Goal: Task Accomplishment & Management: Manage account settings

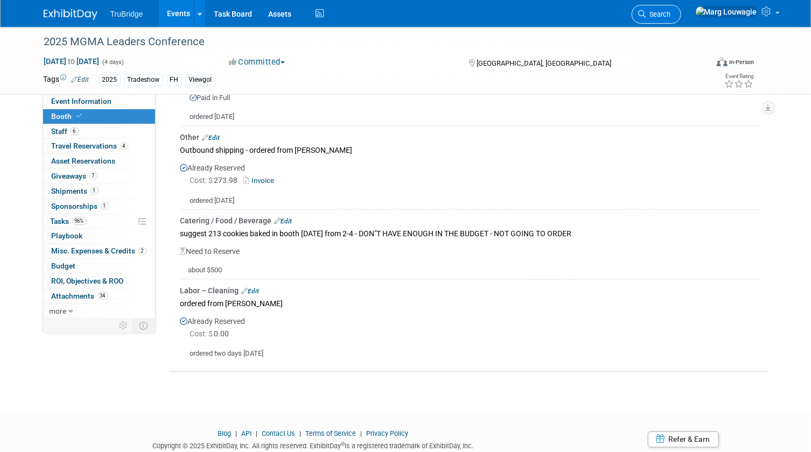
click at [646, 10] on icon at bounding box center [643, 14] width 8 height 8
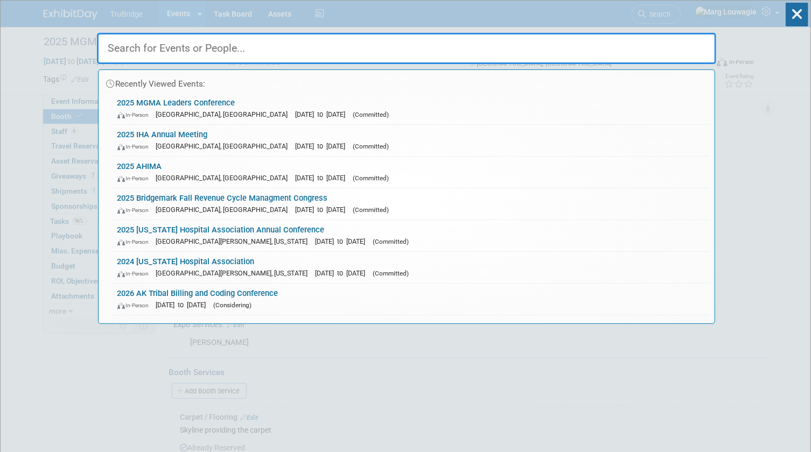
click at [672, 48] on input "text" at bounding box center [406, 48] width 619 height 31
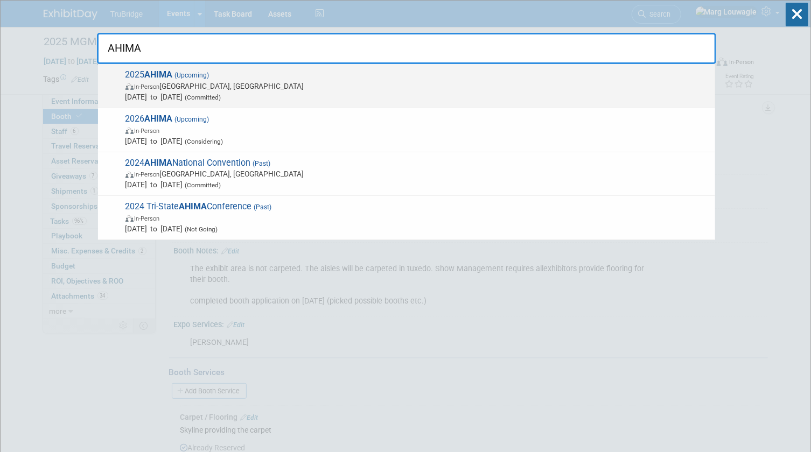
type input "AHIMA"
click at [147, 86] on span "In-Person" at bounding box center [147, 86] width 25 height 7
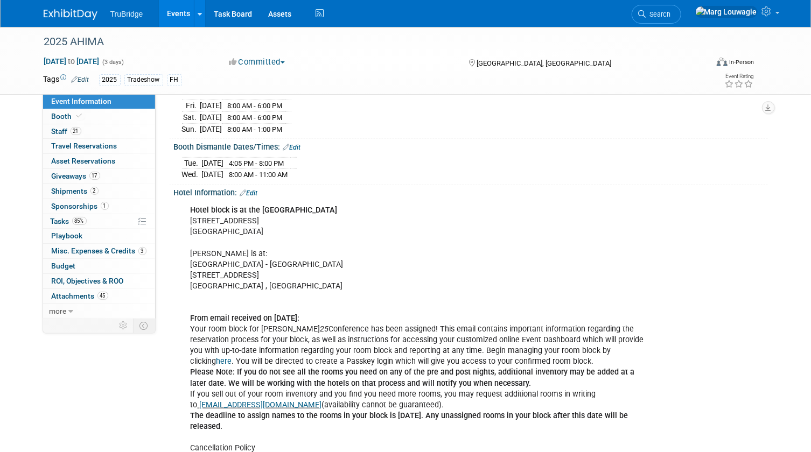
scroll to position [245, 0]
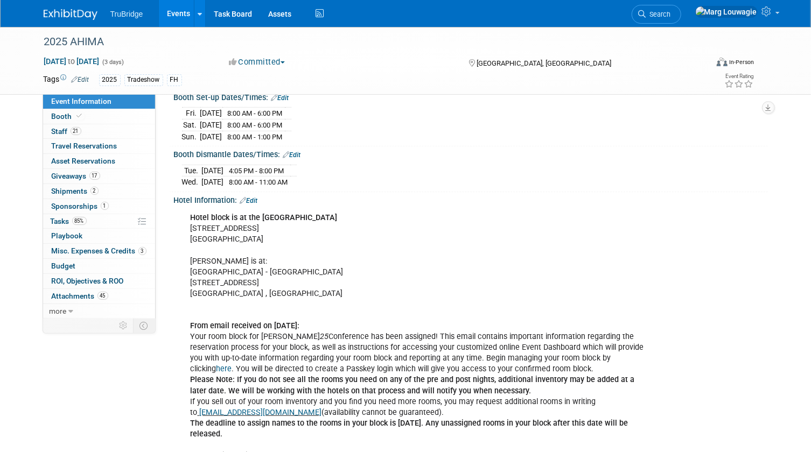
click at [197, 213] on b "Hotel block is at the Hilton Minneapolis" at bounding box center [264, 217] width 147 height 9
drag, startPoint x: 260, startPoint y: 212, endPoint x: 344, endPoint y: 233, distance: 86.5
copy div "Hilton Minneapolis 1001 Marquette Avenue South Minneapolis, MN 55403"
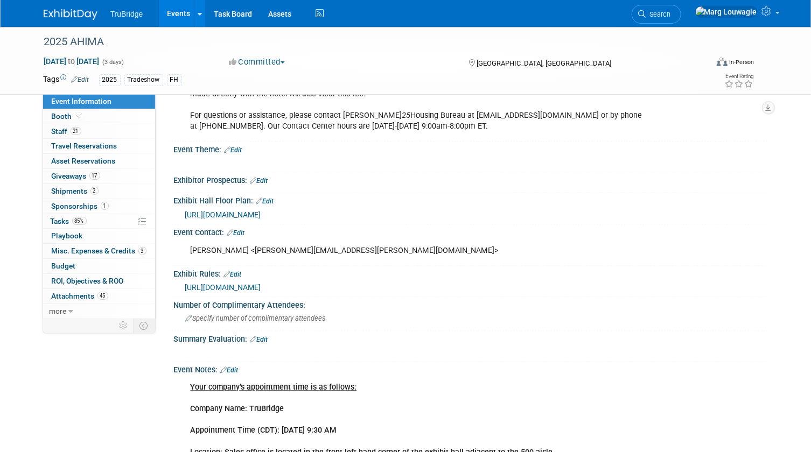
scroll to position [1028, 0]
drag, startPoint x: 70, startPoint y: 200, endPoint x: 75, endPoint y: 199, distance: 5.4
click at [70, 200] on link "1 Sponsorships 1" at bounding box center [99, 206] width 112 height 15
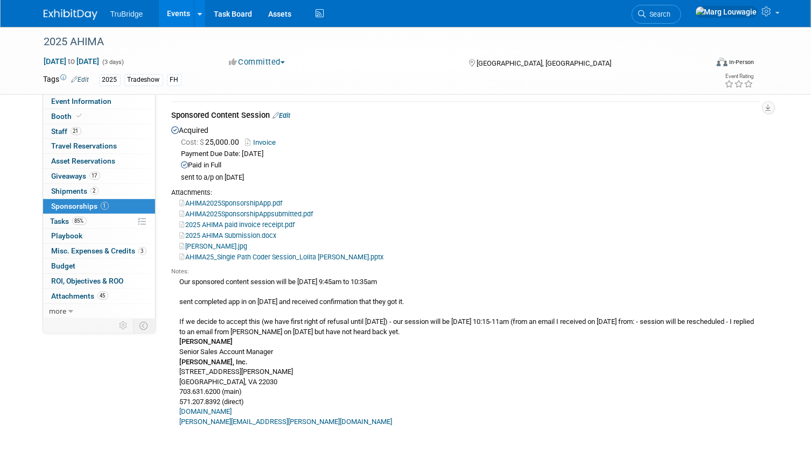
scroll to position [0, 0]
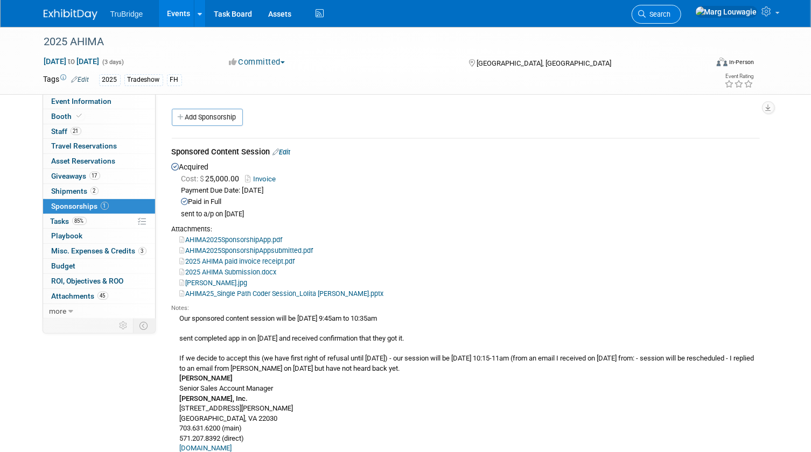
click at [671, 15] on span "Search" at bounding box center [658, 14] width 25 height 8
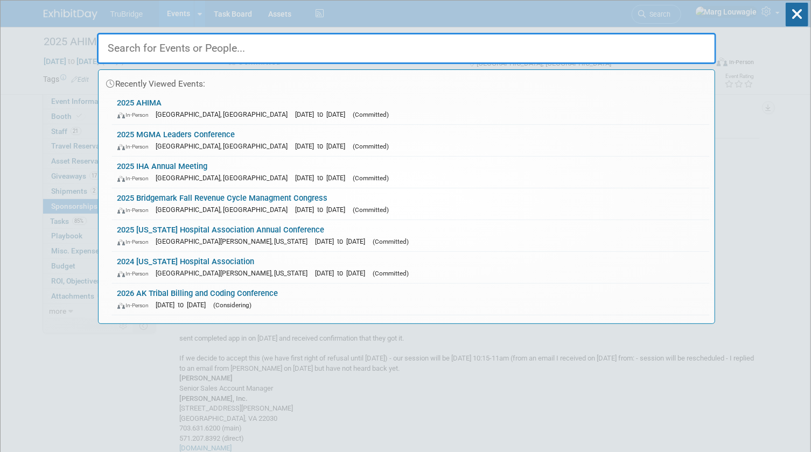
click at [691, 47] on input "text" at bounding box center [406, 48] width 619 height 31
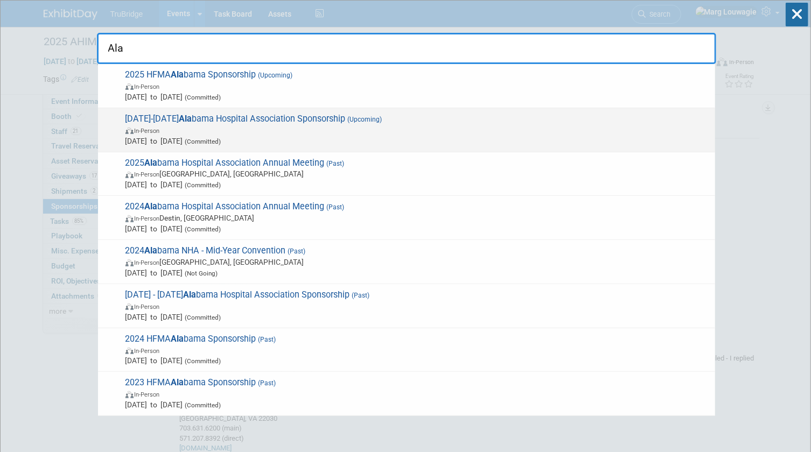
type input "Ala"
click at [354, 131] on span "In-Person" at bounding box center [418, 130] width 584 height 11
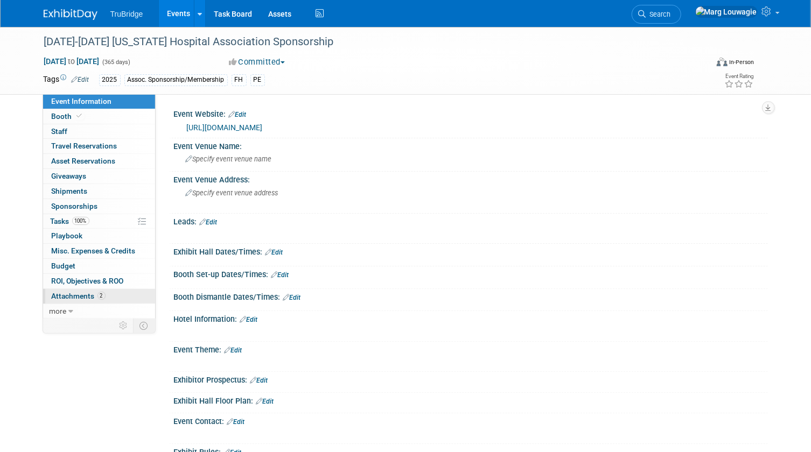
click at [69, 290] on link "2 Attachments 2" at bounding box center [99, 296] width 112 height 15
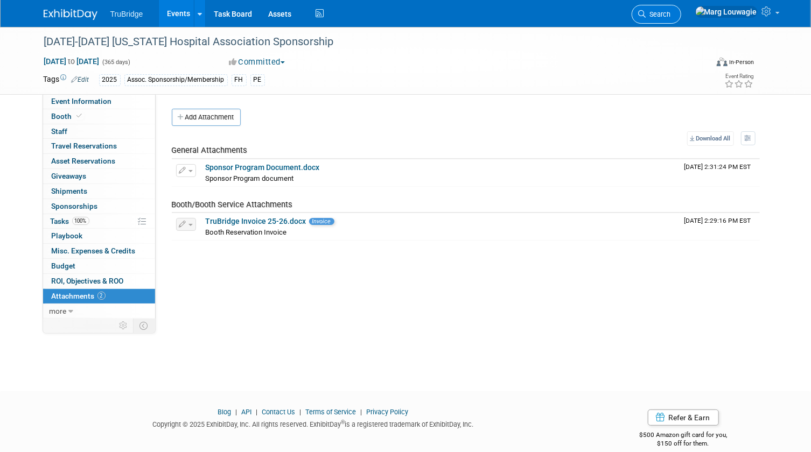
click at [671, 16] on span "Search" at bounding box center [658, 14] width 25 height 8
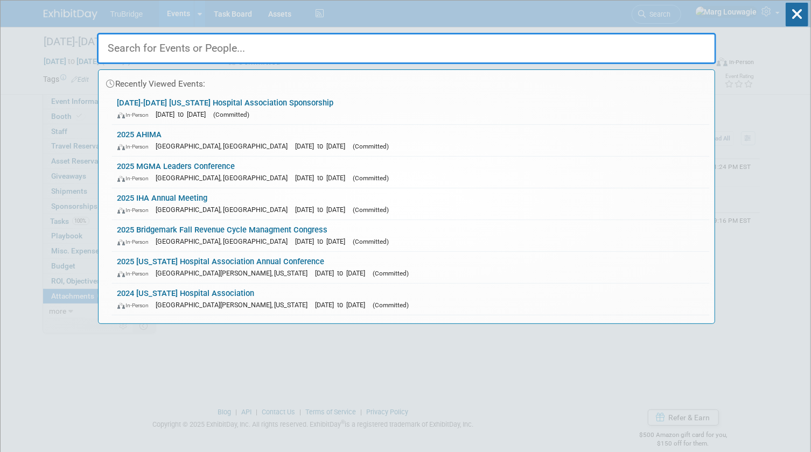
click at [689, 44] on input "text" at bounding box center [406, 48] width 619 height 31
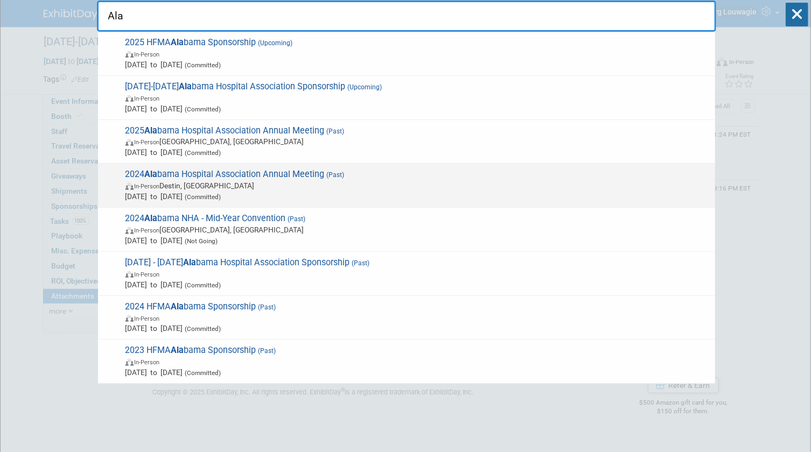
scroll to position [48, 0]
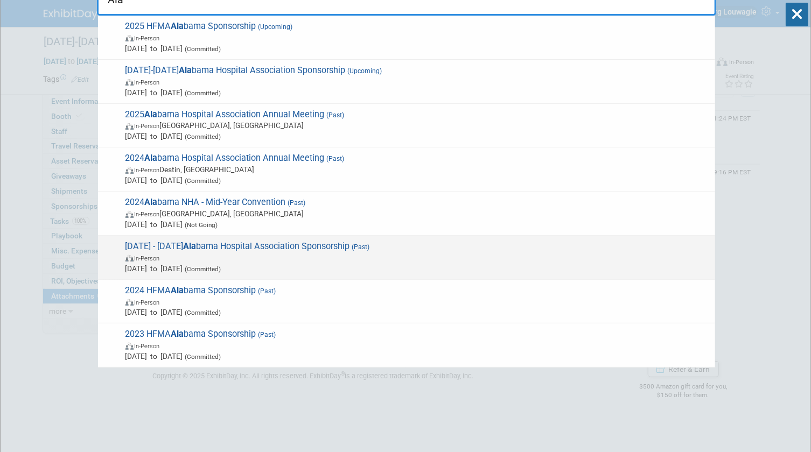
type input "Ala"
click at [299, 256] on span "In-Person" at bounding box center [418, 258] width 584 height 11
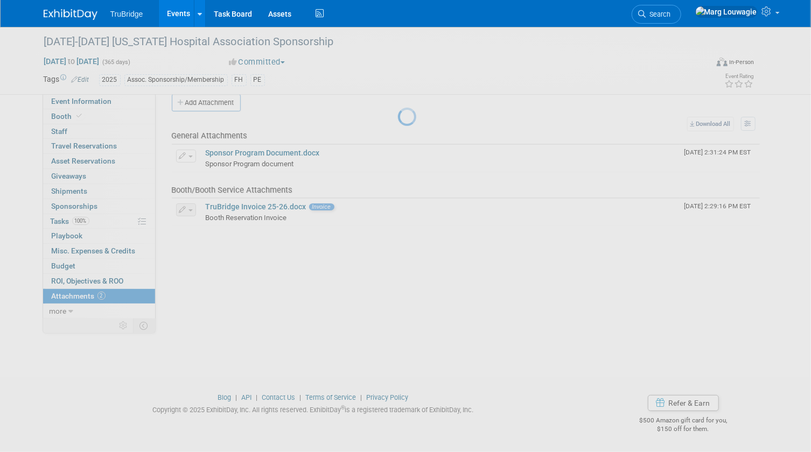
scroll to position [14, 0]
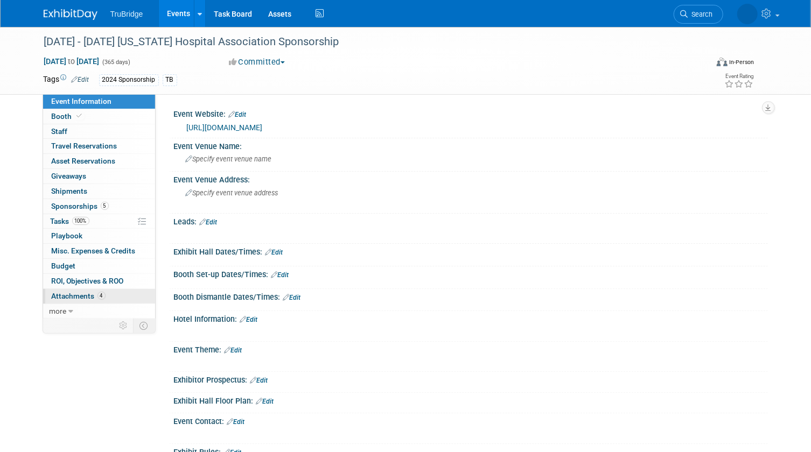
click at [83, 296] on span "Attachments 4" at bounding box center [79, 296] width 54 height 9
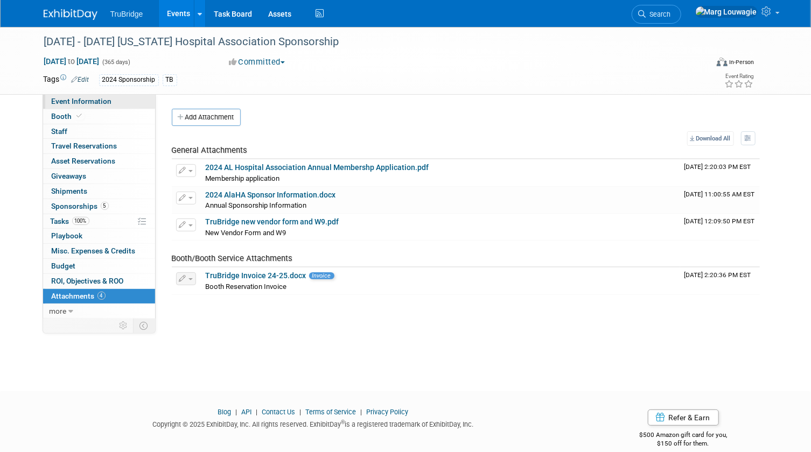
click at [94, 102] on span "Event Information" at bounding box center [82, 101] width 60 height 9
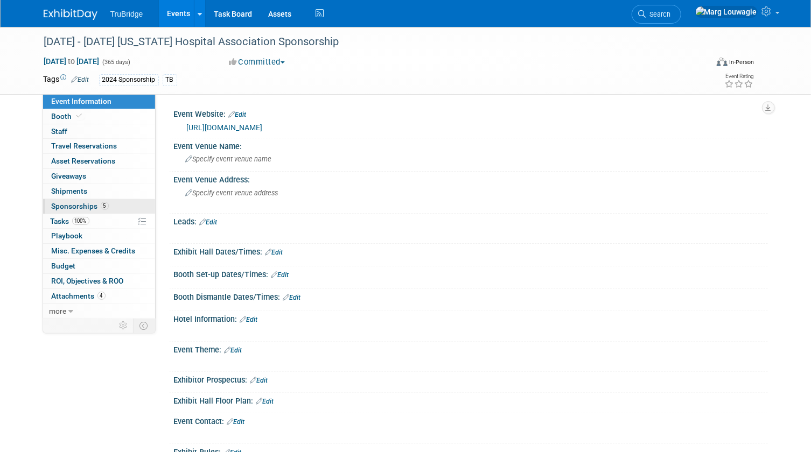
click at [79, 203] on span "Sponsorships 5" at bounding box center [80, 206] width 57 height 9
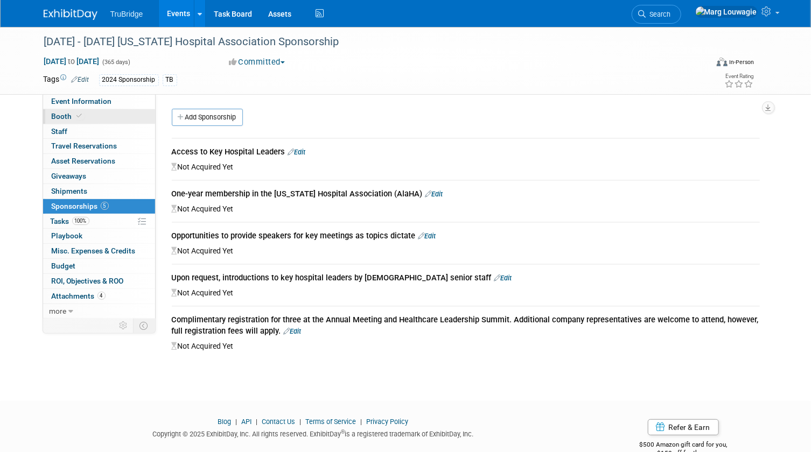
click at [110, 117] on link "Booth" at bounding box center [99, 116] width 112 height 15
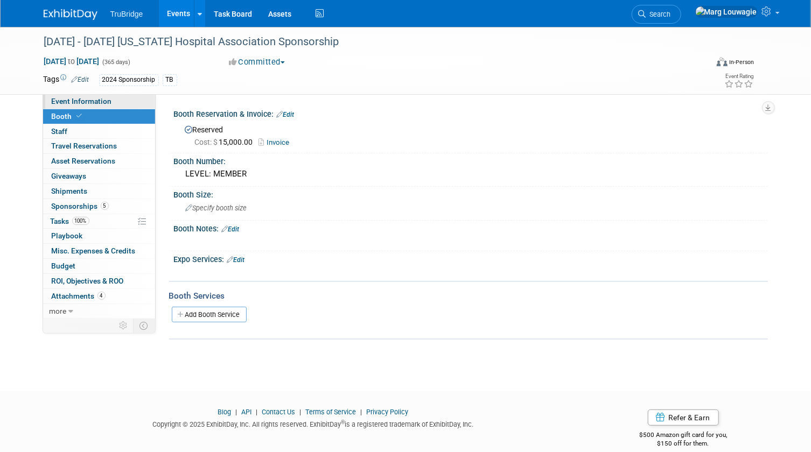
click at [112, 100] on link "Event Information" at bounding box center [99, 101] width 112 height 15
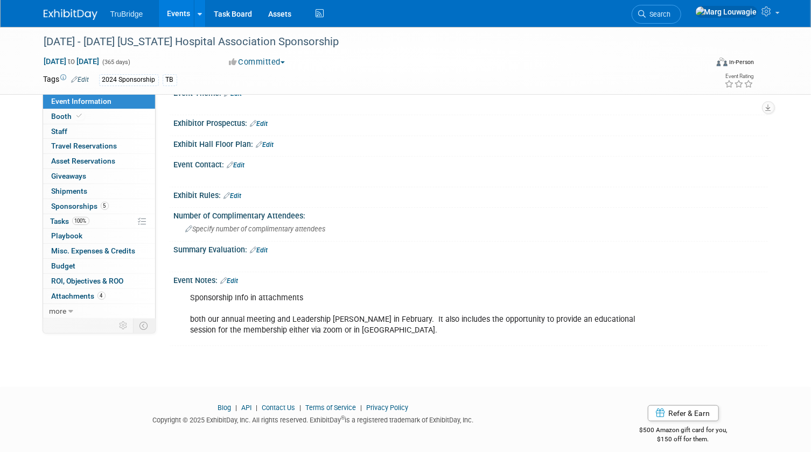
scroll to position [264, 0]
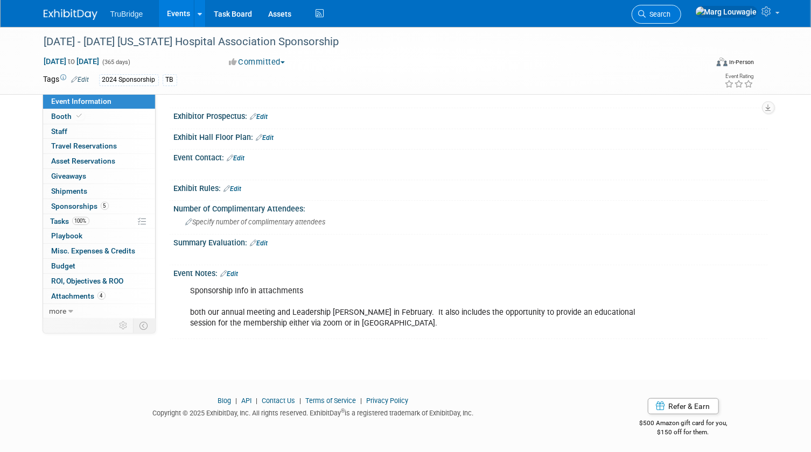
click at [671, 11] on span "Search" at bounding box center [658, 14] width 25 height 8
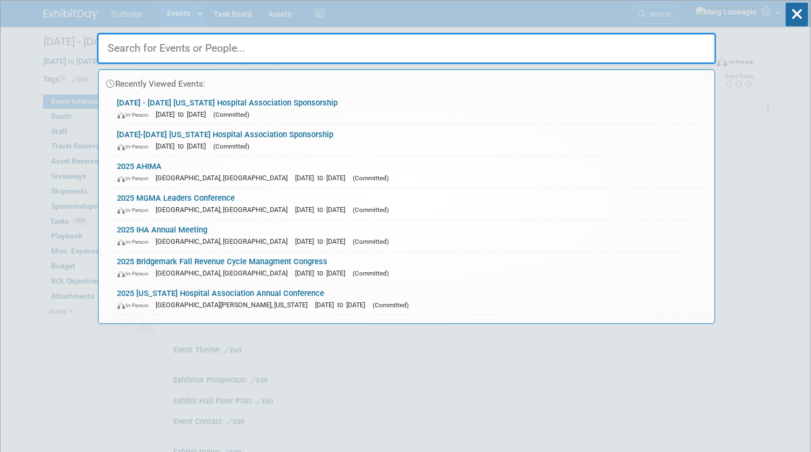
click at [685, 41] on input "text" at bounding box center [406, 48] width 619 height 31
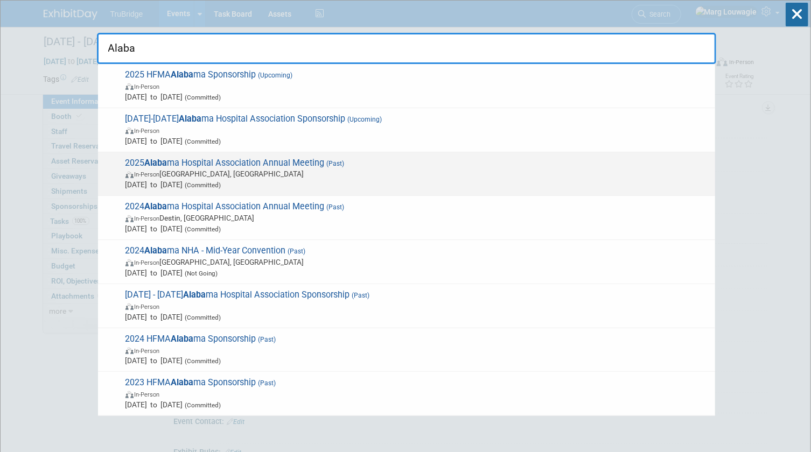
type input "Alaba"
click at [259, 162] on span "2025 Alaba ma Hospital Association Annual Meeting (Past) In-Person Miramar Beac…" at bounding box center [416, 174] width 588 height 33
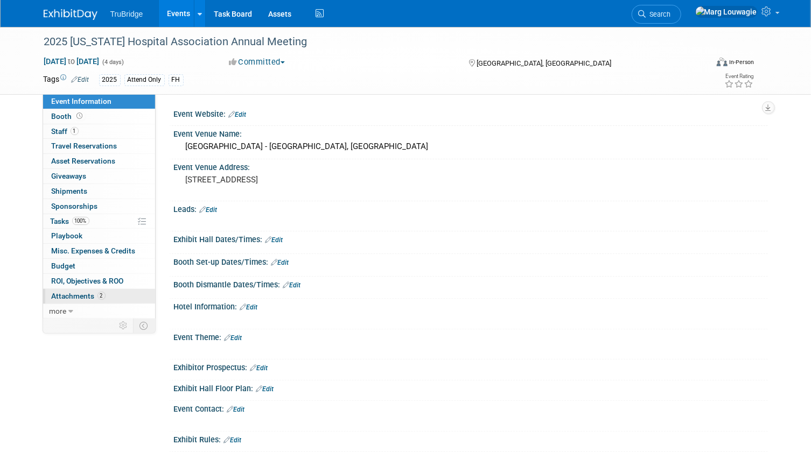
click at [90, 293] on span "Attachments 2" at bounding box center [79, 296] width 54 height 9
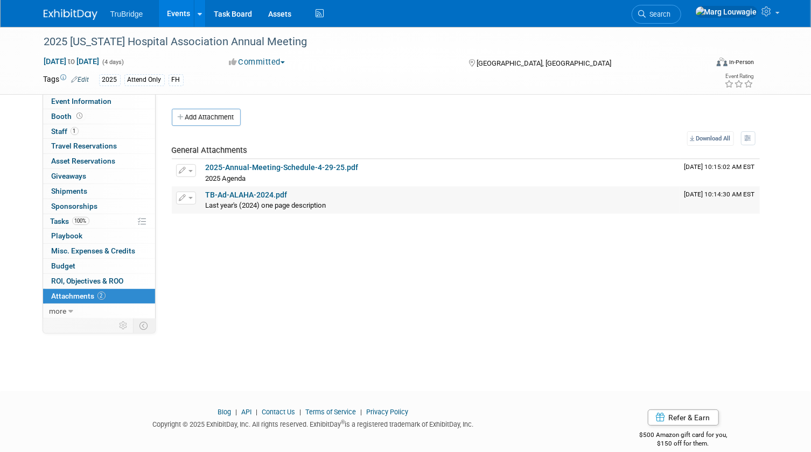
click at [280, 194] on link "TB-Ad-ALAHA-2024.pdf" at bounding box center [247, 195] width 82 height 9
click at [671, 16] on span "Search" at bounding box center [658, 14] width 25 height 8
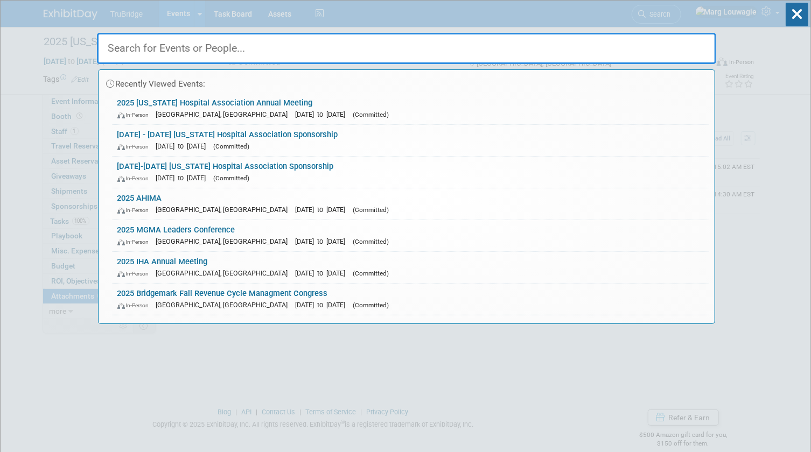
click at [687, 46] on input "text" at bounding box center [406, 48] width 619 height 31
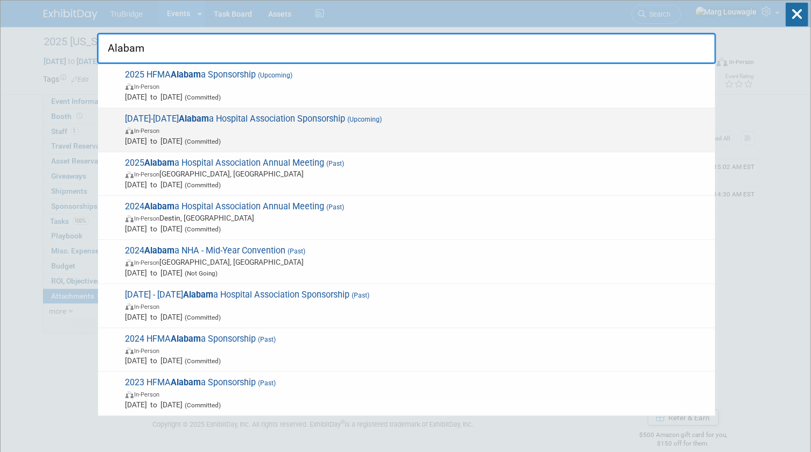
type input "Alabam"
click at [354, 128] on span "In-Person" at bounding box center [418, 130] width 584 height 11
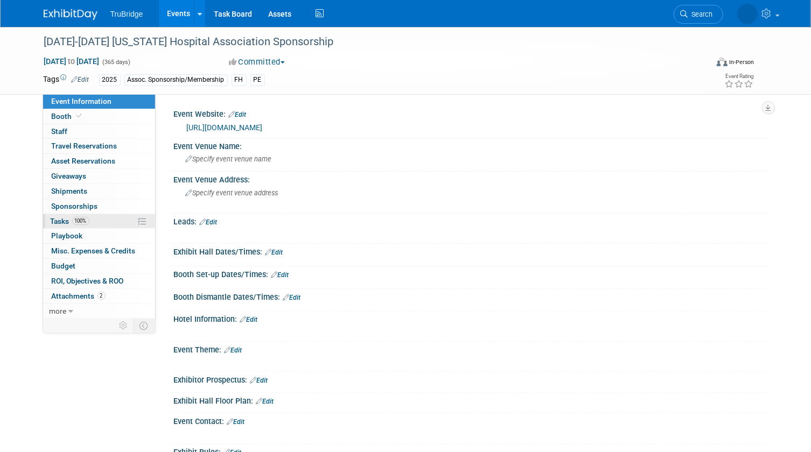
click at [56, 220] on span "Tasks 100%" at bounding box center [70, 221] width 39 height 9
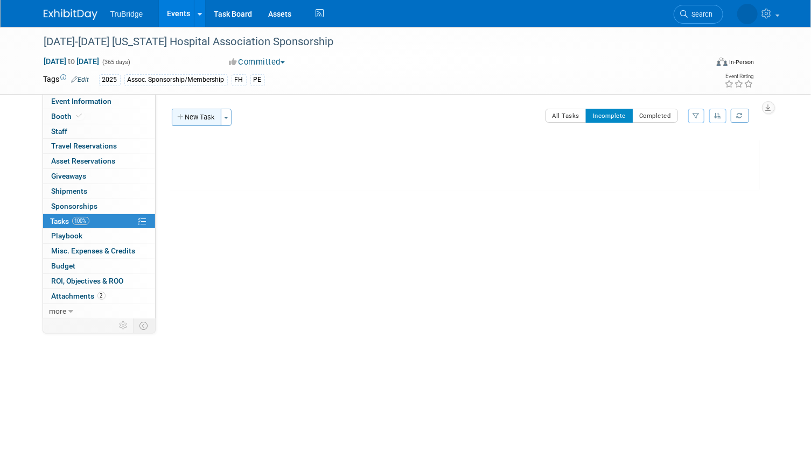
click at [208, 115] on button "New Task" at bounding box center [197, 117] width 50 height 17
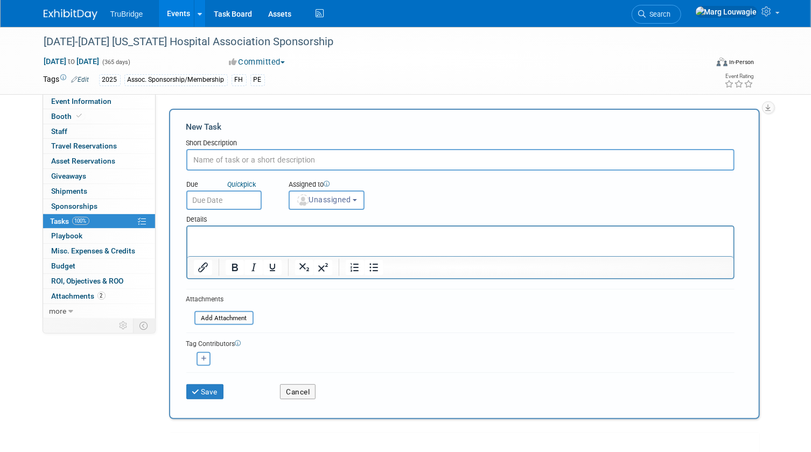
click at [337, 159] on input "text" at bounding box center [460, 160] width 548 height 22
type input "sponsor spotlight info due"
click at [236, 198] on input "text" at bounding box center [223, 200] width 75 height 19
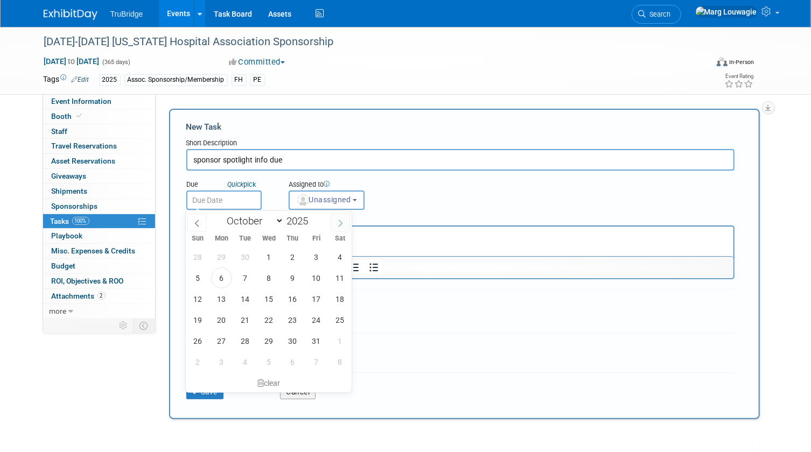
click at [341, 223] on icon at bounding box center [341, 224] width 8 height 8
click at [195, 222] on icon at bounding box center [197, 224] width 8 height 8
select select "10"
click at [228, 341] on span "24" at bounding box center [221, 341] width 21 height 21
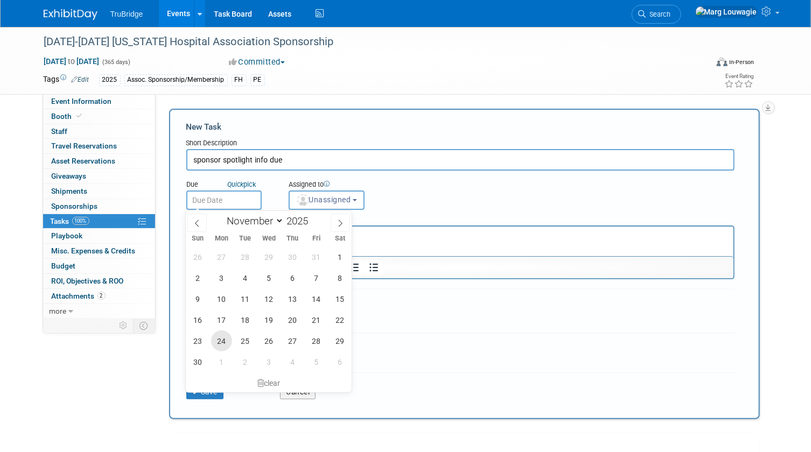
type input "Nov 24, 2025"
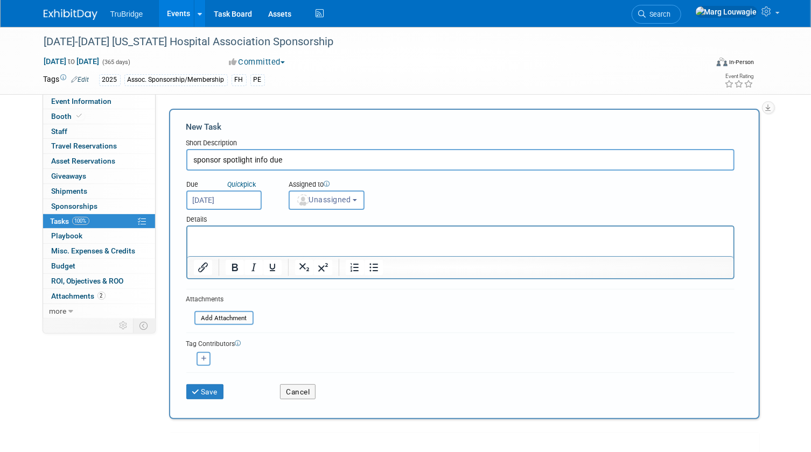
click at [301, 159] on input "sponsor spotlight info due" at bounding box center [460, 160] width 548 height 22
type input "sponsor spotlight info due - December 3rd"
click at [347, 199] on span "Unassigned" at bounding box center [323, 200] width 55 height 9
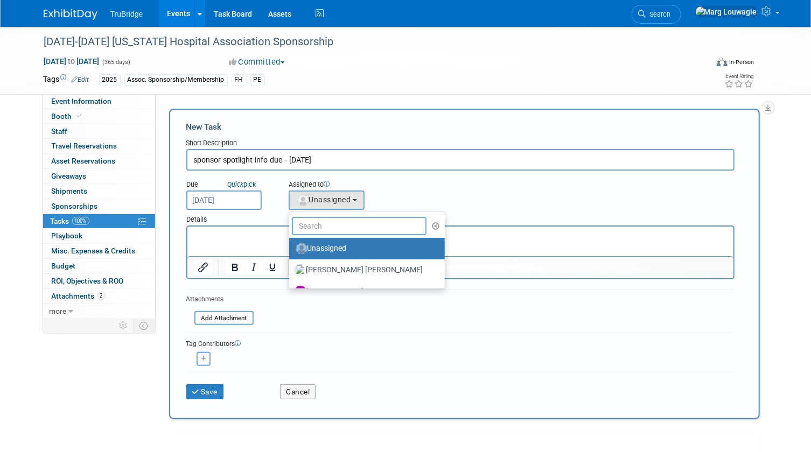
click at [354, 228] on input "text" at bounding box center [359, 226] width 135 height 18
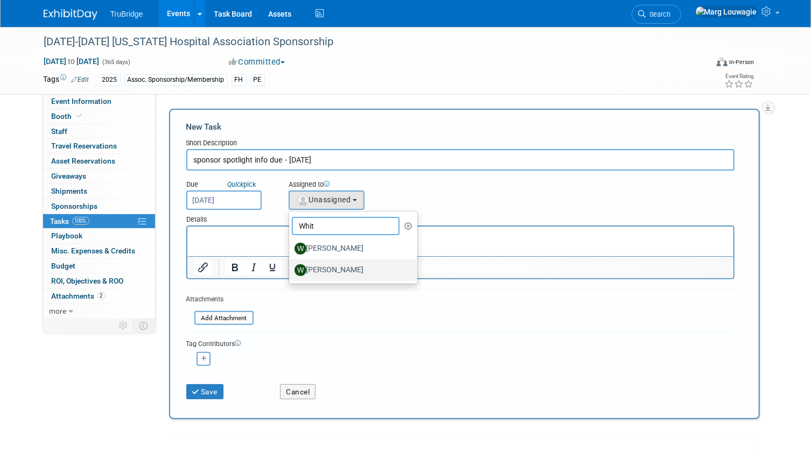
type input "Whit"
click at [346, 266] on label "[PERSON_NAME]" at bounding box center [351, 270] width 113 height 17
click at [291, 266] on input "[PERSON_NAME]" at bounding box center [287, 269] width 7 height 7
select select "4ff202e7-b065-41eb-868c-e4111a985510"
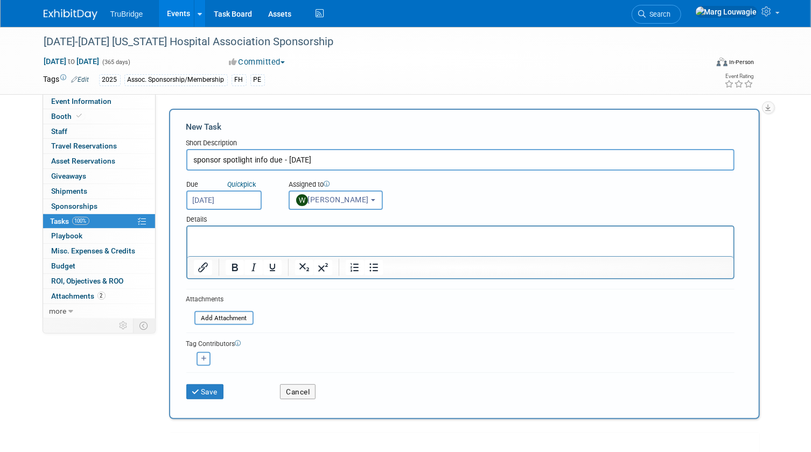
click at [208, 359] on button "button" at bounding box center [204, 359] width 14 height 14
select select
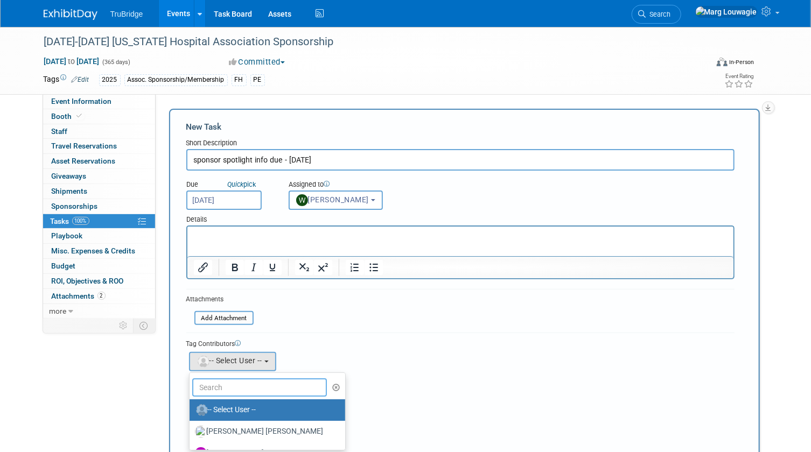
click at [257, 384] on input "text" at bounding box center [259, 388] width 135 height 18
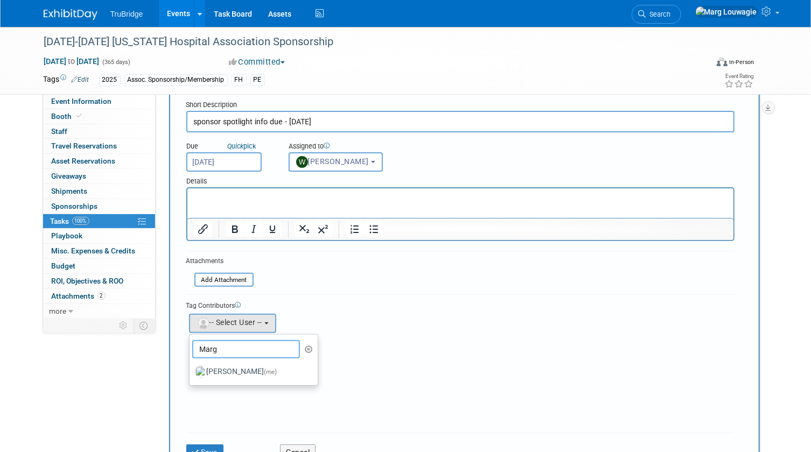
scroll to position [97, 0]
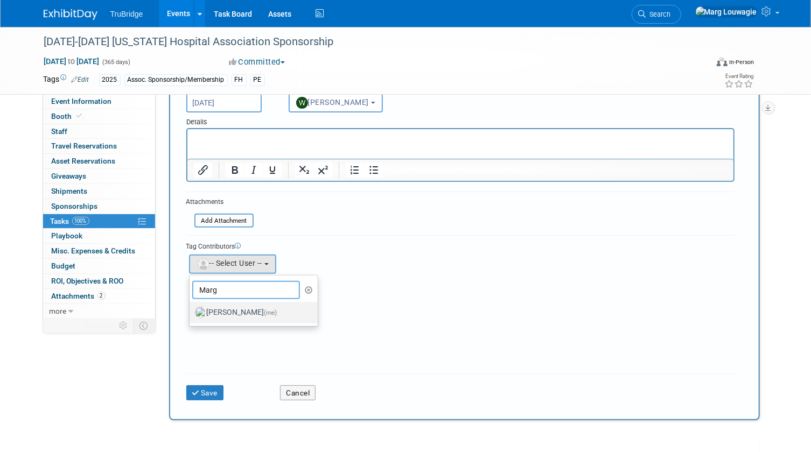
type input "Marg"
click at [264, 309] on span "(me)" at bounding box center [270, 313] width 13 height 8
click at [191, 308] on input "Marg Louwagie (me)" at bounding box center [187, 311] width 7 height 7
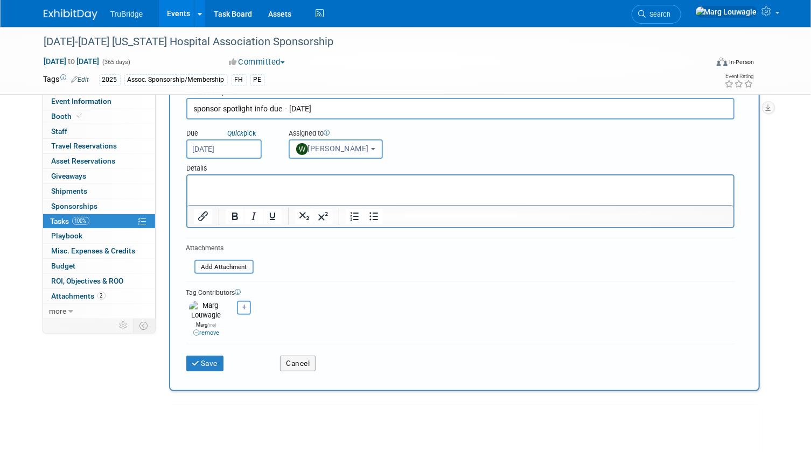
scroll to position [0, 0]
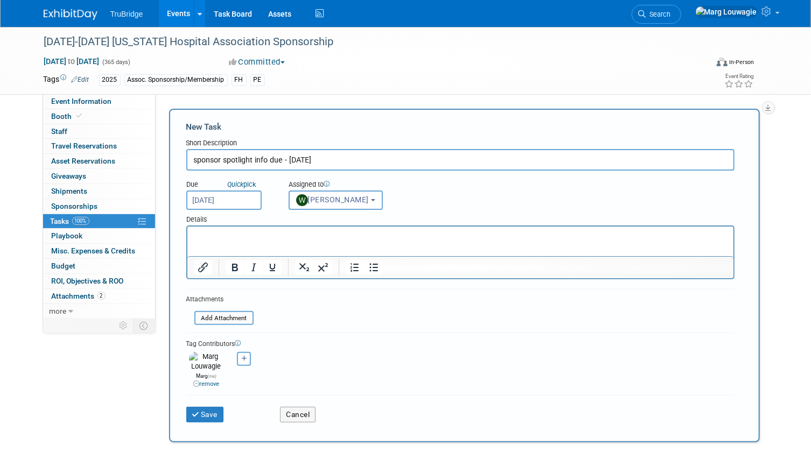
click at [205, 234] on p "Rich Text Area. Press ALT-0 for help." at bounding box center [460, 236] width 534 height 11
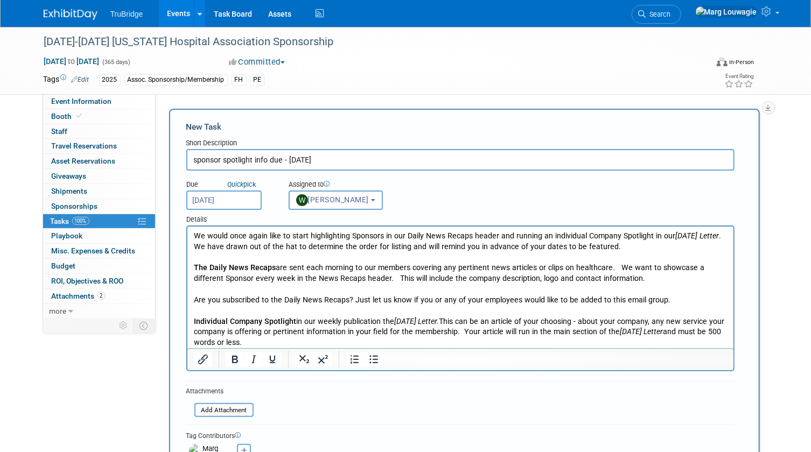
click at [194, 233] on p "We would once again like to start highlighting Sponsors in our Daily News Recap…" at bounding box center [460, 242] width 534 height 22
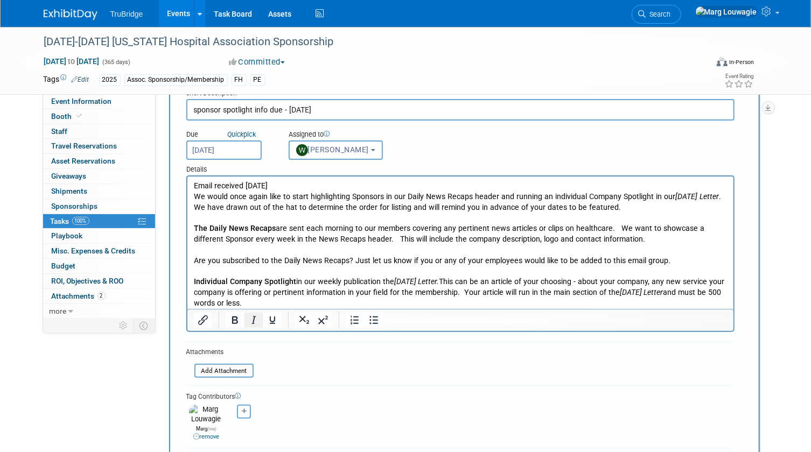
scroll to position [97, 0]
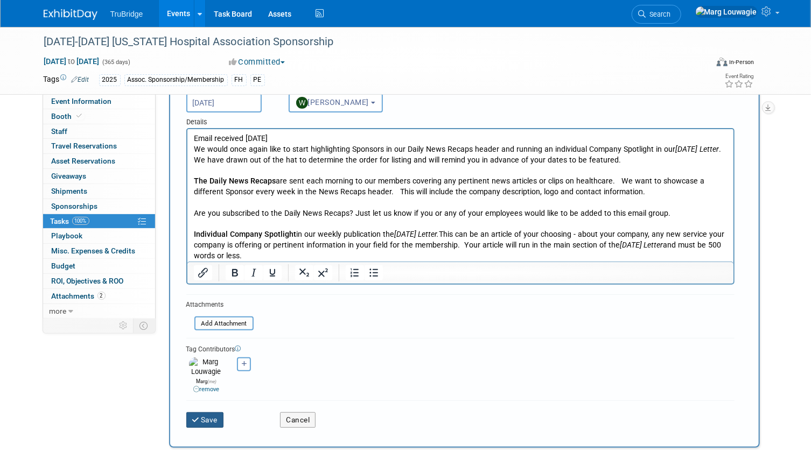
drag, startPoint x: 210, startPoint y: 415, endPoint x: 441, endPoint y: 351, distance: 240.2
click at [210, 414] on button "Save" at bounding box center [205, 420] width 38 height 15
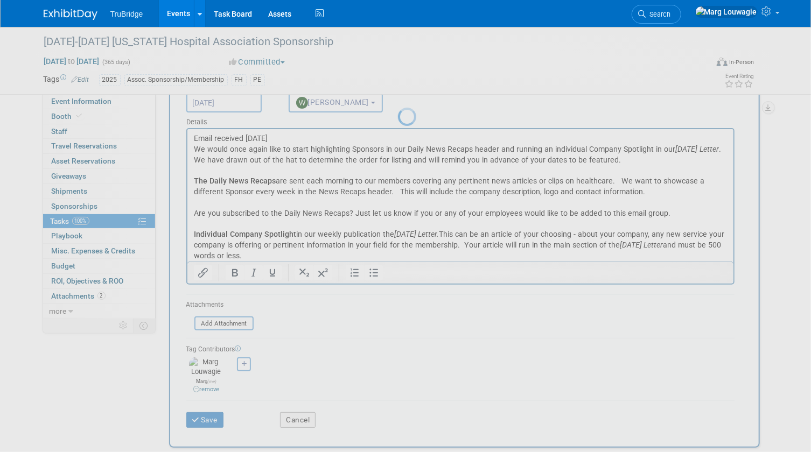
scroll to position [0, 0]
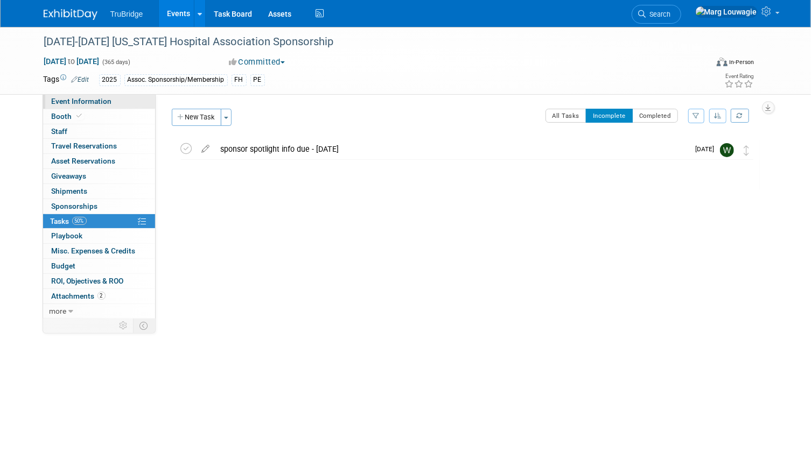
click at [113, 102] on link "Event Information" at bounding box center [99, 101] width 112 height 15
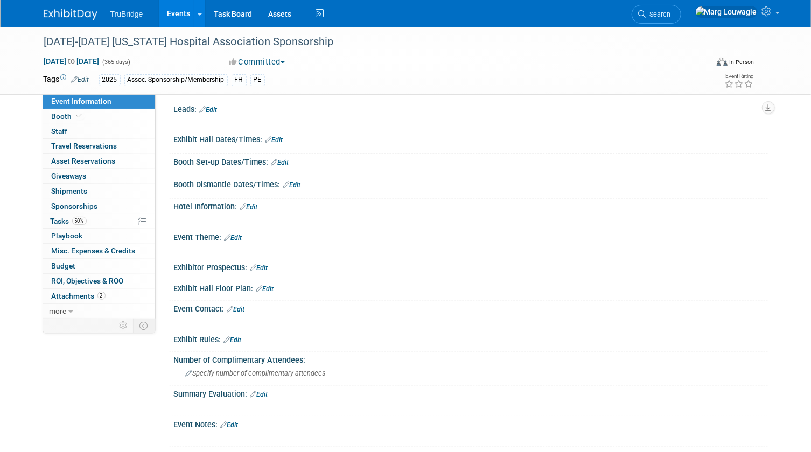
scroll to position [126, 0]
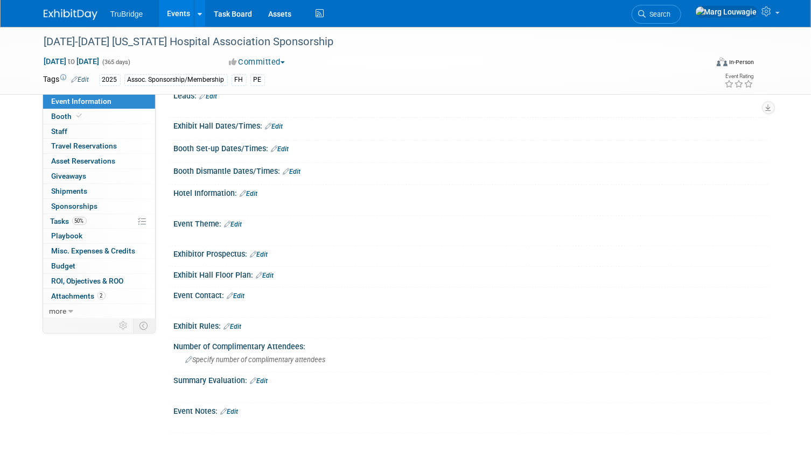
click at [240, 292] on link "Edit" at bounding box center [236, 296] width 18 height 8
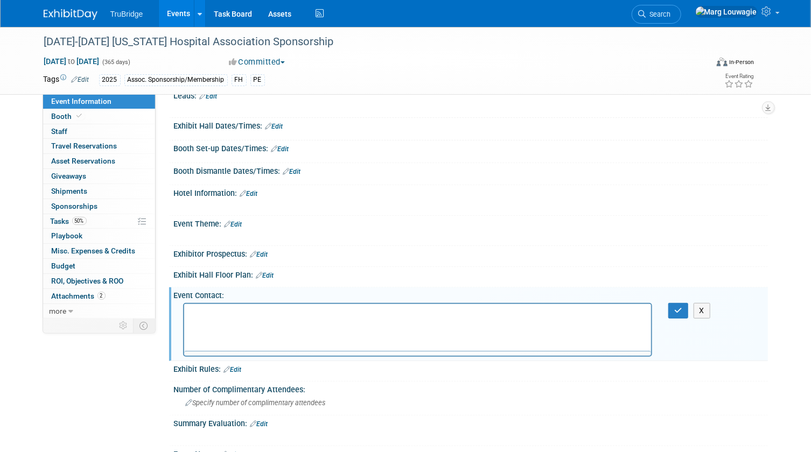
scroll to position [0, 0]
click at [196, 313] on p "Rich Text Area. Press ALT-0 for help." at bounding box center [417, 313] width 455 height 11
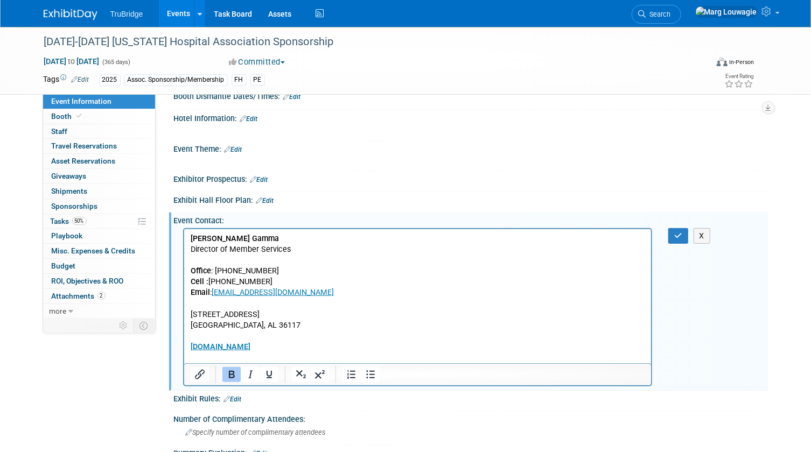
scroll to position [274, 0]
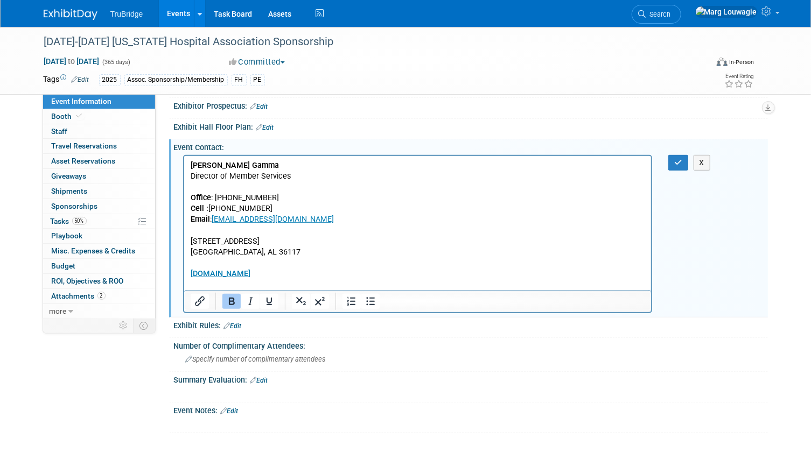
click at [285, 275] on p "www.alaha.org" at bounding box center [417, 273] width 455 height 11
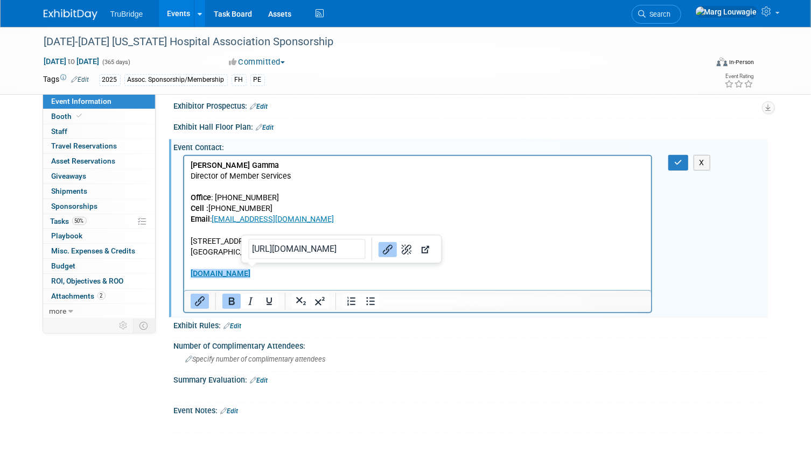
click at [191, 164] on b "Bethany Gamma" at bounding box center [234, 165] width 88 height 9
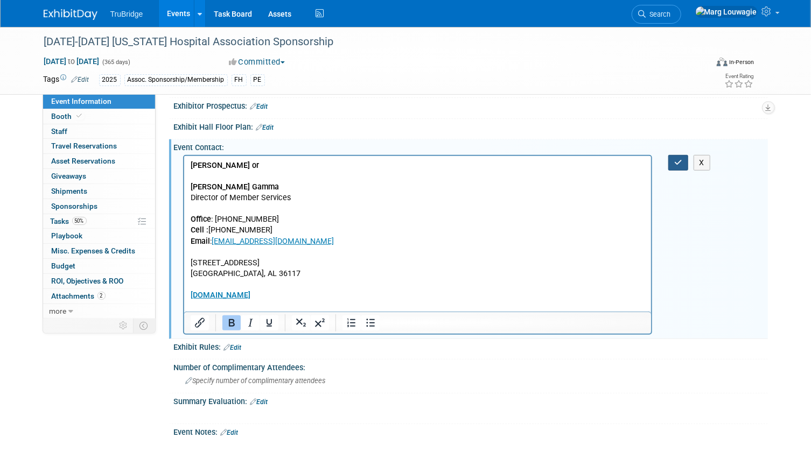
click at [681, 164] on icon "button" at bounding box center [678, 163] width 8 height 8
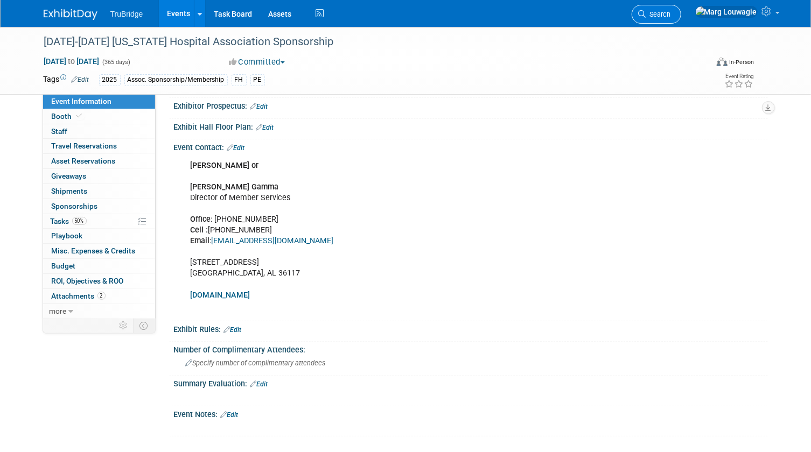
drag, startPoint x: 706, startPoint y: 17, endPoint x: 700, endPoint y: 33, distance: 17.2
click at [671, 17] on span "Search" at bounding box center [658, 14] width 25 height 8
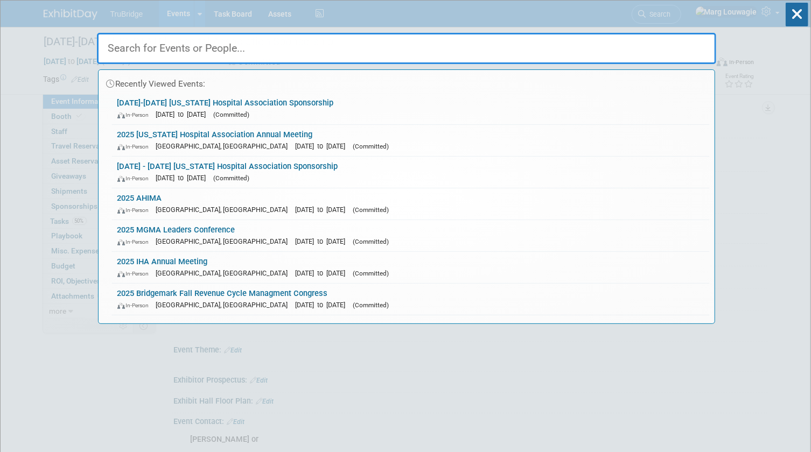
click at [695, 43] on input "text" at bounding box center [406, 48] width 619 height 31
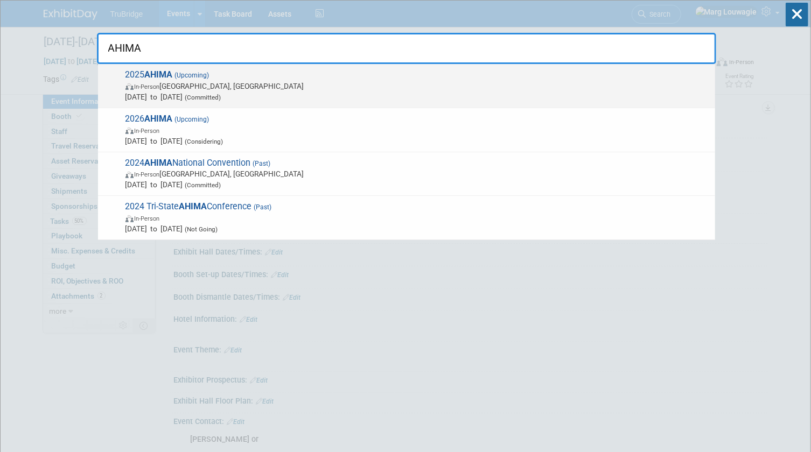
type input "AHIMA"
click at [171, 92] on span "Oct 12, 2025 to Oct 14, 2025 (Committed)" at bounding box center [418, 97] width 584 height 11
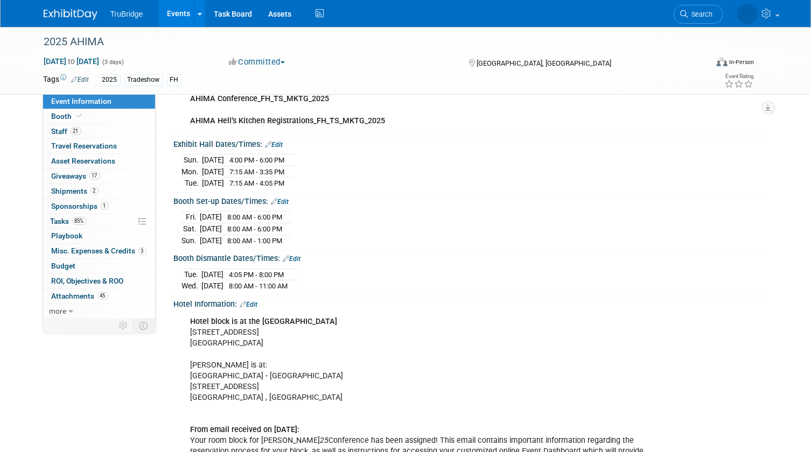
scroll to position [147, 0]
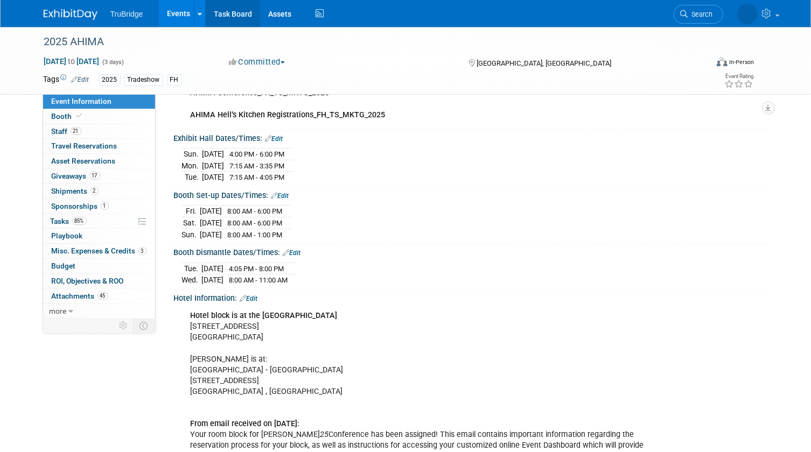
click at [249, 10] on link "Task Board" at bounding box center [233, 13] width 54 height 27
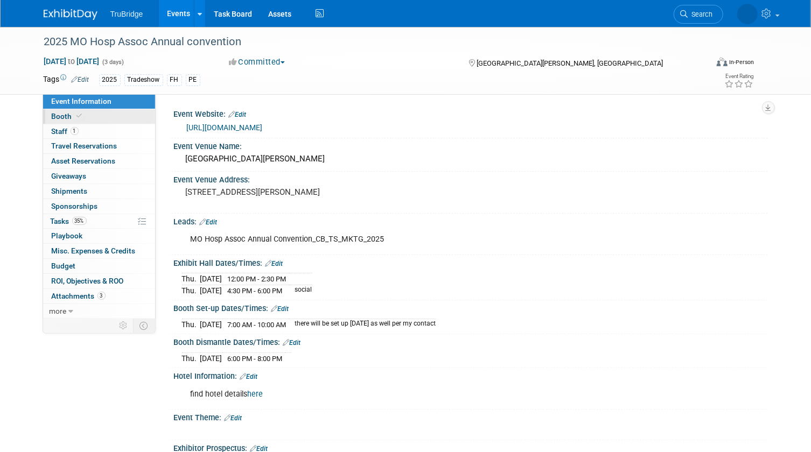
click at [110, 115] on link "Booth" at bounding box center [99, 116] width 112 height 15
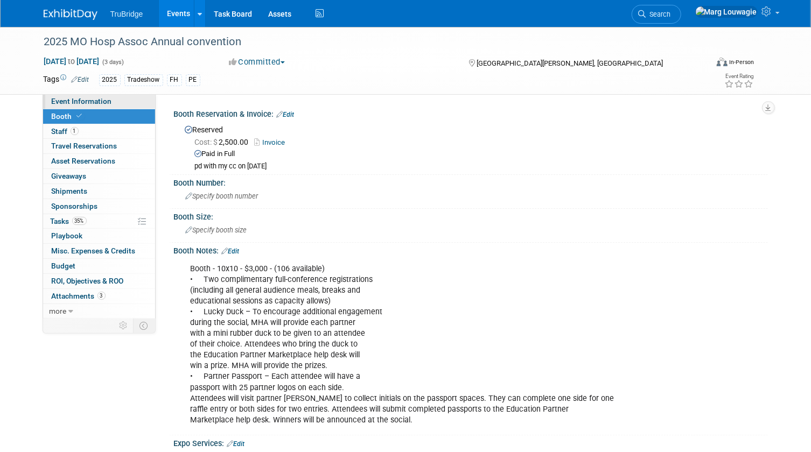
drag, startPoint x: 90, startPoint y: 105, endPoint x: 145, endPoint y: 103, distance: 54.4
click at [92, 104] on span "Event Information" at bounding box center [82, 101] width 60 height 9
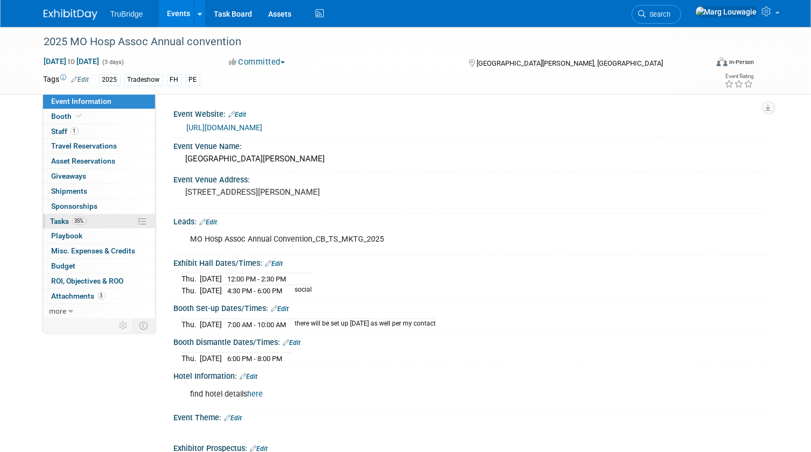
click at [49, 218] on link "35% Tasks 35%" at bounding box center [99, 221] width 112 height 15
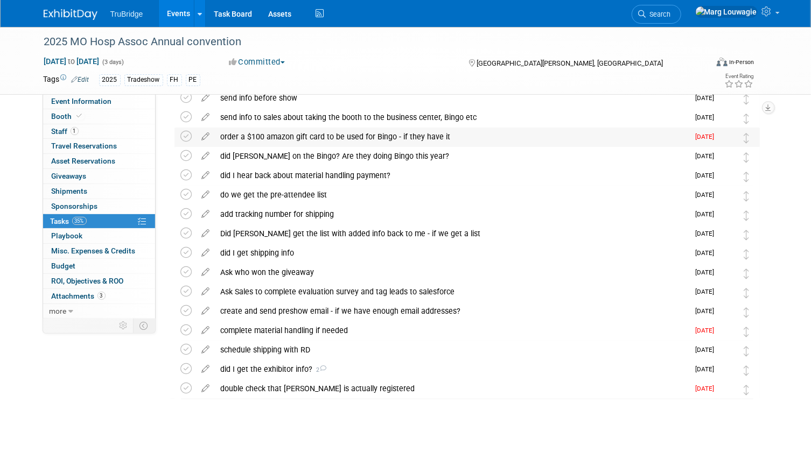
scroll to position [82, 0]
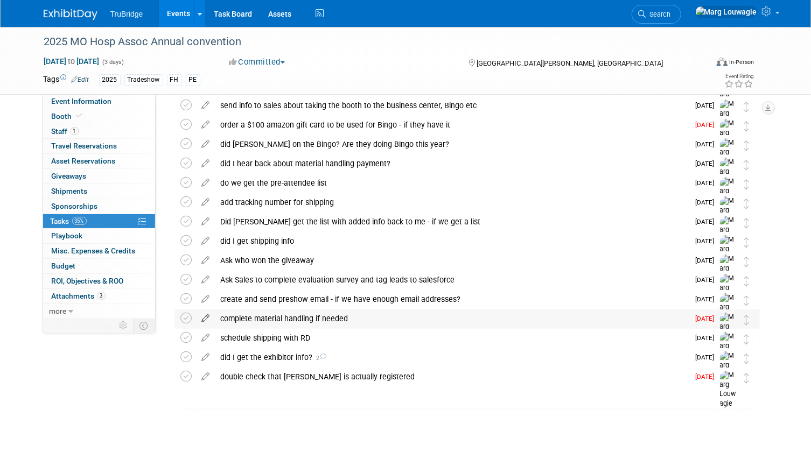
click at [206, 316] on icon at bounding box center [206, 316] width 19 height 13
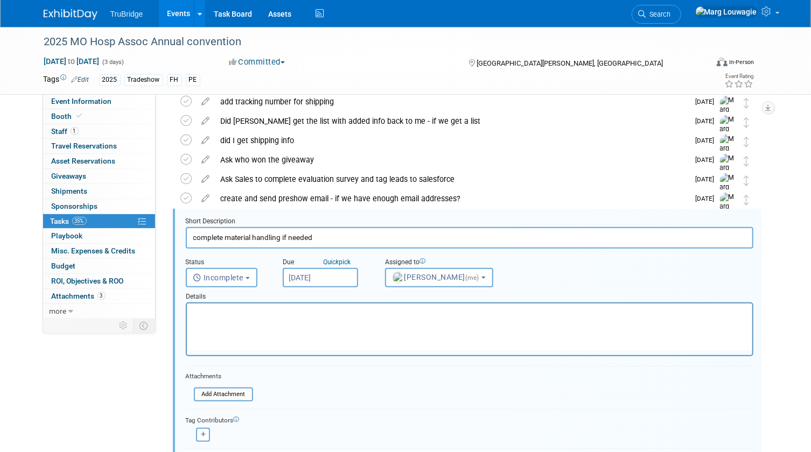
scroll to position [234, 0]
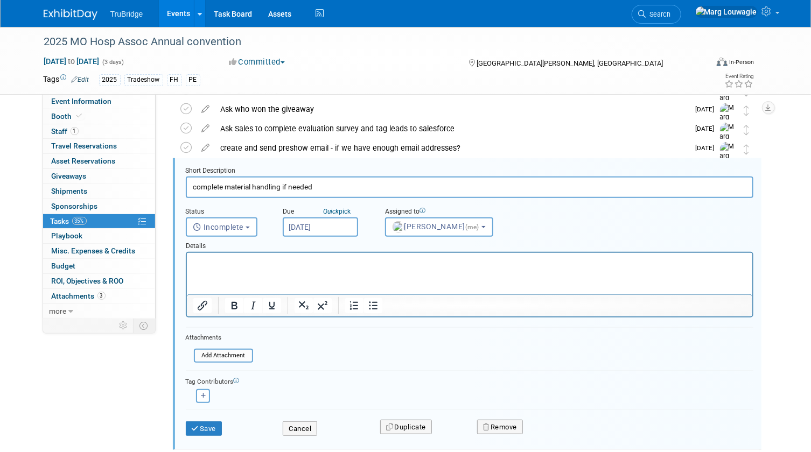
click at [337, 228] on input "Oct 6, 2025" at bounding box center [320, 227] width 75 height 19
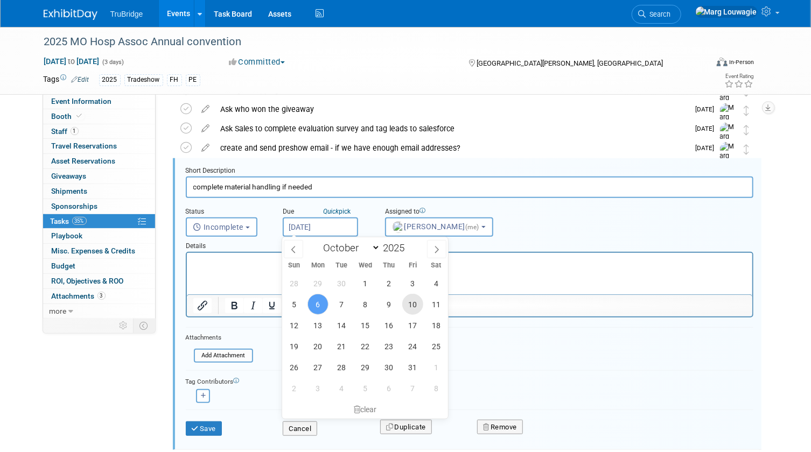
click at [415, 298] on span "10" at bounding box center [412, 304] width 21 height 21
type input "[DATE]"
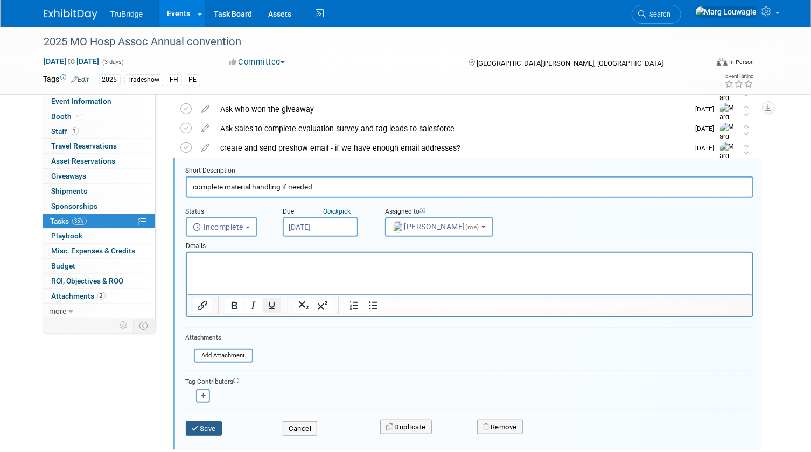
drag, startPoint x: 205, startPoint y: 427, endPoint x: 274, endPoint y: 300, distance: 144.9
click at [205, 417] on div "Save" at bounding box center [226, 426] width 97 height 22
click at [204, 426] on button "Save" at bounding box center [204, 429] width 37 height 15
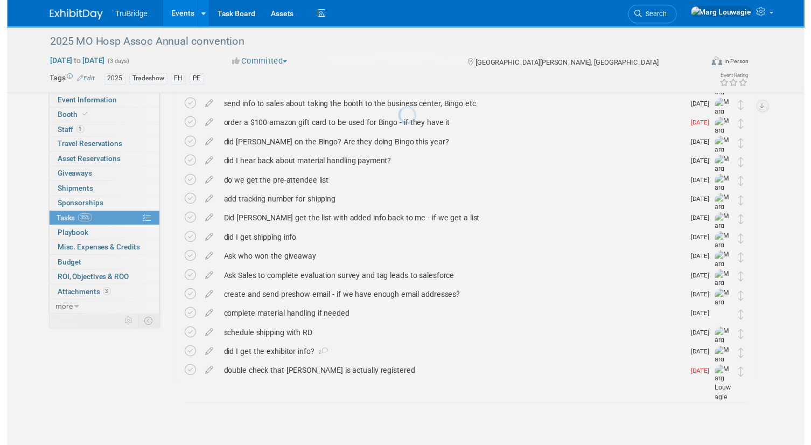
scroll to position [82, 0]
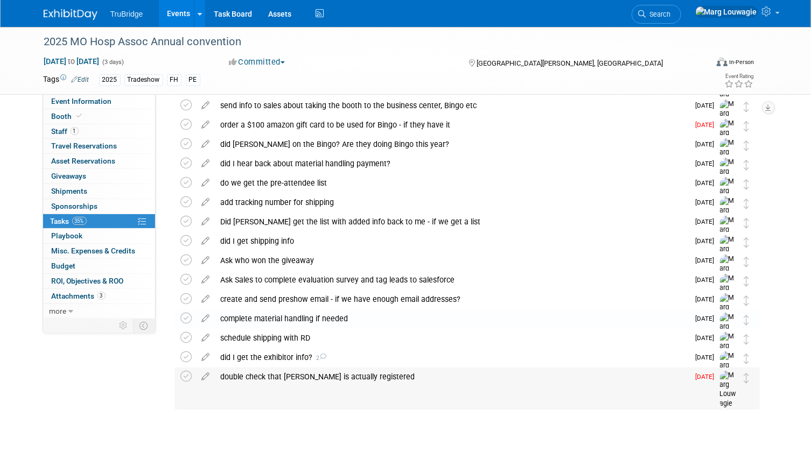
click at [318, 377] on div "double check that Chad is actually registered" at bounding box center [452, 377] width 474 height 18
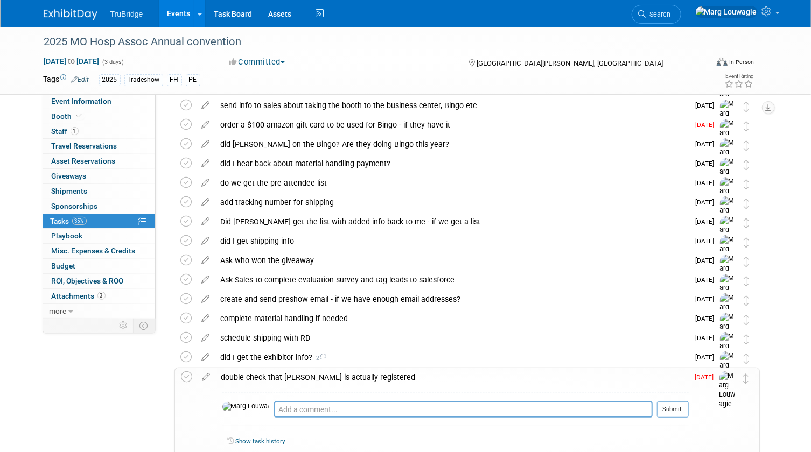
click at [318, 377] on div "double check that Chad is actually registered" at bounding box center [452, 377] width 473 height 18
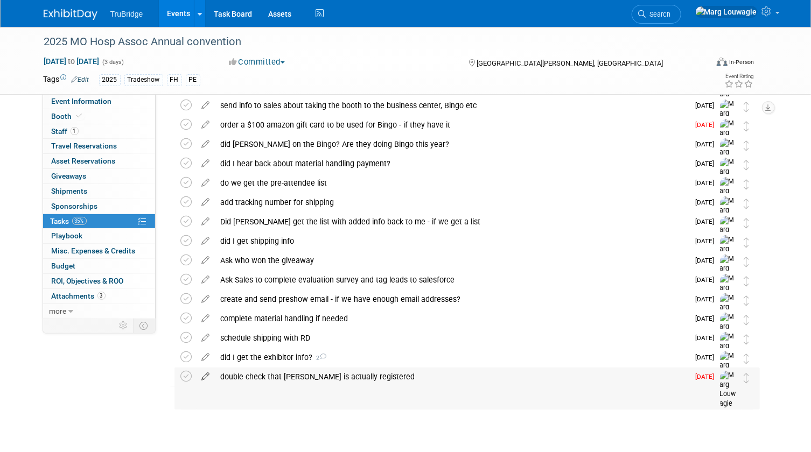
click at [203, 375] on icon at bounding box center [206, 374] width 19 height 13
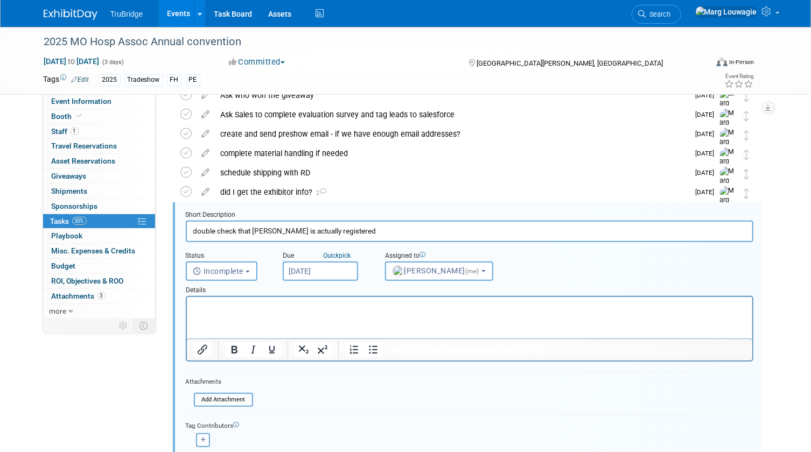
scroll to position [292, 0]
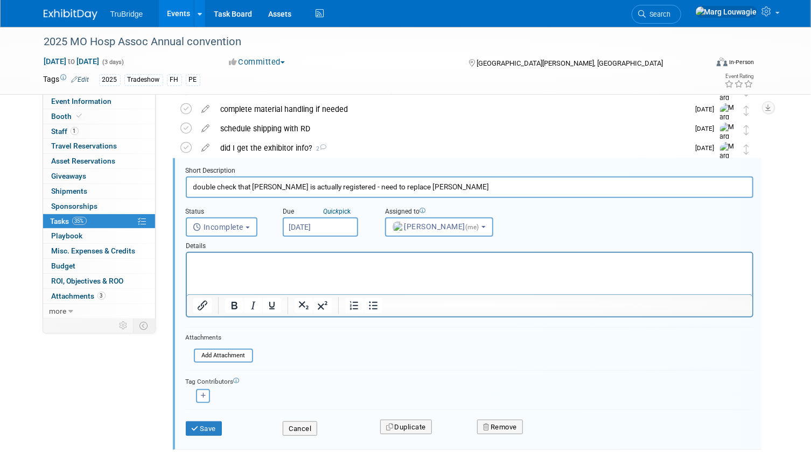
type input "double check that Chad is actually registered - need to replace Chad"
click at [308, 230] on input "Oct 6, 2025" at bounding box center [320, 227] width 75 height 19
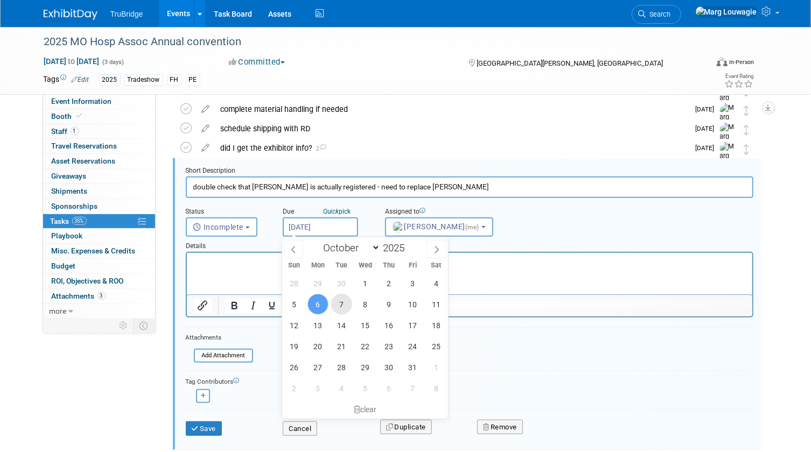
click at [344, 307] on span "7" at bounding box center [341, 304] width 21 height 21
type input "Oct 7, 2025"
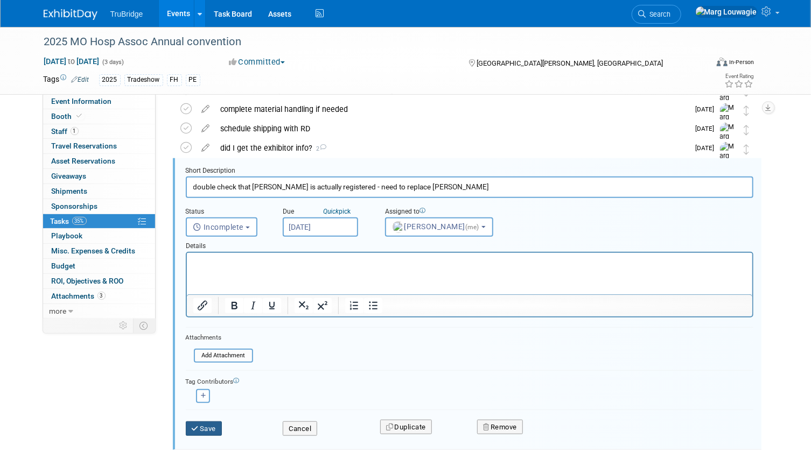
click at [217, 427] on button "Save" at bounding box center [204, 429] width 37 height 15
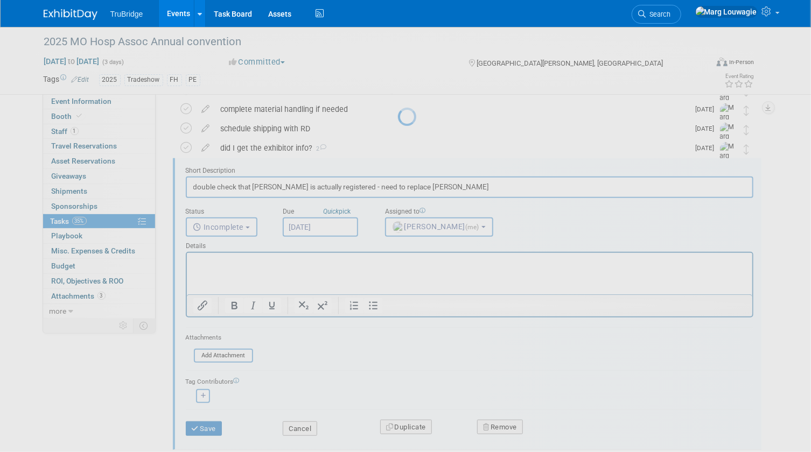
scroll to position [82, 0]
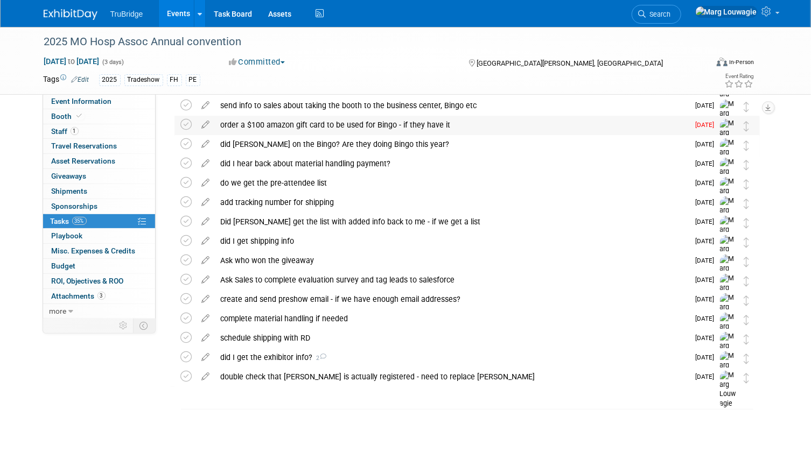
click at [349, 123] on div "order a $100 amazon gift card to be used for Bingo - if they have it" at bounding box center [452, 125] width 474 height 18
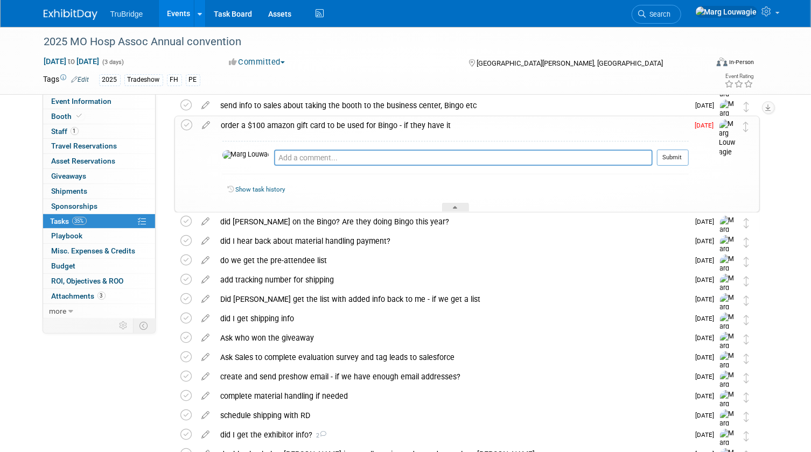
click at [356, 128] on div "order a $100 amazon gift card to be used for Bingo - if they have it" at bounding box center [452, 125] width 473 height 18
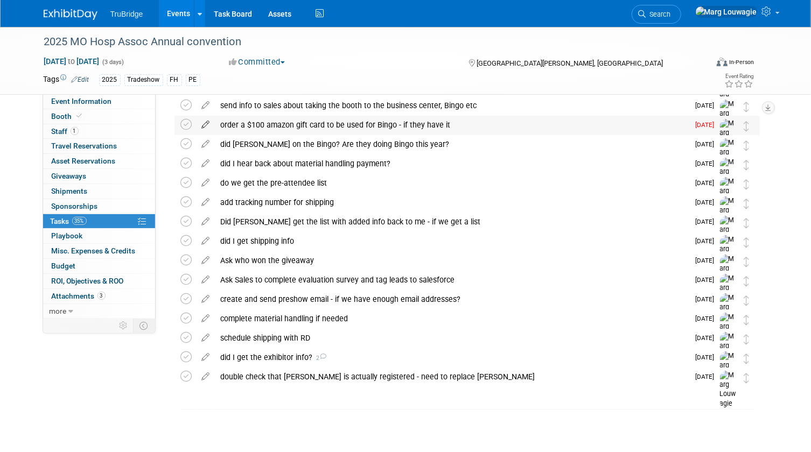
click at [205, 123] on icon at bounding box center [206, 122] width 19 height 13
click at [0, 0] on div at bounding box center [0, 0] width 0 height 0
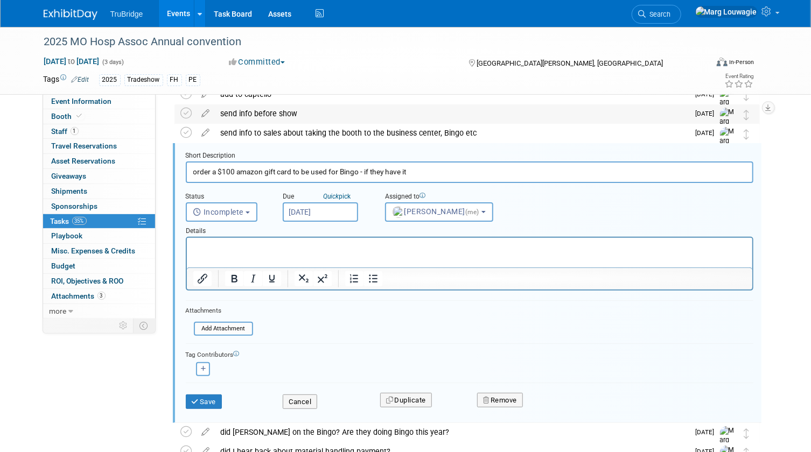
scroll to position [40, 0]
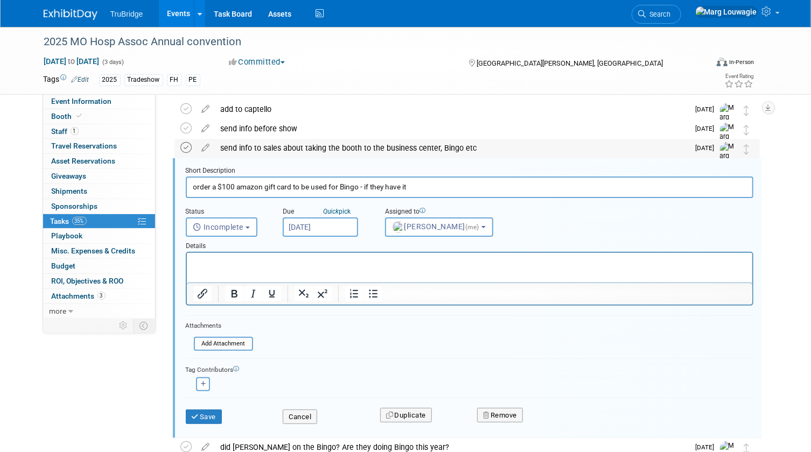
click at [189, 147] on icon at bounding box center [186, 147] width 11 height 11
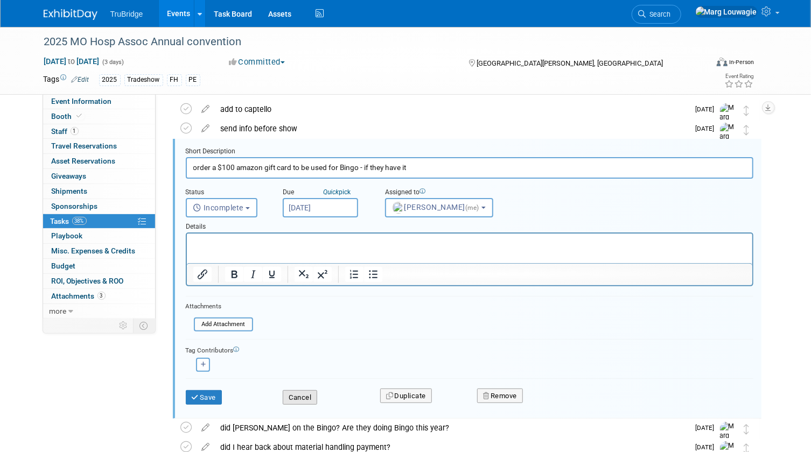
click at [306, 393] on button "Cancel" at bounding box center [300, 398] width 34 height 15
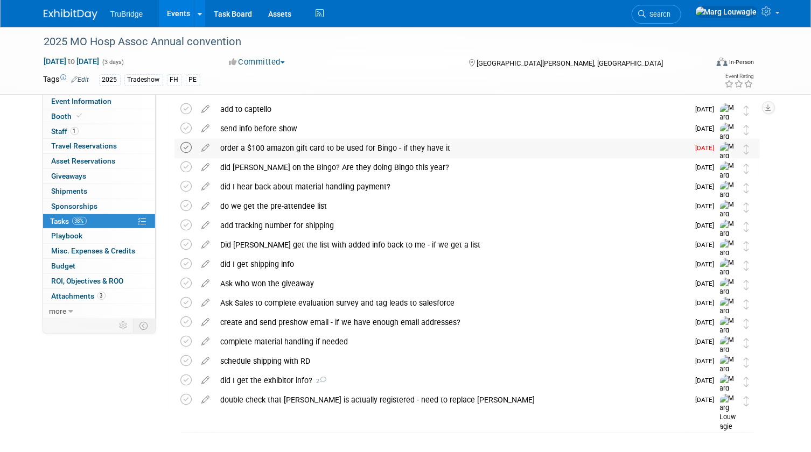
click at [185, 145] on icon at bounding box center [186, 147] width 11 height 11
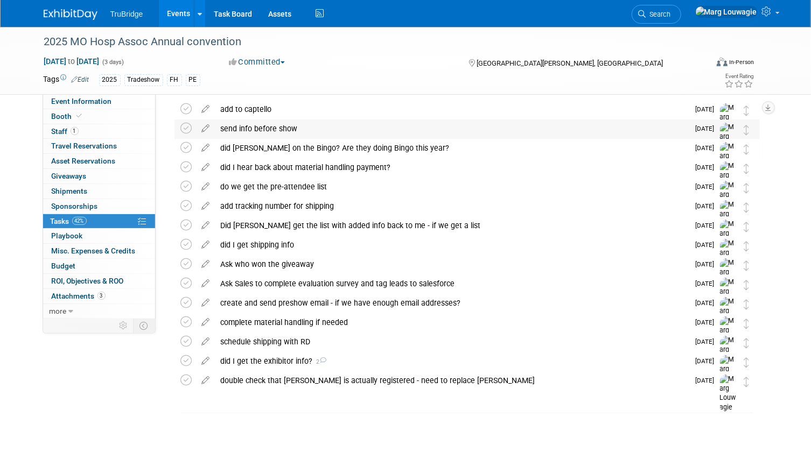
scroll to position [0, 0]
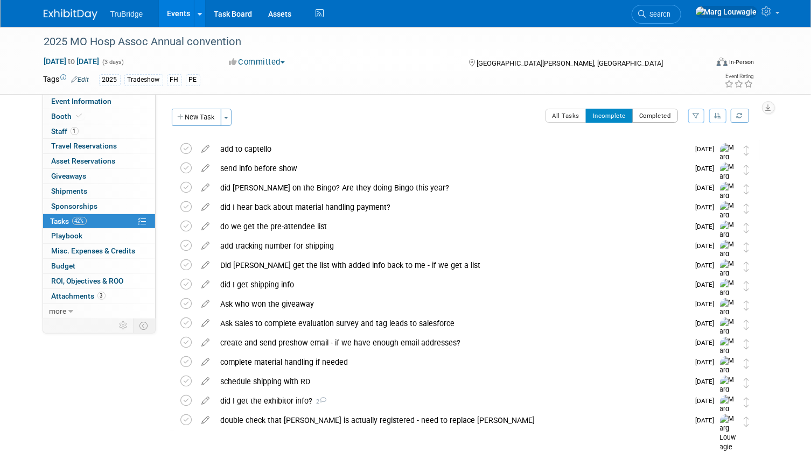
click at [654, 116] on button "Completed" at bounding box center [655, 116] width 46 height 14
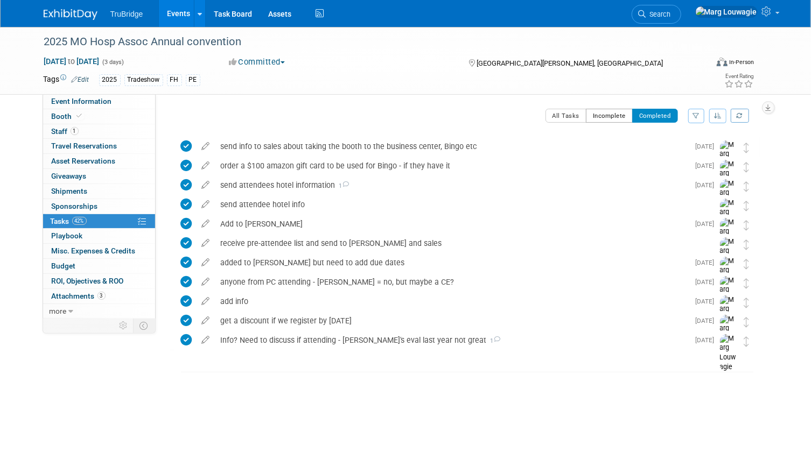
click at [617, 115] on button "Incomplete" at bounding box center [609, 116] width 47 height 14
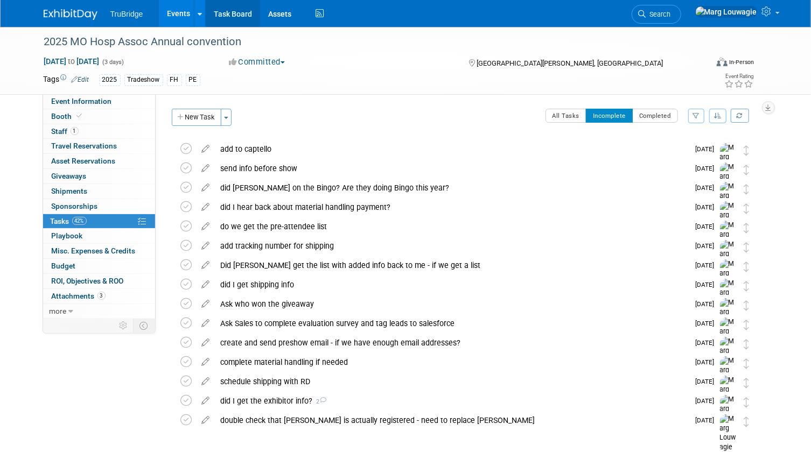
click at [234, 13] on link "Task Board" at bounding box center [233, 13] width 54 height 27
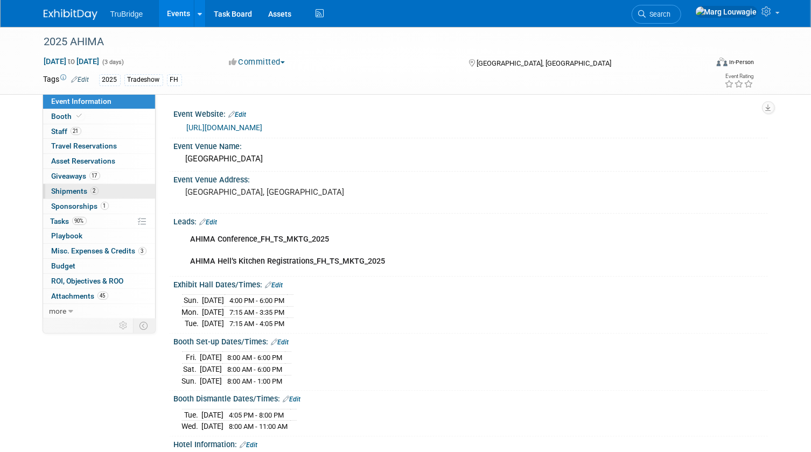
click at [62, 187] on span "Shipments 2" at bounding box center [75, 191] width 47 height 9
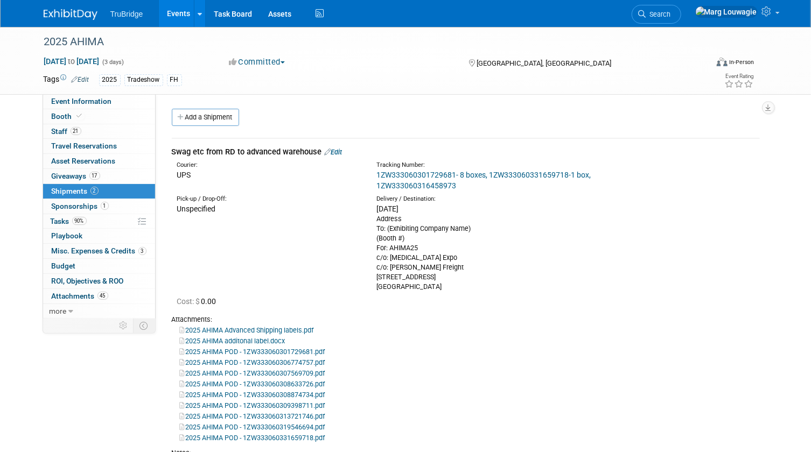
click at [340, 152] on link "Edit" at bounding box center [334, 152] width 18 height 8
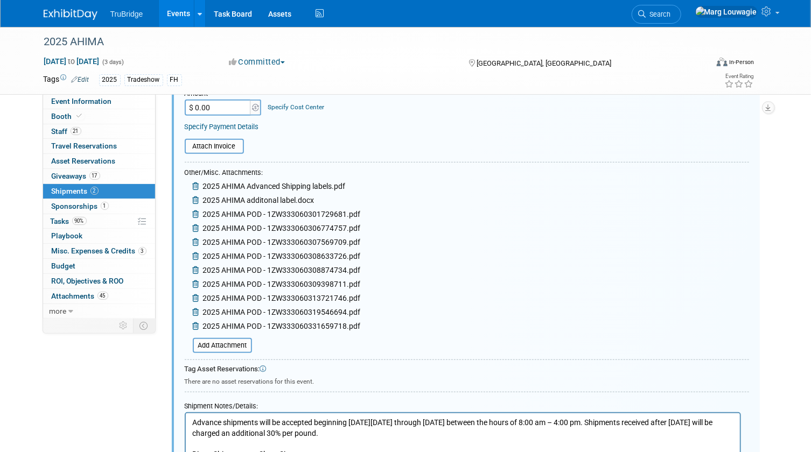
scroll to position [359, 0]
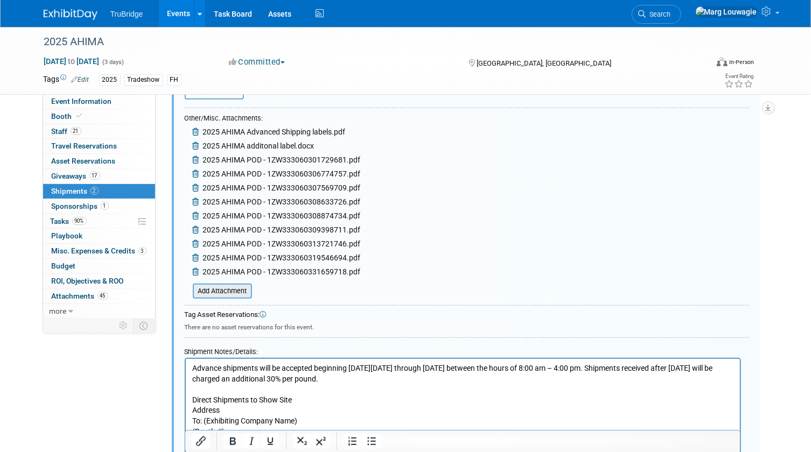
click at [231, 290] on input "file" at bounding box center [187, 291] width 128 height 13
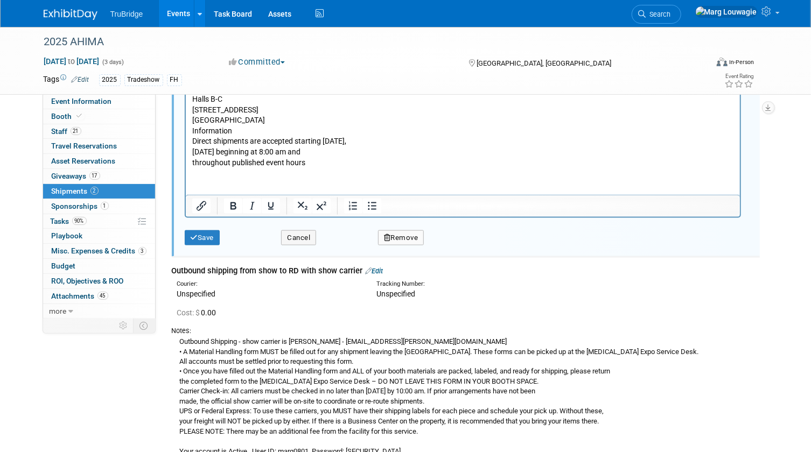
scroll to position [750, 0]
click at [217, 239] on button "Save" at bounding box center [203, 236] width 36 height 15
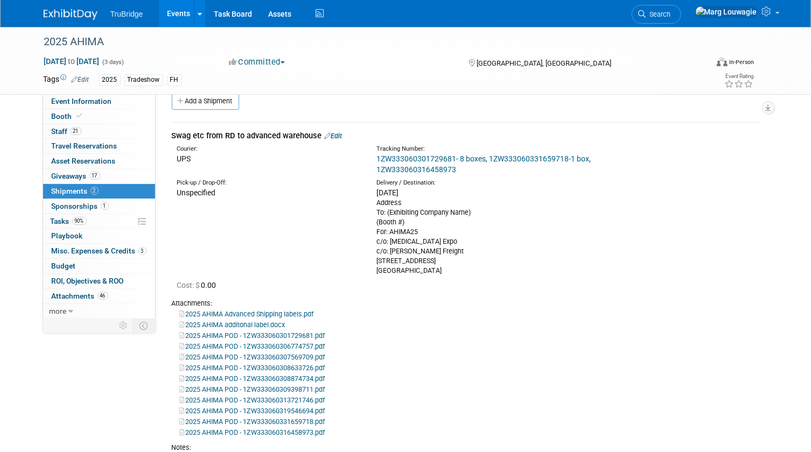
scroll to position [0, 0]
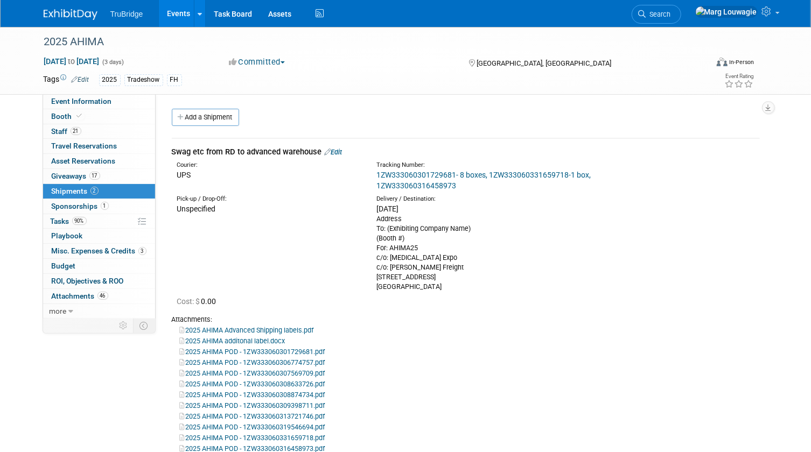
click at [671, 10] on span "Search" at bounding box center [658, 14] width 25 height 8
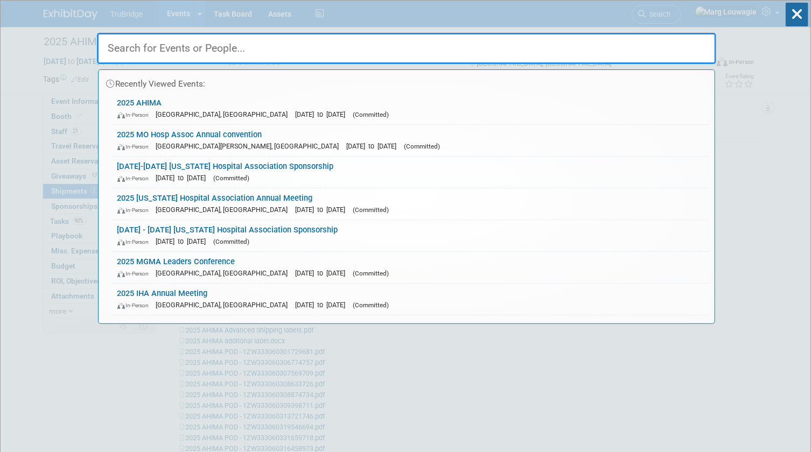
click at [693, 48] on input "text" at bounding box center [406, 48] width 619 height 31
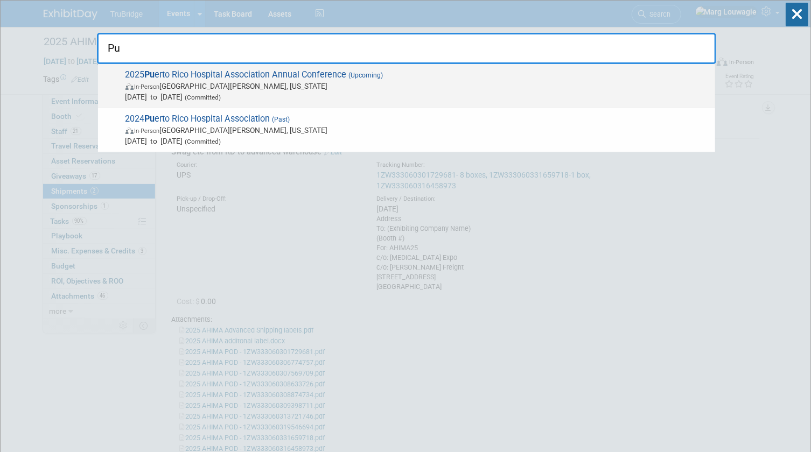
type input "Pu"
click at [309, 78] on span "2025 Pu erto Rico Hospital Association Annual Conference (Upcoming) In-Person […" at bounding box center [416, 85] width 588 height 33
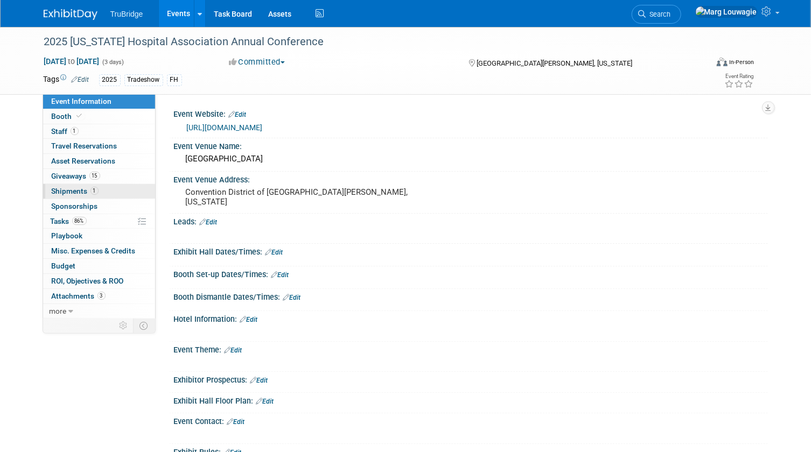
click at [81, 187] on span "Shipments 1" at bounding box center [75, 191] width 47 height 9
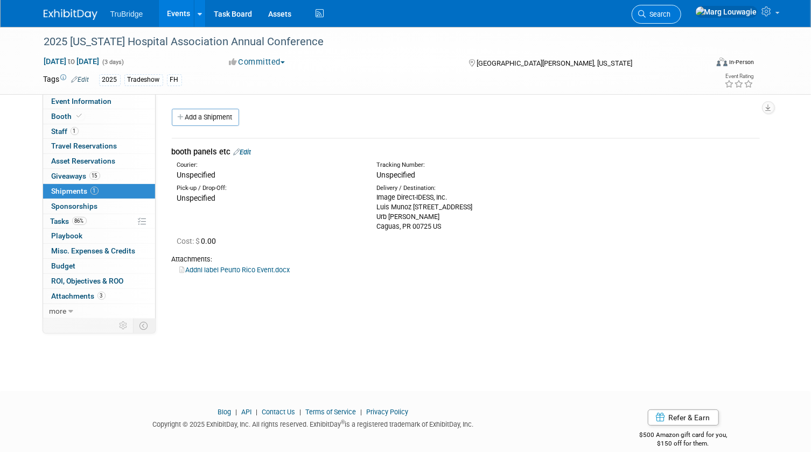
click at [681, 9] on link "Search" at bounding box center [657, 14] width 50 height 19
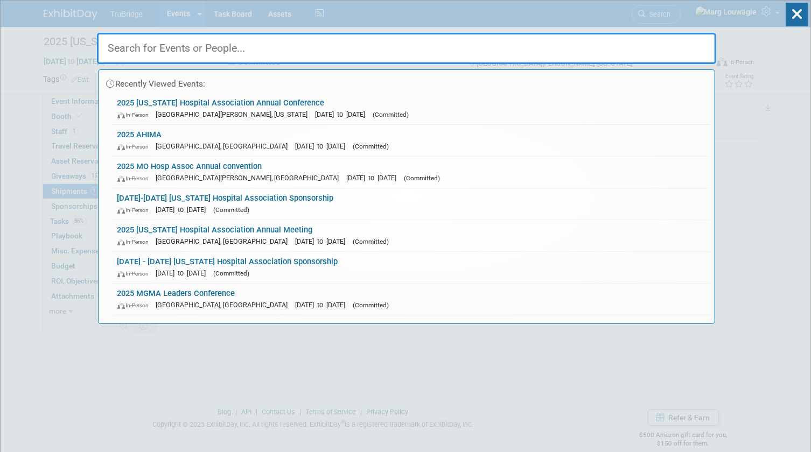
click at [684, 48] on input "text" at bounding box center [406, 48] width 619 height 31
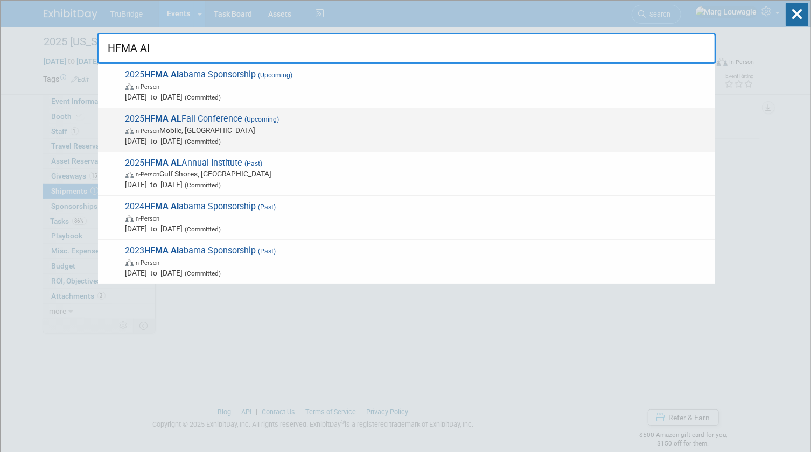
type input "HFMA Al"
click at [239, 125] on span "In-Person Mobile, [GEOGRAPHIC_DATA]" at bounding box center [418, 130] width 584 height 11
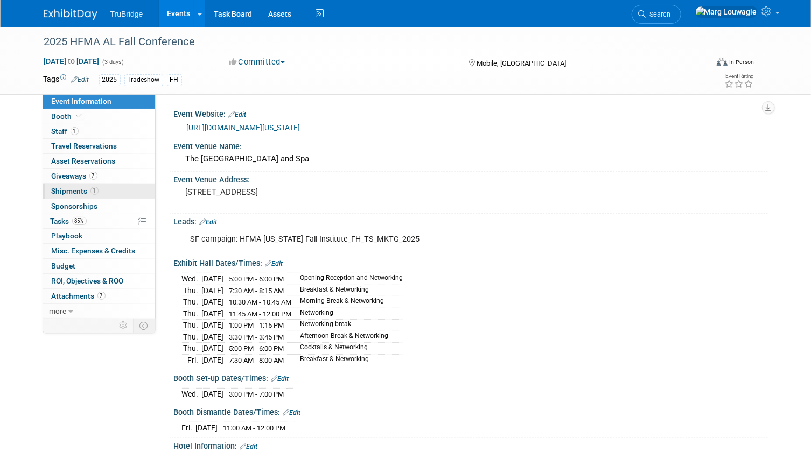
click at [55, 189] on span "Shipments 1" at bounding box center [75, 191] width 47 height 9
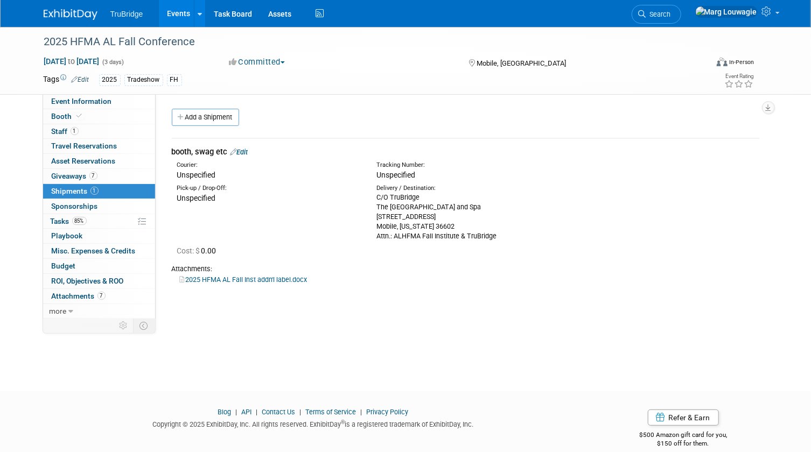
click at [240, 151] on link "Edit" at bounding box center [240, 152] width 18 height 8
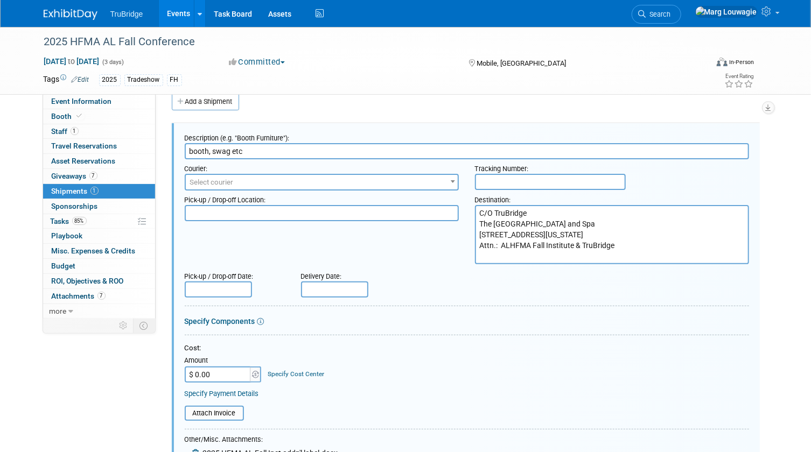
scroll to position [16, 0]
click at [494, 178] on input "text" at bounding box center [550, 181] width 151 height 16
paste input "1ZW333060331341015"
type input "1ZW333060331341015"
click at [318, 288] on input "text" at bounding box center [334, 289] width 67 height 16
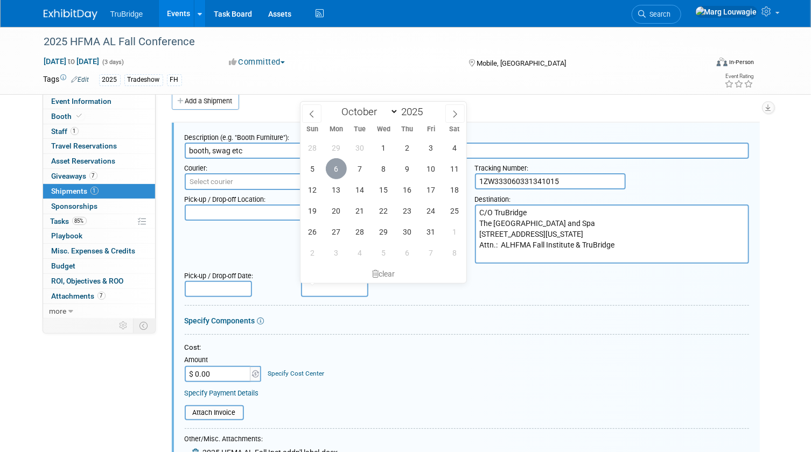
click at [336, 170] on span "6" at bounding box center [336, 168] width 21 height 21
type input "[DATE]"
click at [490, 356] on div "Cost: Amount $ 0.00 Specify Cost Center Cost Center -- Not Specified --" at bounding box center [467, 362] width 565 height 39
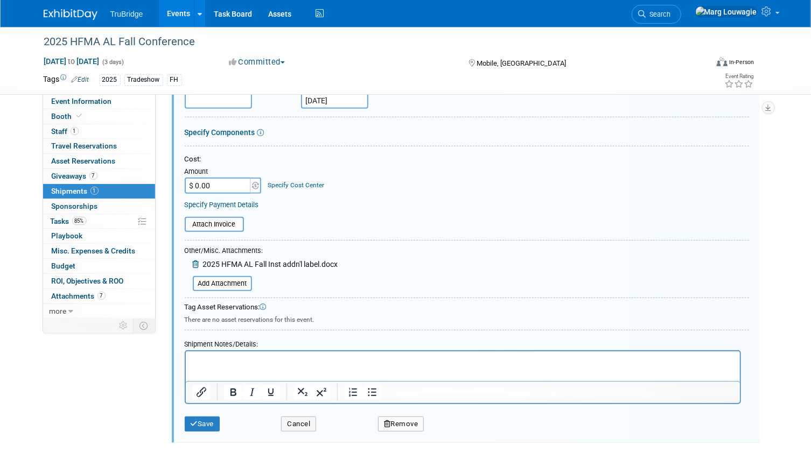
scroll to position [261, 0]
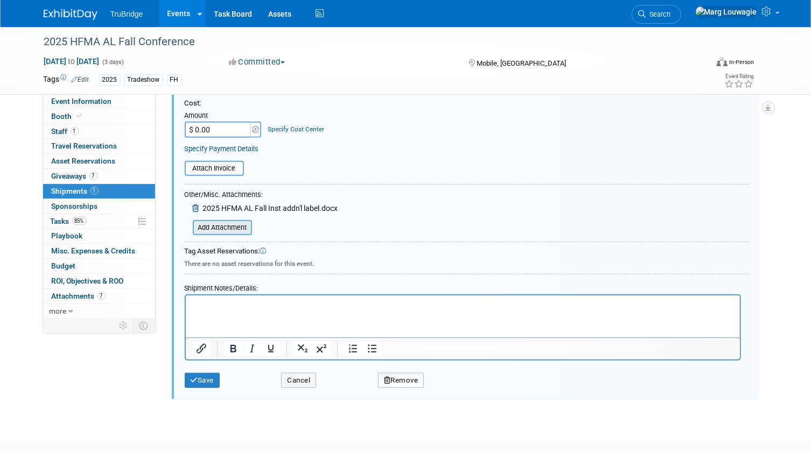
click at [238, 222] on input "file" at bounding box center [187, 227] width 128 height 13
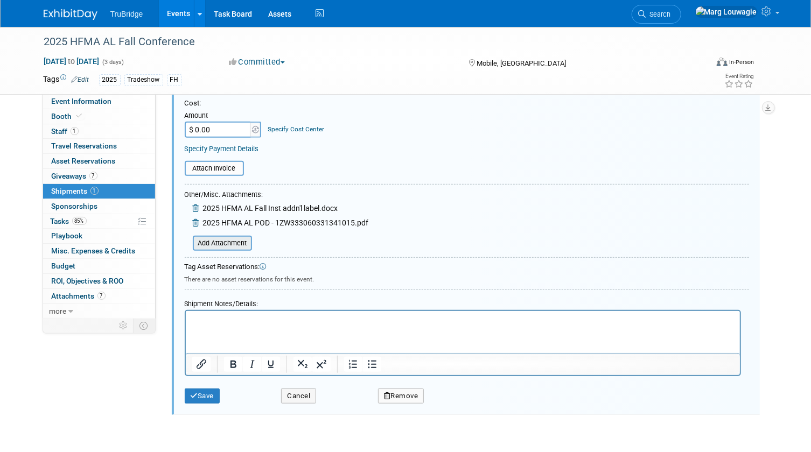
click at [240, 241] on input "file" at bounding box center [187, 243] width 128 height 13
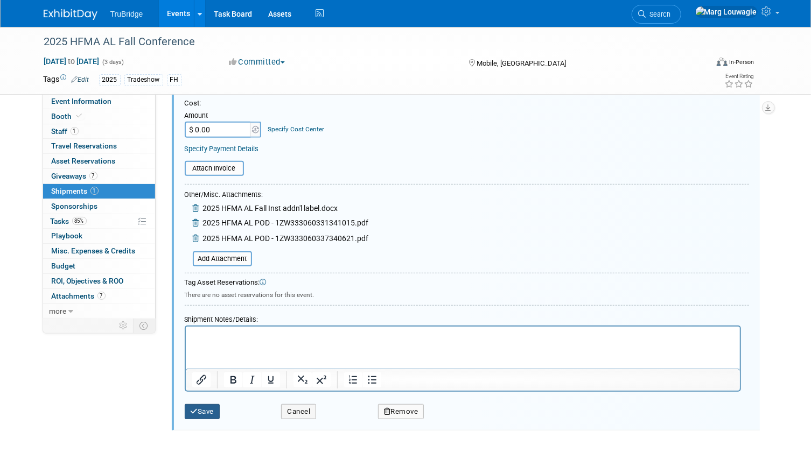
click at [218, 409] on button "Save" at bounding box center [203, 412] width 36 height 15
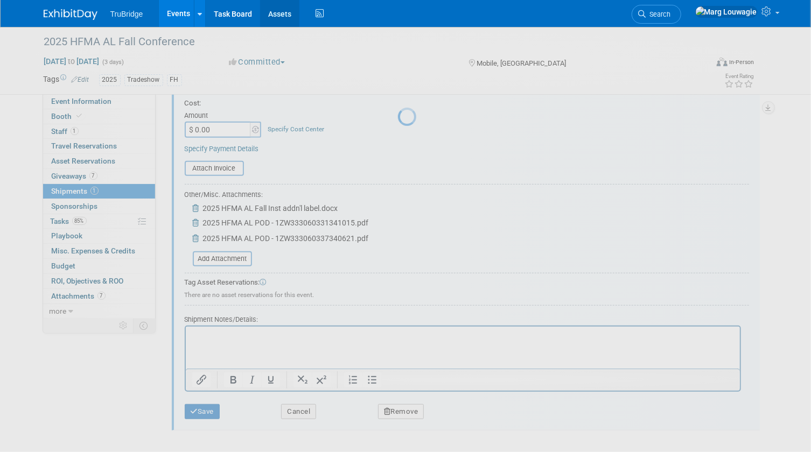
scroll to position [14, 0]
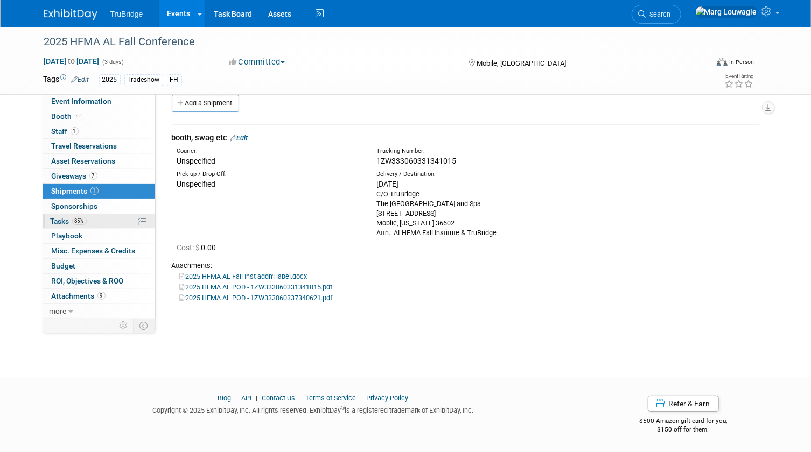
click at [52, 221] on span "Tasks 85%" at bounding box center [69, 221] width 36 height 9
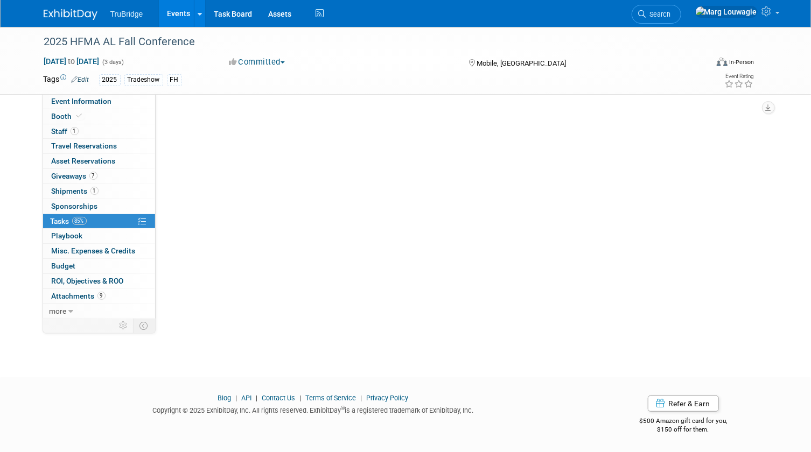
scroll to position [0, 0]
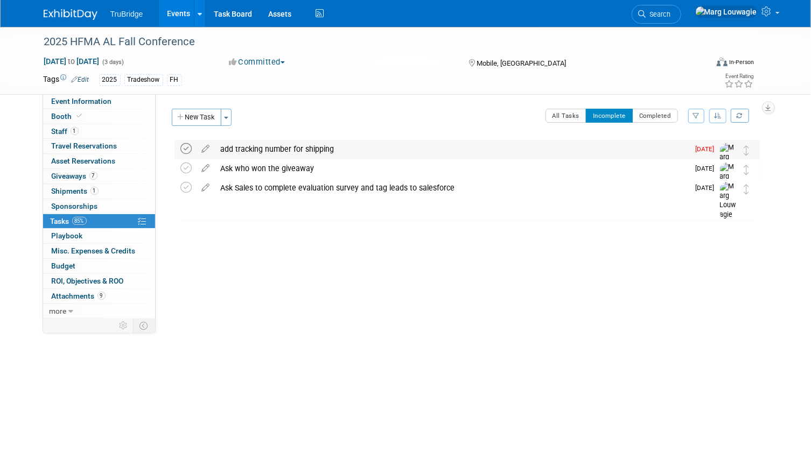
click at [184, 148] on icon at bounding box center [186, 148] width 11 height 11
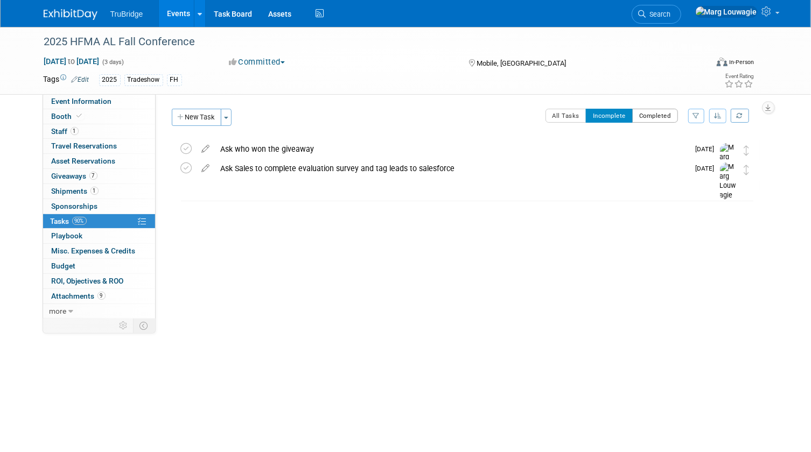
click at [659, 117] on button "Completed" at bounding box center [655, 116] width 46 height 14
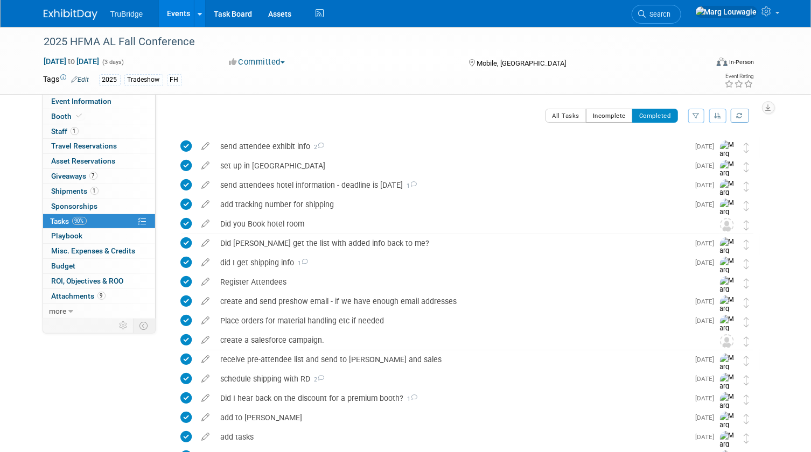
click at [616, 113] on button "Incomplete" at bounding box center [609, 116] width 47 height 14
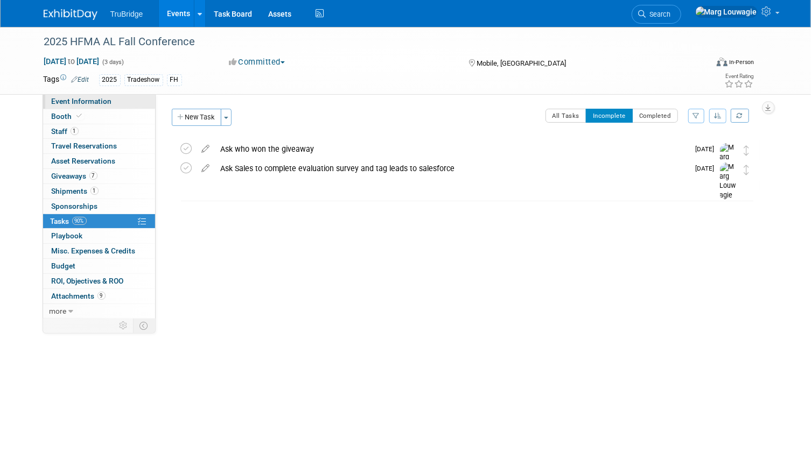
click at [122, 97] on link "Event Information" at bounding box center [99, 101] width 112 height 15
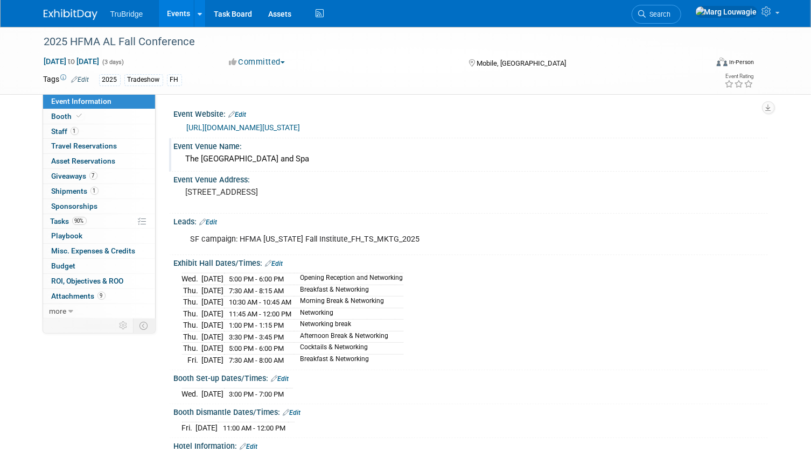
drag, startPoint x: 255, startPoint y: 173, endPoint x: 233, endPoint y: 164, distance: 23.9
click at [255, 173] on div "Event Venue Address:" at bounding box center [471, 178] width 594 height 13
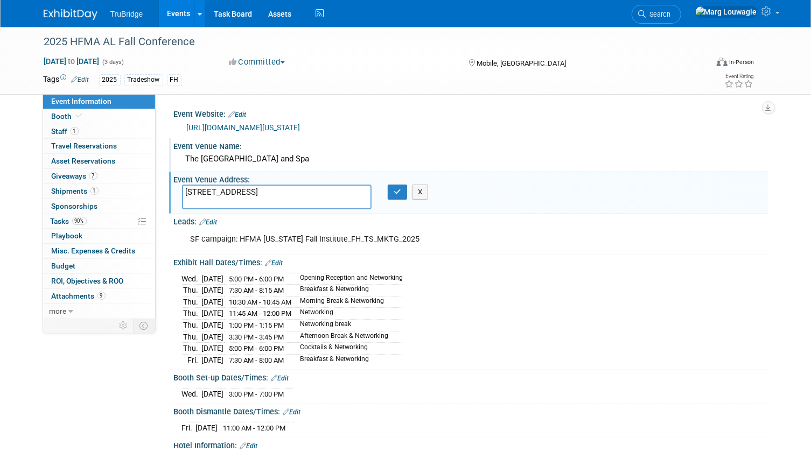
drag, startPoint x: 186, startPoint y: 156, endPoint x: 375, endPoint y: 165, distance: 189.3
click at [375, 165] on div "The Battle House Renaissance Mobile Hotel and Spa" at bounding box center [471, 159] width 578 height 17
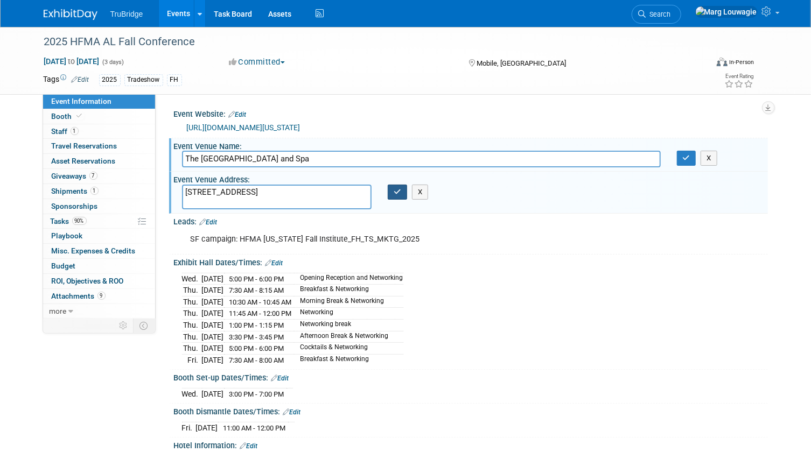
click at [396, 193] on icon "button" at bounding box center [398, 192] width 8 height 7
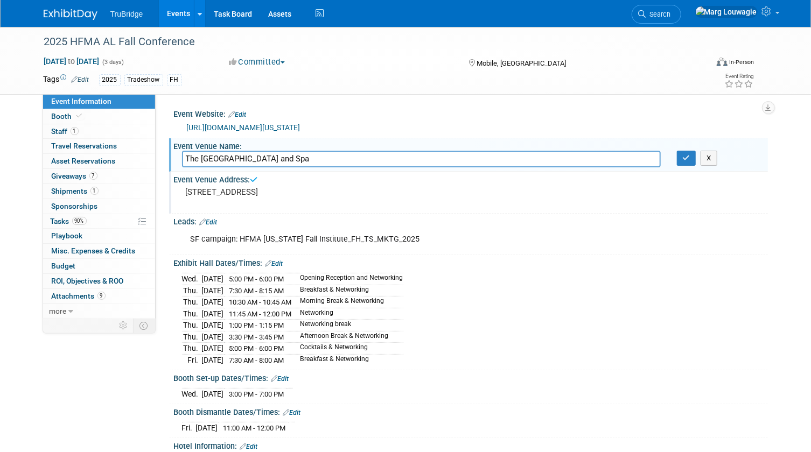
drag, startPoint x: 380, startPoint y: 161, endPoint x: 156, endPoint y: 159, distance: 224.1
click at [156, 159] on div "Event Website: Edit https://www.hfma.org/chapters/region-5/alabama/ Event Venue…" at bounding box center [462, 206] width 612 height 224
click at [685, 159] on icon "button" at bounding box center [687, 158] width 8 height 7
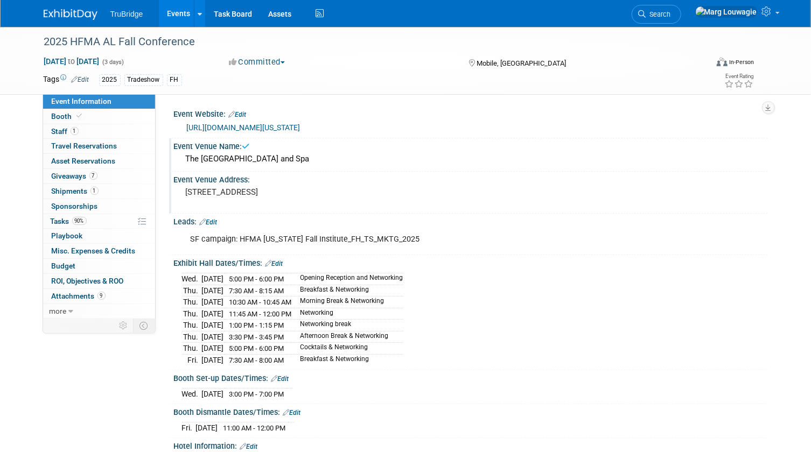
drag, startPoint x: 183, startPoint y: 191, endPoint x: 256, endPoint y: 202, distance: 73.6
click at [256, 202] on div "26 North Royal Street Mobile, AL 36602" at bounding box center [298, 197] width 232 height 25
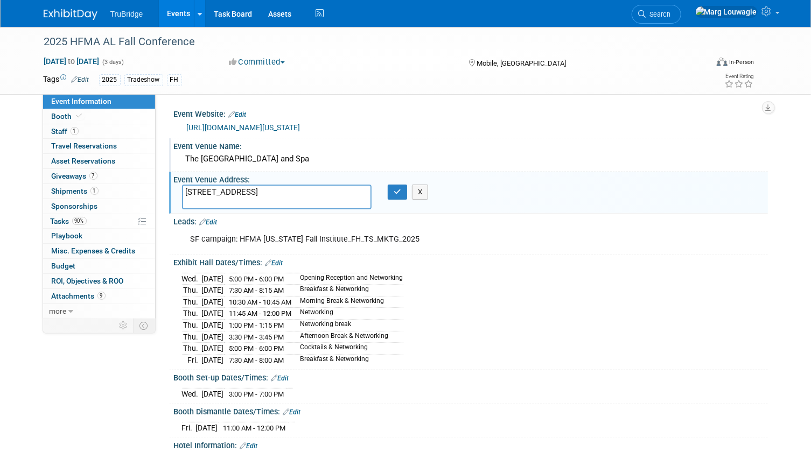
drag, startPoint x: 184, startPoint y: 190, endPoint x: 253, endPoint y: 197, distance: 69.9
click at [271, 204] on textarea "26 North Royal Street Mobile, AL 36602" at bounding box center [277, 197] width 190 height 25
click at [399, 191] on icon "button" at bounding box center [398, 192] width 8 height 7
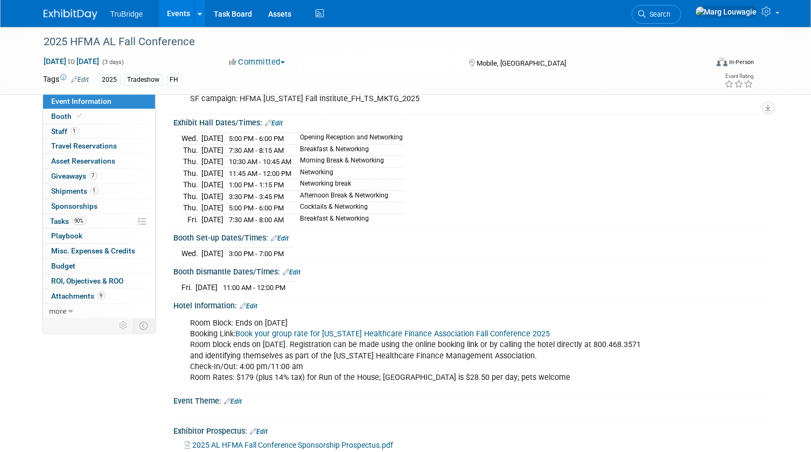
scroll to position [147, 0]
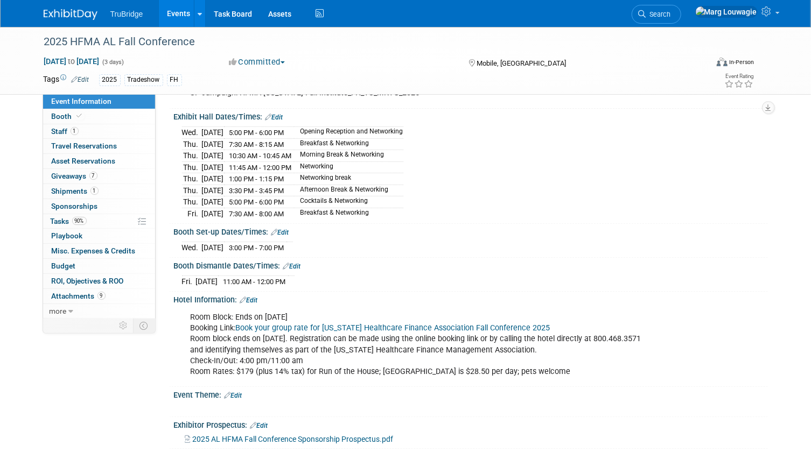
click at [198, 134] on td "Wed." at bounding box center [192, 133] width 20 height 12
drag, startPoint x: 172, startPoint y: 114, endPoint x: 367, endPoint y: 278, distance: 254.6
click at [367, 278] on div "Event Website: Edit https://www.hfma.org/chapters/region-5/alabama/ Event Venue…" at bounding box center [466, 385] width 588 height 851
drag, startPoint x: 367, startPoint y: 278, endPoint x: 281, endPoint y: 173, distance: 135.9
copy div "Exhibit Hall Dates/Times: Edit Wed. Oct 8, 2025 5:00 PM - 6:00 PM Opening Recep…"
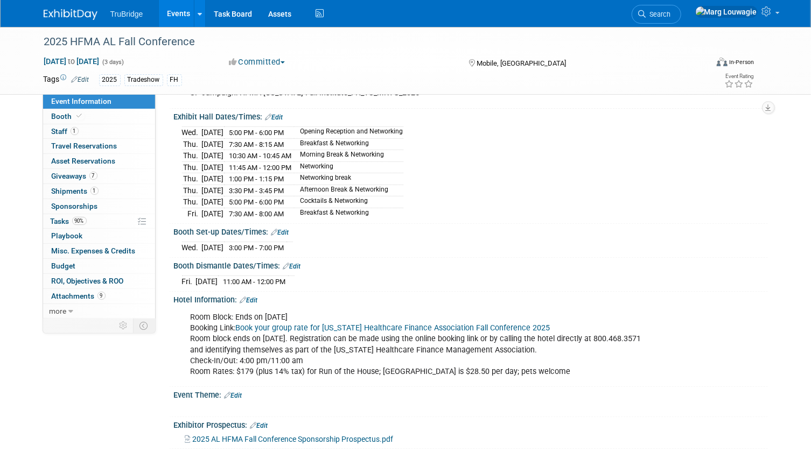
click at [496, 201] on div "Wed. Oct 8, 2025 5:00 PM - 6:00 PM Opening Reception and Networking Thu. Oct 9,…" at bounding box center [471, 172] width 578 height 96
drag, startPoint x: 83, startPoint y: 192, endPoint x: 171, endPoint y: 210, distance: 89.5
click at [83, 192] on span "Shipments 1" at bounding box center [75, 191] width 47 height 9
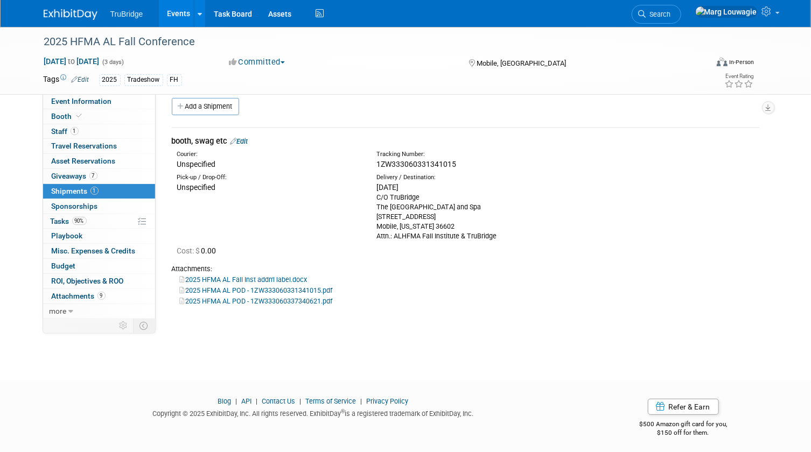
scroll to position [14, 0]
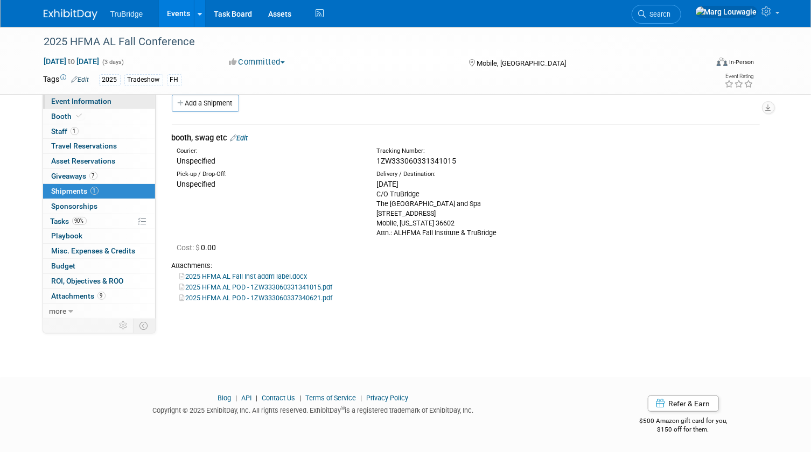
drag, startPoint x: 96, startPoint y: 103, endPoint x: 106, endPoint y: 105, distance: 9.8
click at [96, 103] on span "Event Information" at bounding box center [82, 101] width 60 height 9
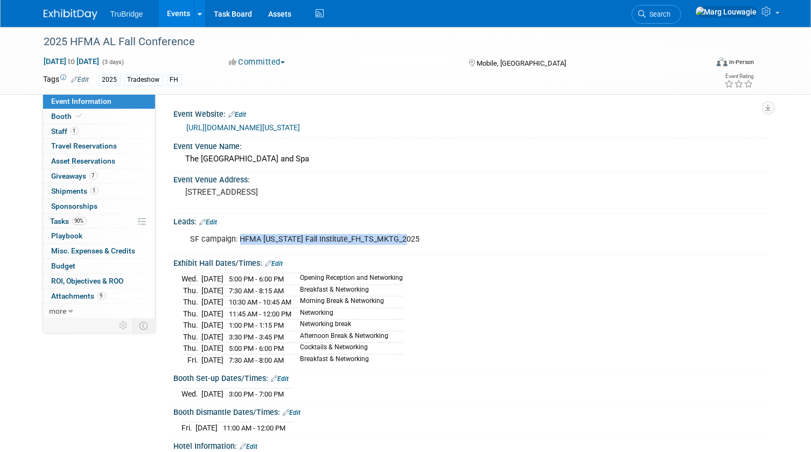
drag, startPoint x: 239, startPoint y: 238, endPoint x: 441, endPoint y: 241, distance: 202.0
click at [441, 241] on div "SF campaign: HFMA Alabama Fall Institute_FH_TS_MKTG_2025" at bounding box center [418, 240] width 470 height 22
drag, startPoint x: 441, startPoint y: 241, endPoint x: 398, endPoint y: 238, distance: 43.2
copy div "HFMA Alabama Fall Institute_FH_TS_MKTG_2025"
click at [51, 217] on span "Tasks 90%" at bounding box center [69, 221] width 36 height 9
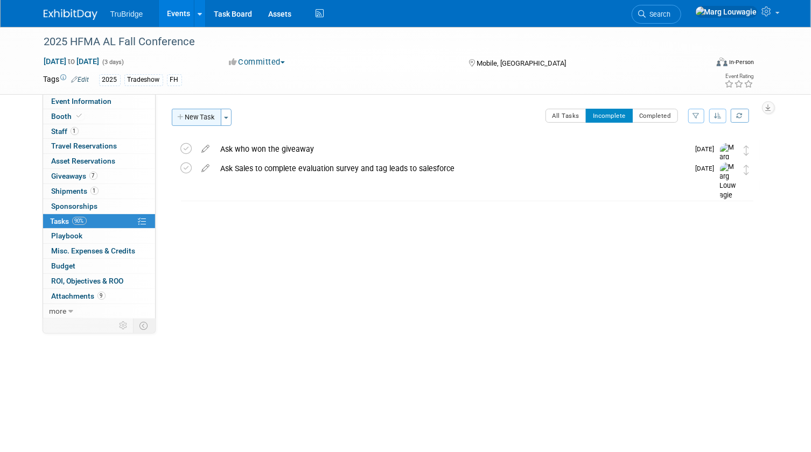
click at [206, 116] on button "New Task" at bounding box center [197, 117] width 50 height 17
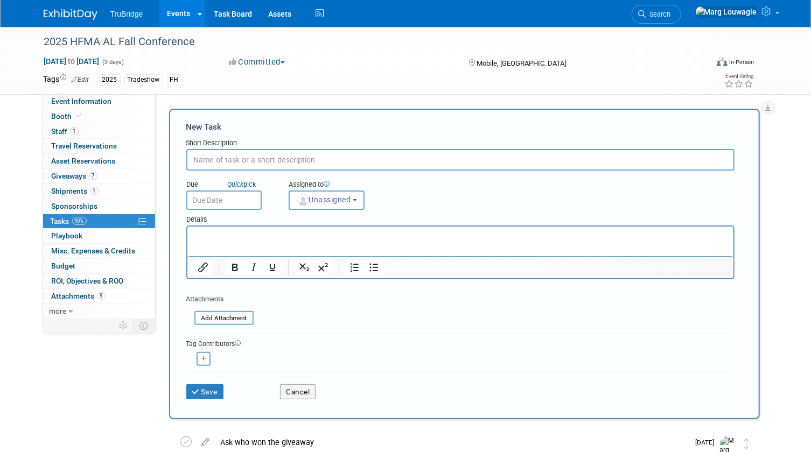
click at [224, 155] on input "text" at bounding box center [460, 160] width 548 height 22
type input "send info before the show"
click at [346, 196] on span "Unassigned" at bounding box center [323, 200] width 55 height 9
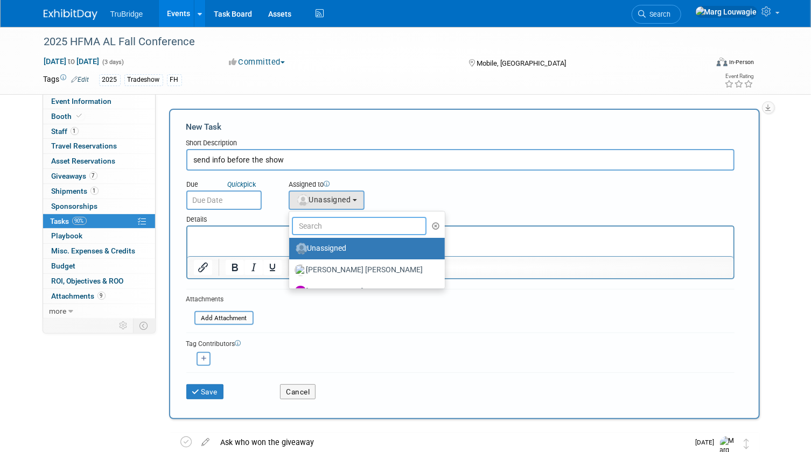
click at [362, 218] on input "text" at bounding box center [359, 226] width 135 height 18
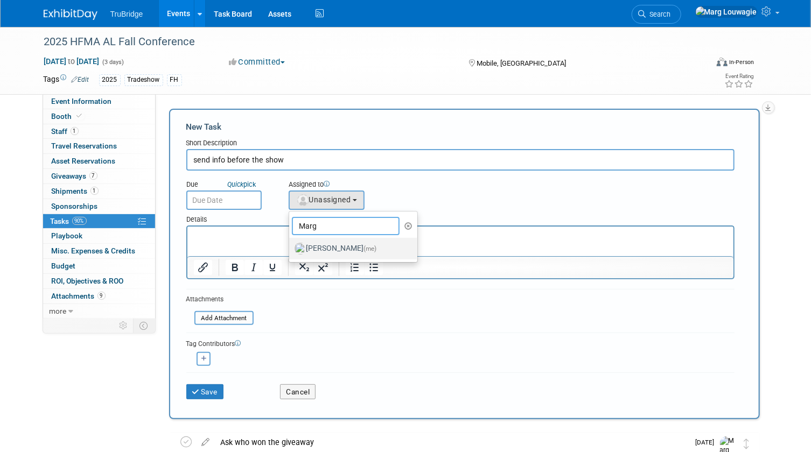
type input "Marg"
drag, startPoint x: 371, startPoint y: 248, endPoint x: 180, endPoint y: 22, distance: 295.5
click at [371, 248] on span "(me)" at bounding box center [370, 249] width 13 height 8
click at [291, 248] on input "Marg Louwagie (me)" at bounding box center [287, 247] width 7 height 7
select select "0abee163-1570-438d-a0ea-e9129f2ffbd7"
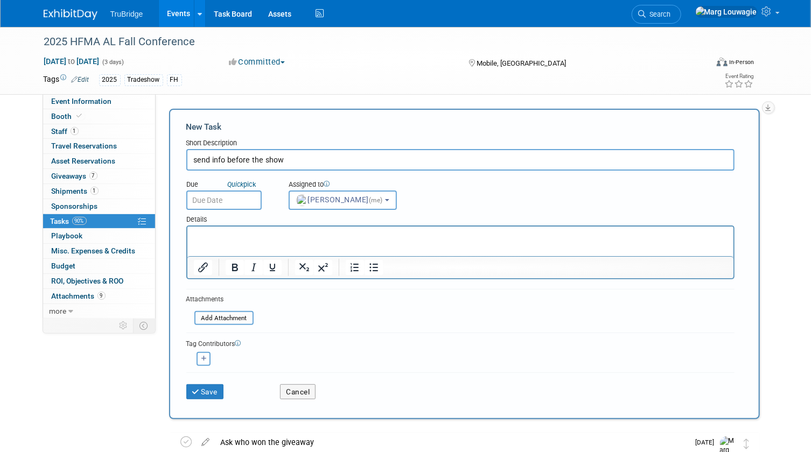
click at [250, 201] on input "text" at bounding box center [223, 200] width 75 height 19
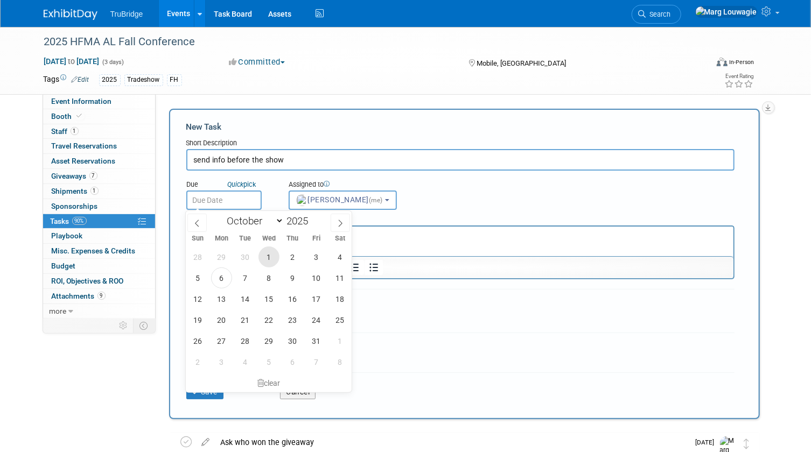
click at [270, 257] on span "1" at bounding box center [269, 257] width 21 height 21
type input "[DATE]"
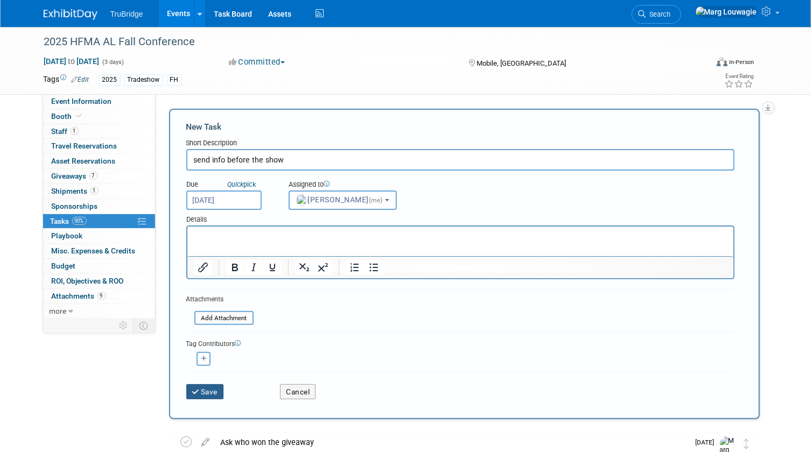
click at [213, 389] on button "Save" at bounding box center [205, 392] width 38 height 15
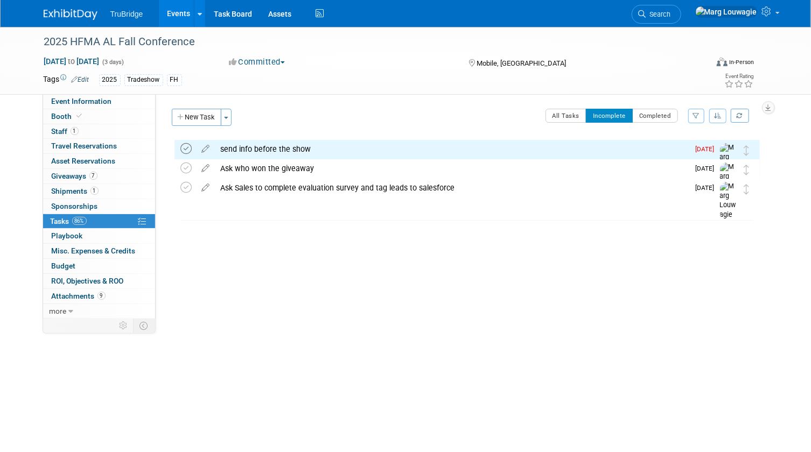
click at [183, 149] on icon at bounding box center [186, 148] width 11 height 11
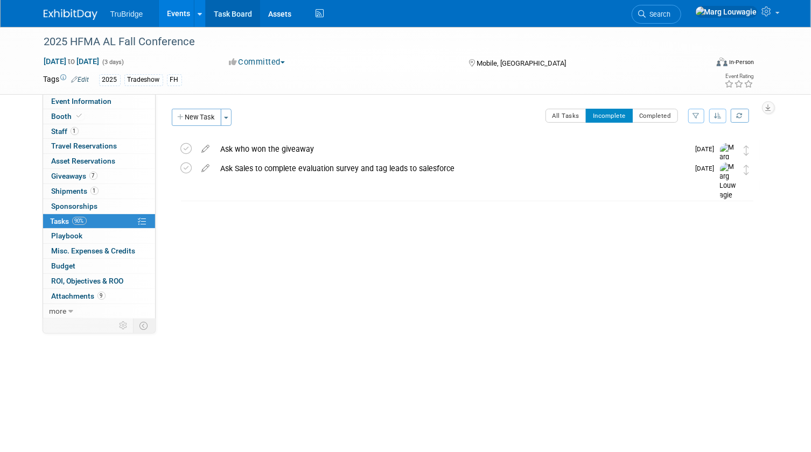
drag, startPoint x: 234, startPoint y: 14, endPoint x: 256, endPoint y: 17, distance: 22.3
click at [234, 14] on link "Task Board" at bounding box center [233, 13] width 54 height 27
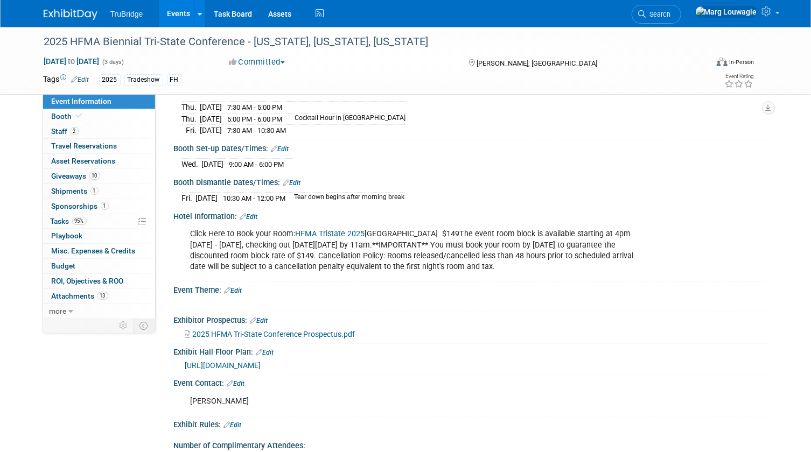
scroll to position [196, 0]
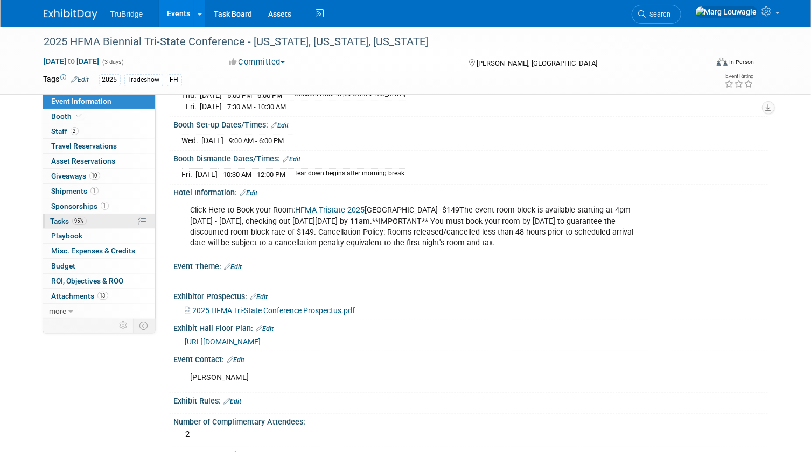
click at [65, 219] on span "Tasks 95%" at bounding box center [69, 221] width 36 height 9
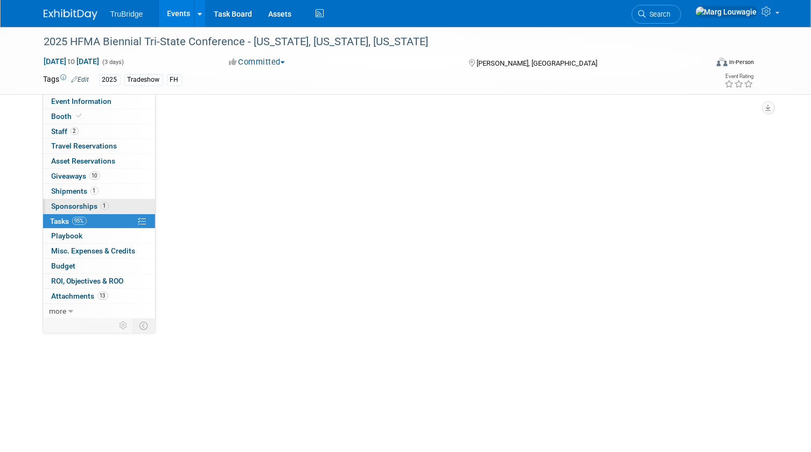
scroll to position [0, 0]
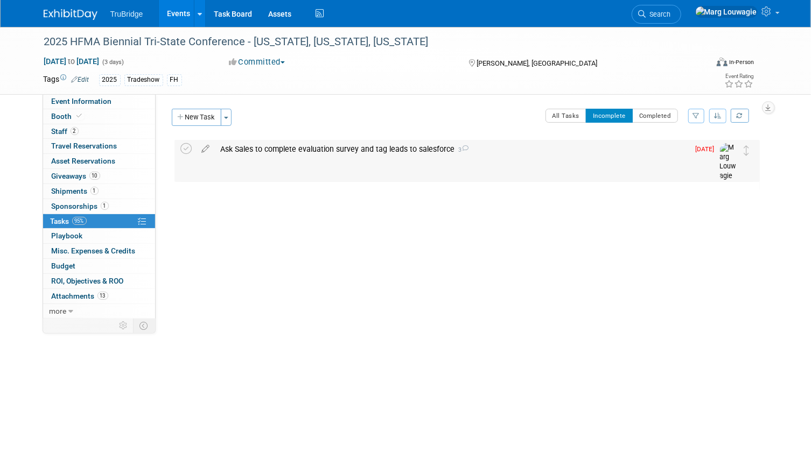
click at [257, 143] on div "Ask Sales to complete evaluation survey and tag leads to salesforce 3" at bounding box center [452, 149] width 474 height 18
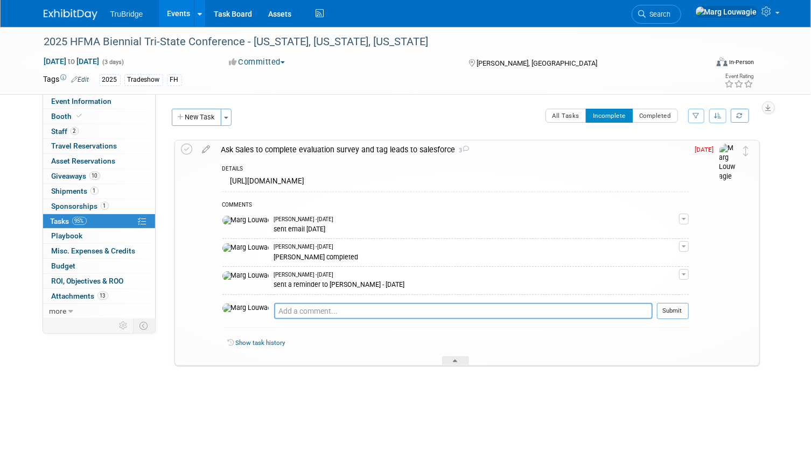
click at [295, 307] on textarea at bounding box center [463, 311] width 379 height 16
type textarea "[DATE]"
click at [657, 303] on button "Submit" at bounding box center [673, 311] width 32 height 16
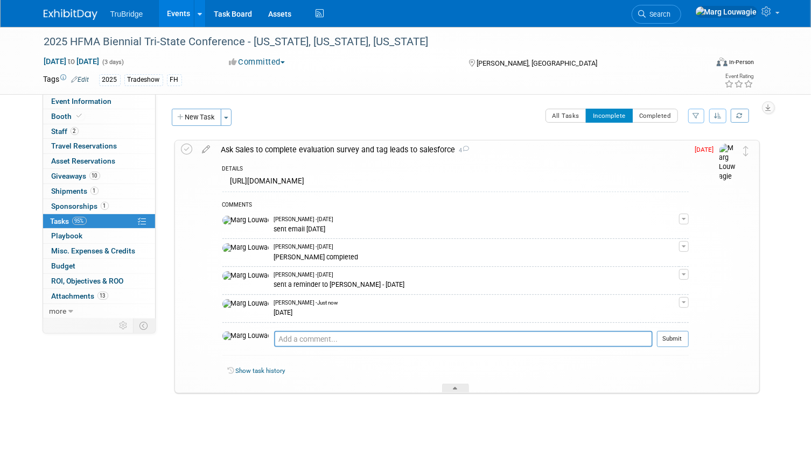
click at [295, 307] on span "Marg Louwagie - Just now" at bounding box center [306, 304] width 64 height 8
click at [294, 301] on span "Marg Louwagie - Just now" at bounding box center [306, 304] width 64 height 8
click at [307, 336] on textarea at bounding box center [463, 339] width 379 height 16
type textarea "asked Jamie if it's necessary for a CE to attend."
click at [675, 338] on button "Submit" at bounding box center [673, 339] width 32 height 16
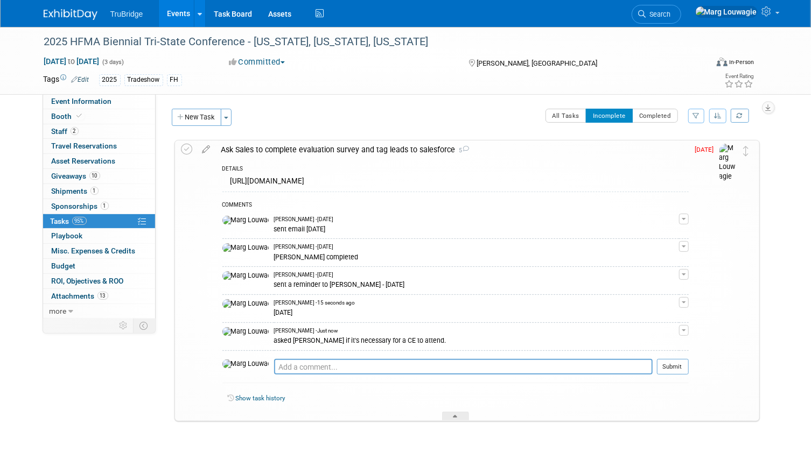
click at [63, 217] on span "Tasks 95%" at bounding box center [69, 221] width 36 height 9
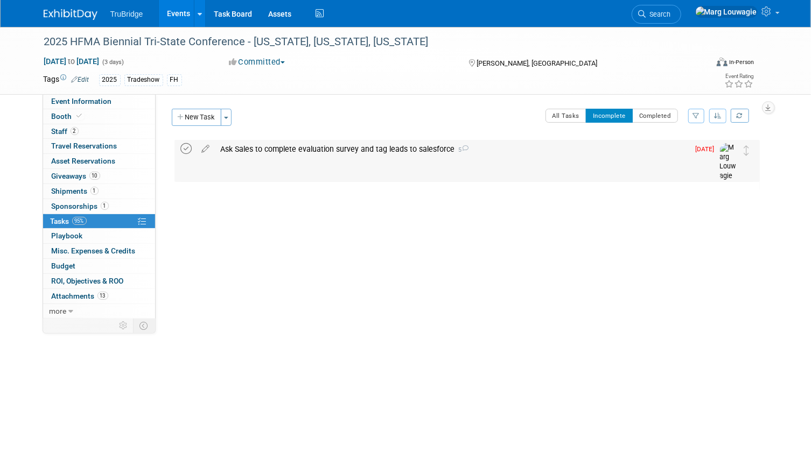
click at [189, 147] on icon at bounding box center [186, 148] width 11 height 11
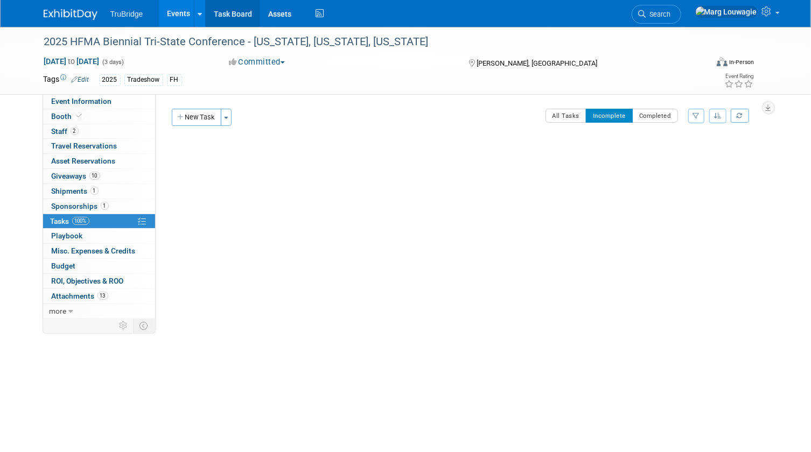
drag, startPoint x: 227, startPoint y: 13, endPoint x: 242, endPoint y: 10, distance: 15.4
click at [227, 13] on link "Task Board" at bounding box center [233, 13] width 54 height 27
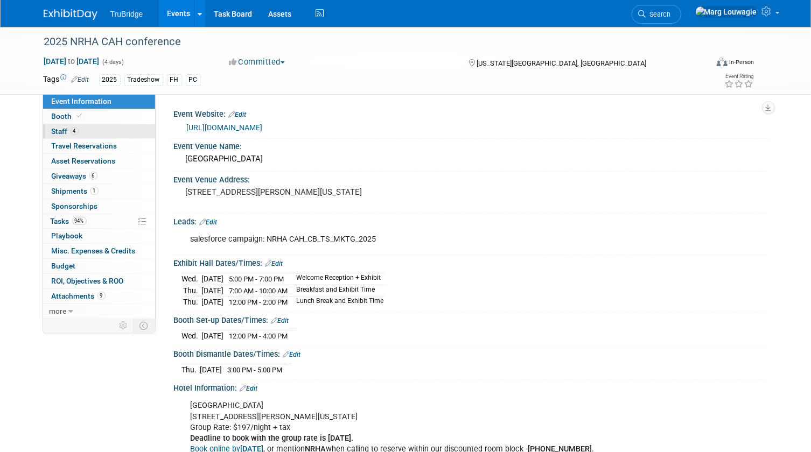
click at [113, 128] on link "4 Staff 4" at bounding box center [99, 131] width 112 height 15
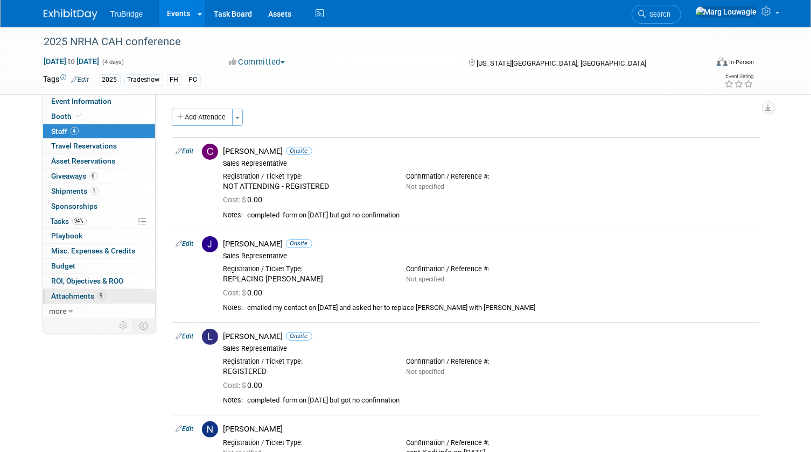
drag, startPoint x: 78, startPoint y: 295, endPoint x: 83, endPoint y: 288, distance: 8.8
click at [78, 295] on span "Attachments 9" at bounding box center [79, 296] width 54 height 9
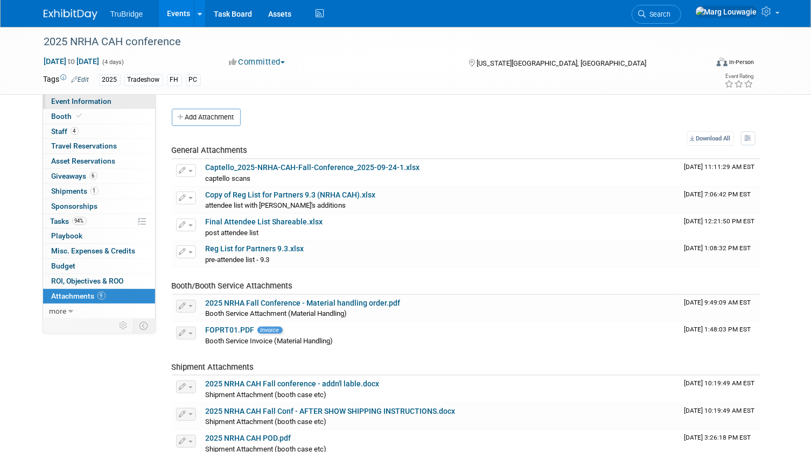
click at [97, 101] on span "Event Information" at bounding box center [82, 101] width 60 height 9
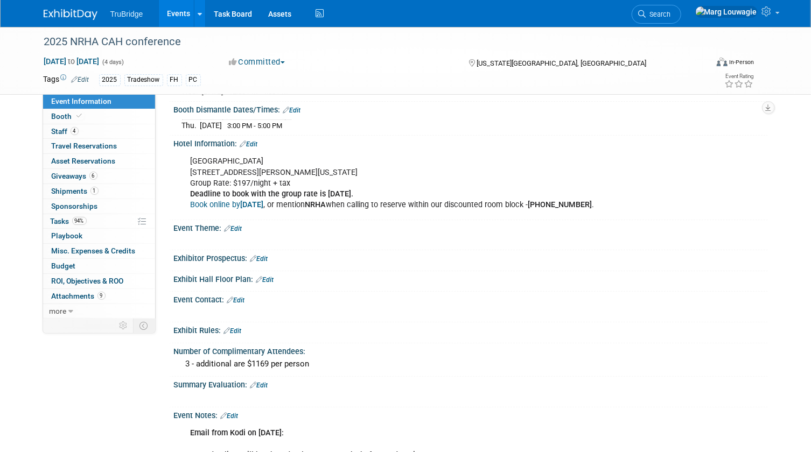
scroll to position [294, 0]
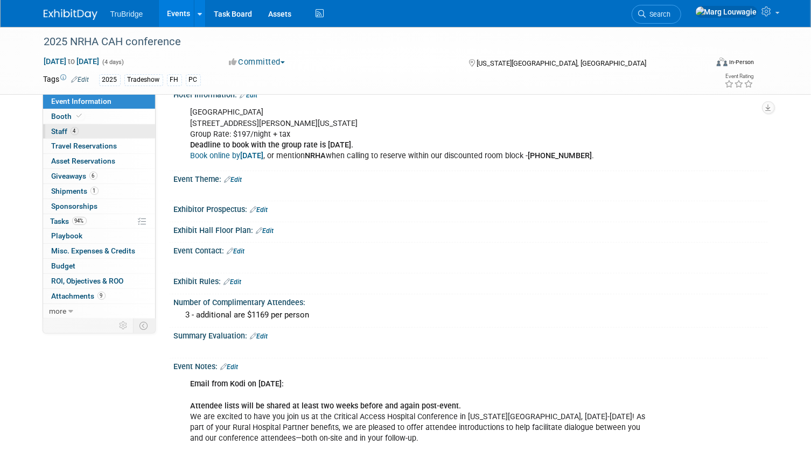
click at [78, 127] on span "Staff 4" at bounding box center [65, 131] width 27 height 9
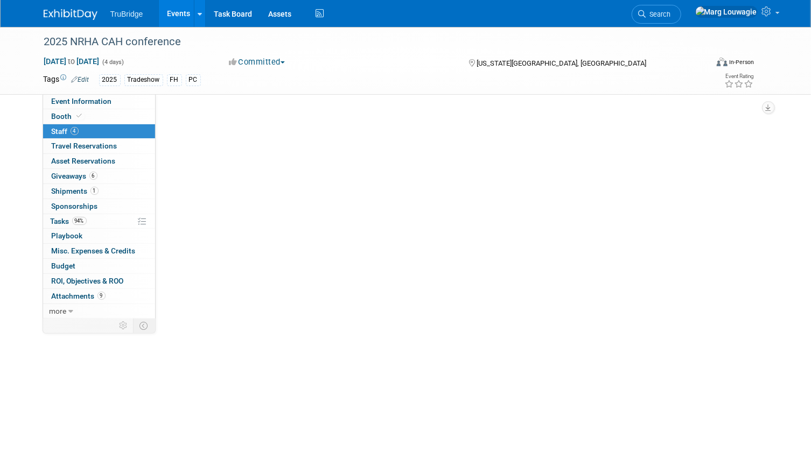
scroll to position [0, 0]
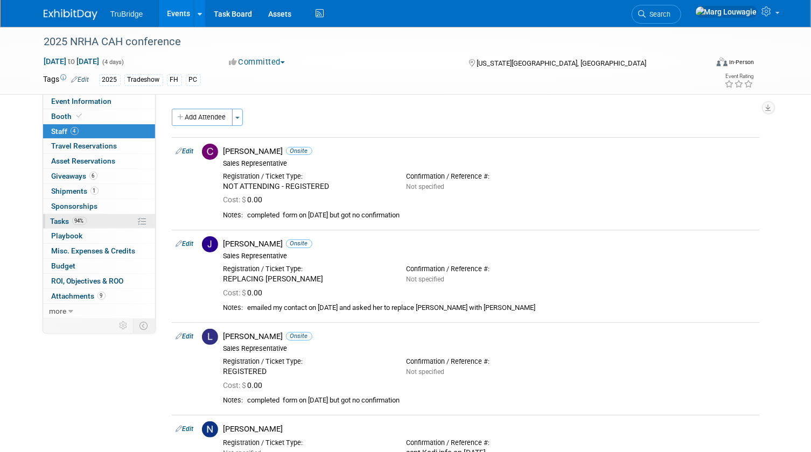
click at [63, 218] on span "Tasks 94%" at bounding box center [69, 221] width 36 height 9
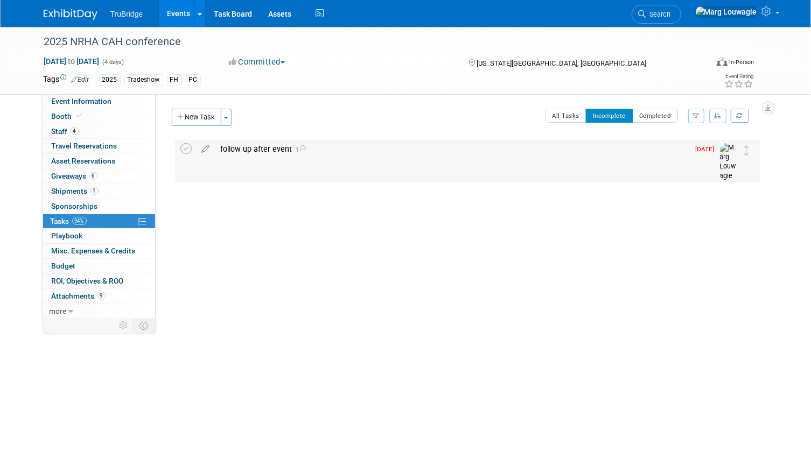
click at [263, 149] on div "follow up after event 1" at bounding box center [452, 149] width 474 height 18
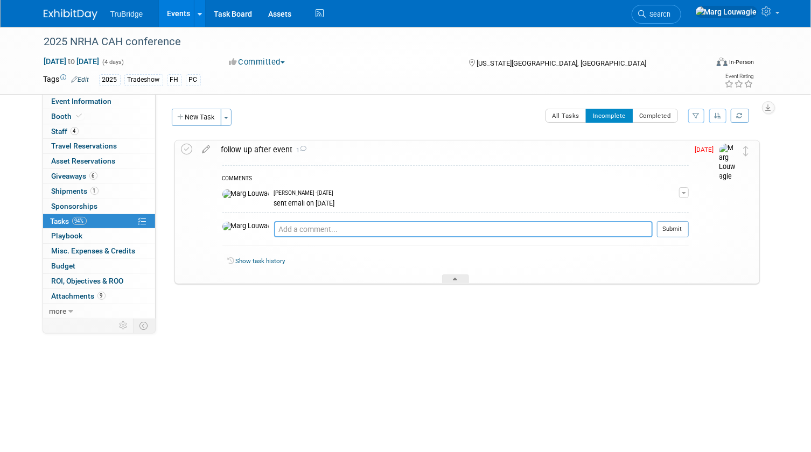
click at [296, 228] on textarea at bounding box center [463, 229] width 379 height 16
type textarea "Sent a reminder on 10.6.25"
click at [668, 227] on button "Submit" at bounding box center [673, 229] width 32 height 16
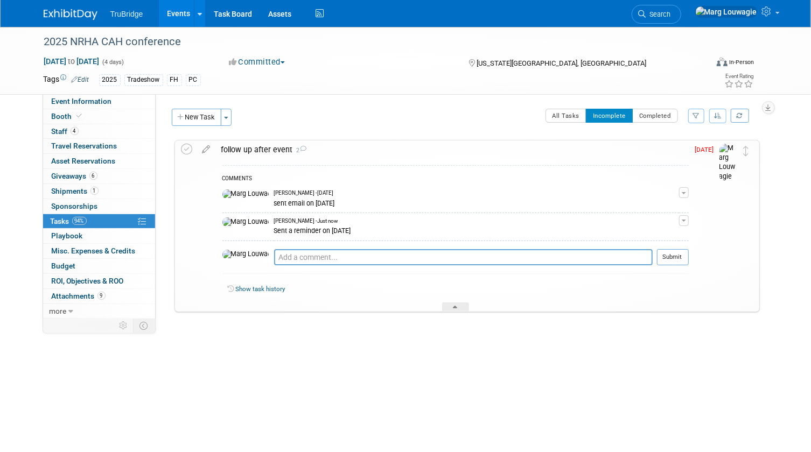
click at [205, 150] on icon at bounding box center [206, 147] width 19 height 13
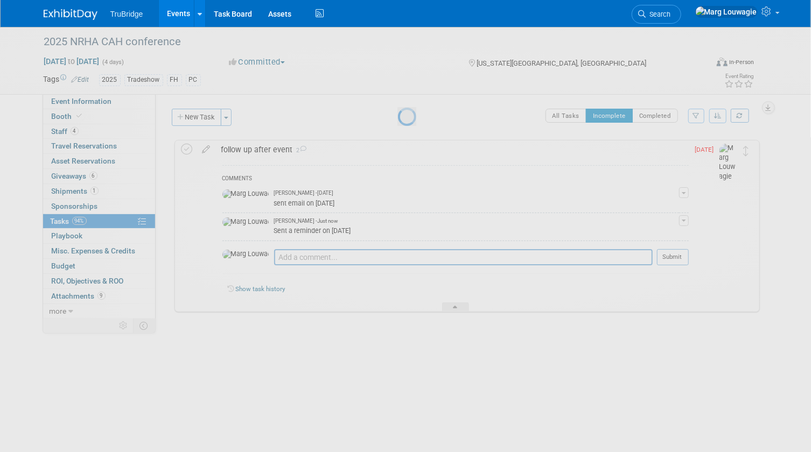
select select "9"
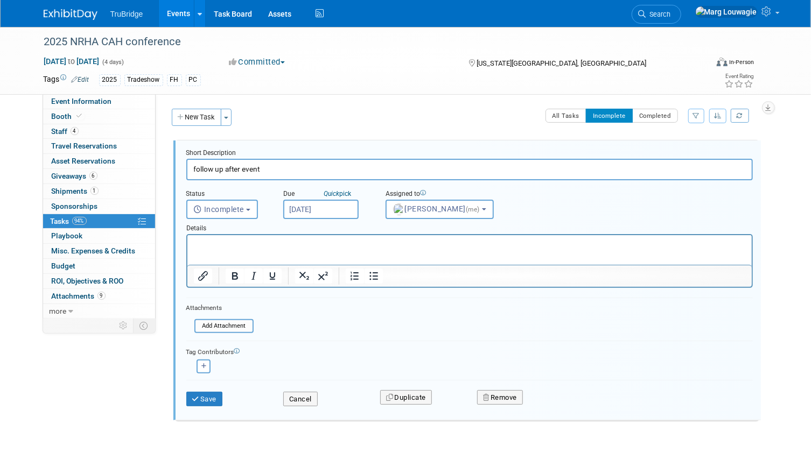
click at [341, 207] on input "Oct 6, 2025" at bounding box center [320, 209] width 75 height 19
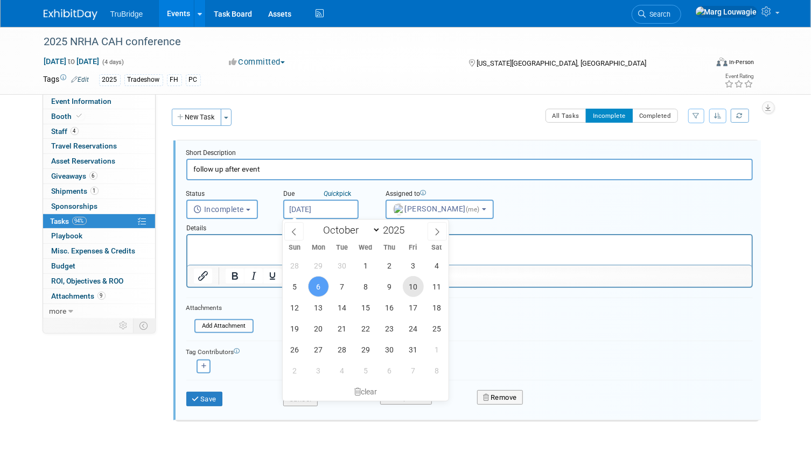
click at [416, 281] on span "10" at bounding box center [413, 286] width 21 height 21
type input "[DATE]"
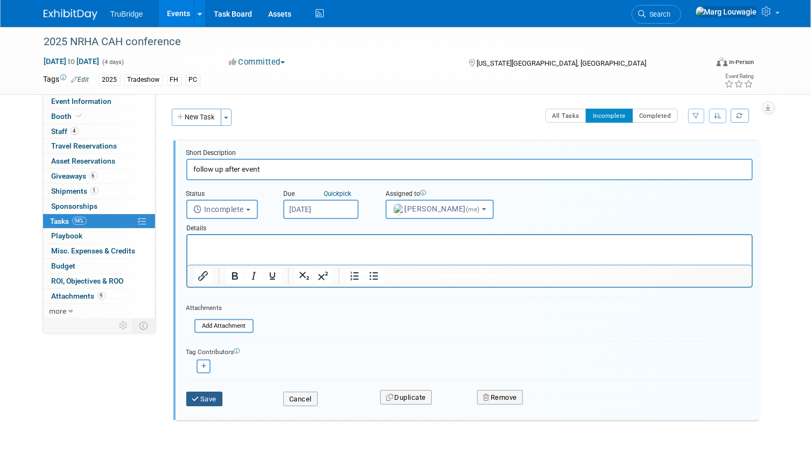
click at [210, 395] on button "Save" at bounding box center [204, 399] width 37 height 15
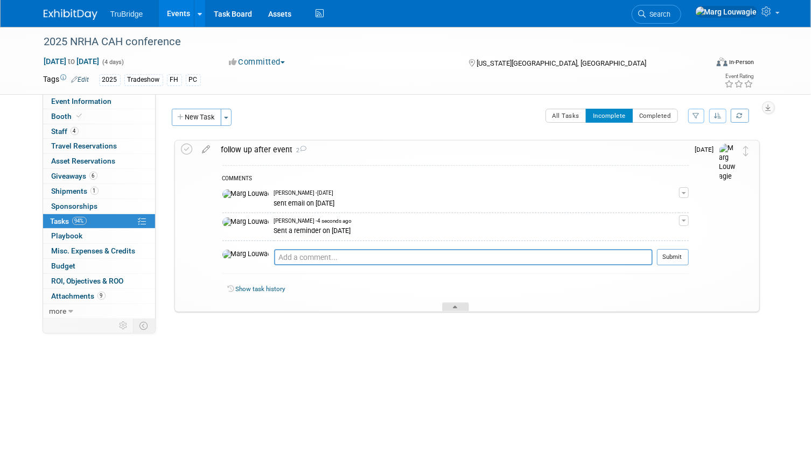
click at [451, 307] on div at bounding box center [455, 307] width 27 height 9
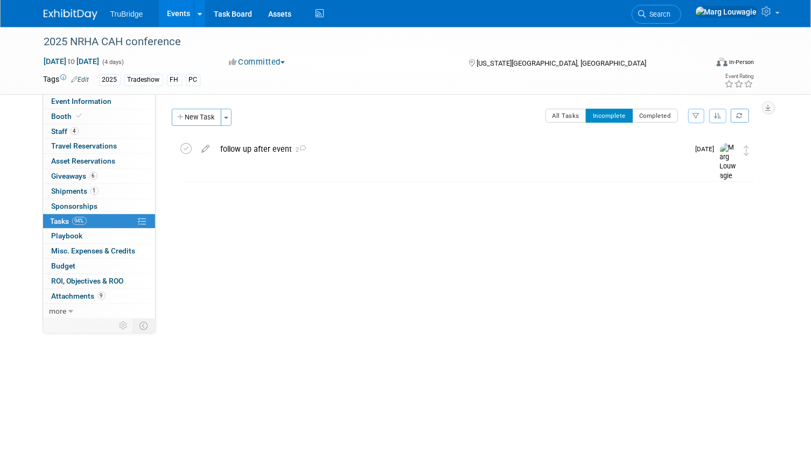
click at [671, 15] on span "Search" at bounding box center [658, 14] width 25 height 8
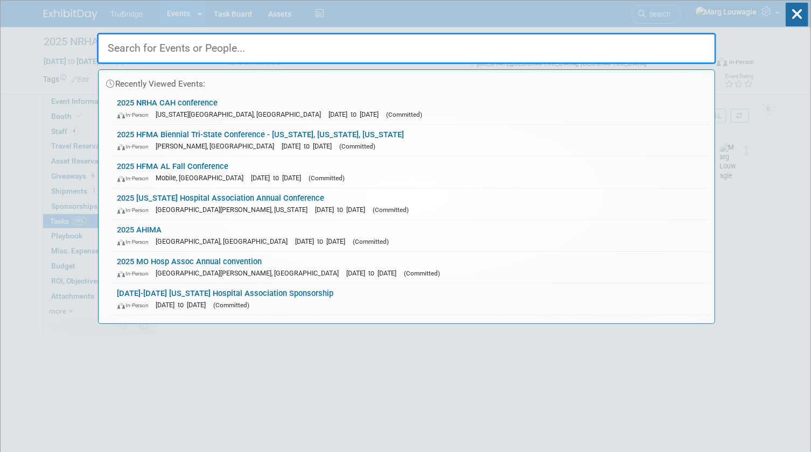
click at [691, 53] on input "text" at bounding box center [406, 48] width 619 height 31
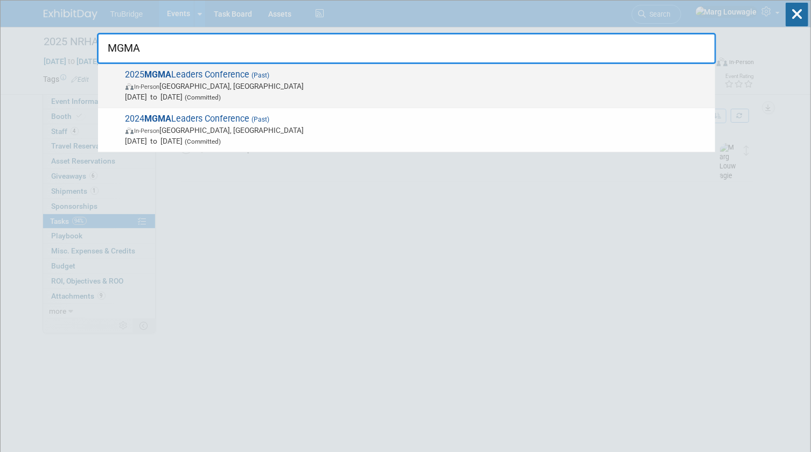
type input "MGMA"
click at [214, 81] on span "In-Person Orlando, FL" at bounding box center [418, 86] width 584 height 11
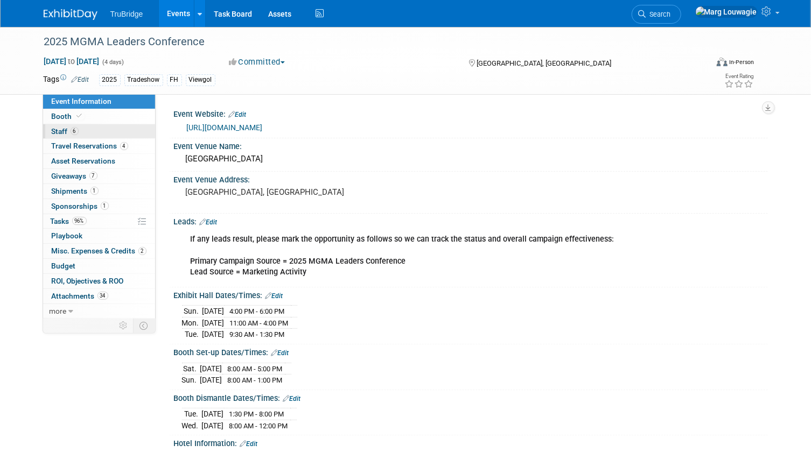
click at [108, 132] on link "6 Staff 6" at bounding box center [99, 131] width 112 height 15
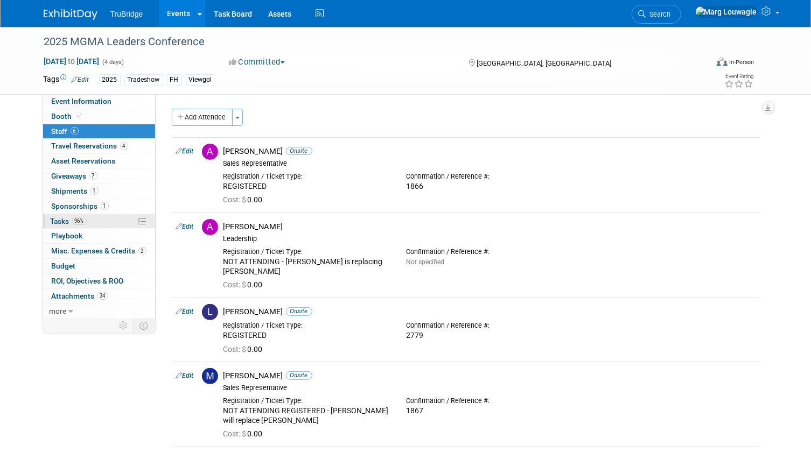
click at [67, 219] on span "Tasks 96%" at bounding box center [69, 221] width 36 height 9
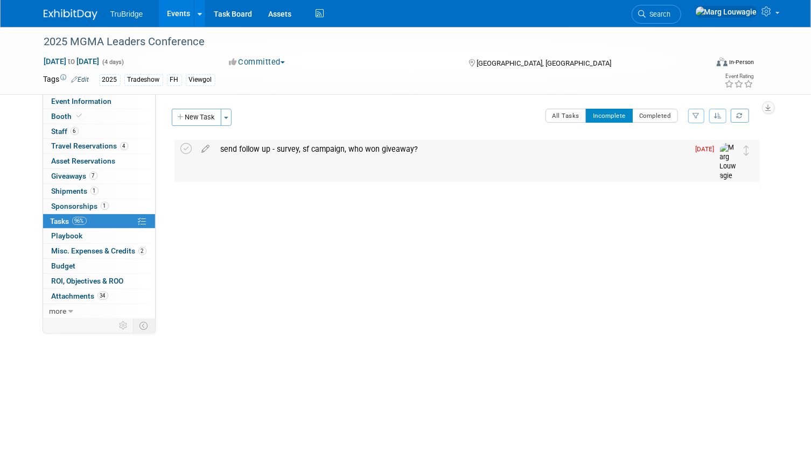
click at [254, 148] on div "send follow up - survey, sf campaign, who won giveaway?" at bounding box center [452, 149] width 474 height 18
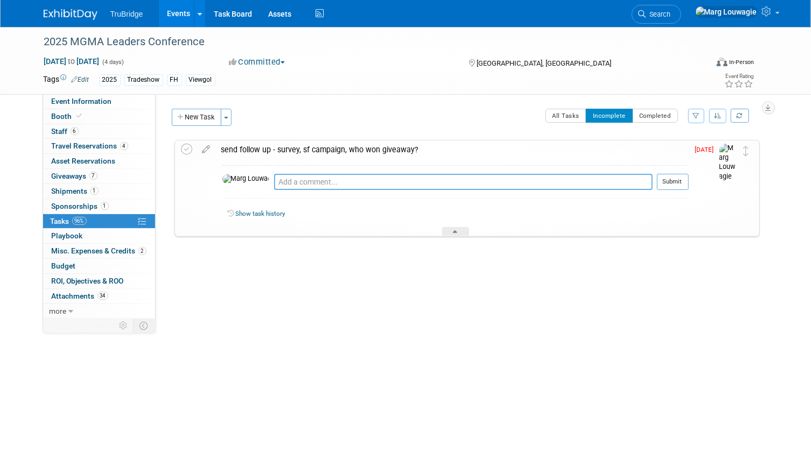
click at [276, 180] on textarea at bounding box center [463, 182] width 379 height 16
type textarea "sent [DATE]"
click at [673, 178] on button "Submit" at bounding box center [673, 182] width 32 height 16
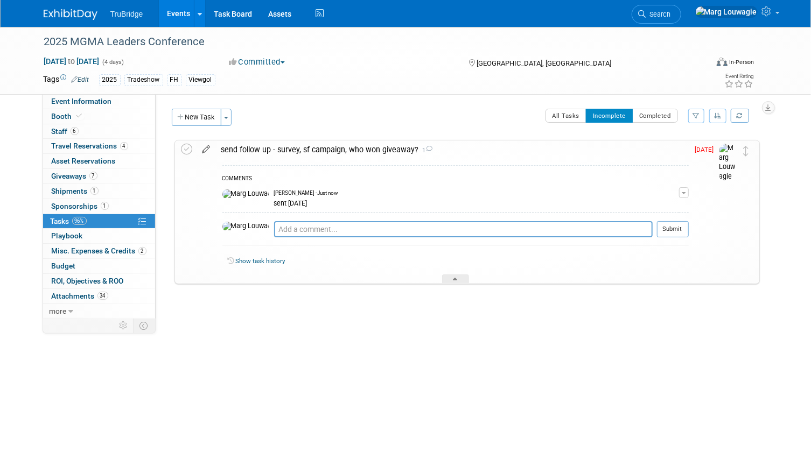
click at [208, 149] on icon at bounding box center [206, 147] width 19 height 13
select select "9"
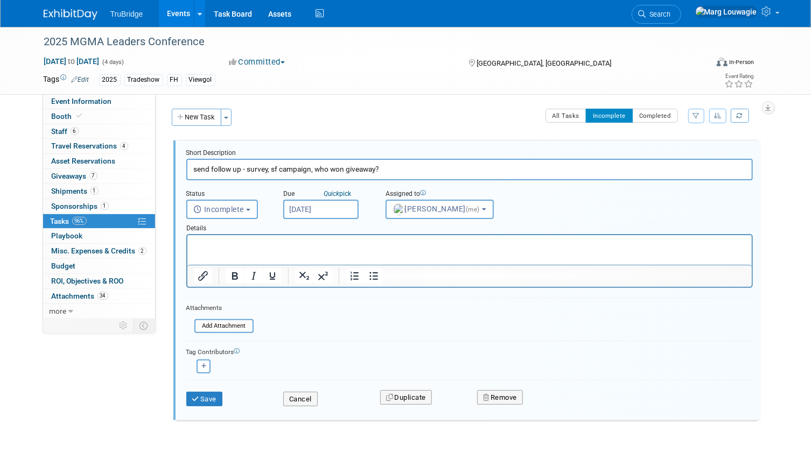
click at [337, 206] on input "Oct 6, 2025" at bounding box center [320, 209] width 75 height 19
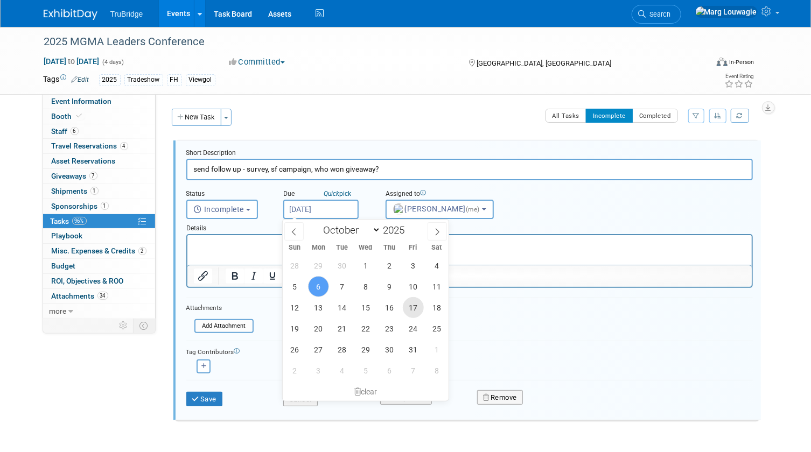
click at [408, 309] on span "17" at bounding box center [413, 307] width 21 height 21
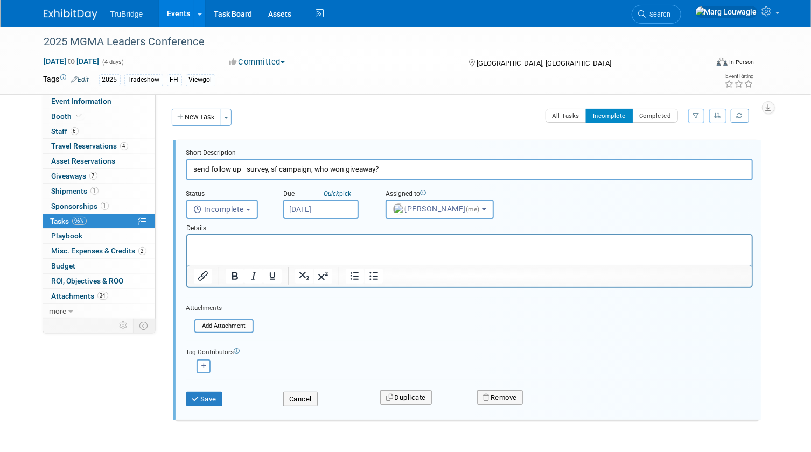
click at [308, 208] on input "Oct 17, 2025" at bounding box center [320, 209] width 75 height 19
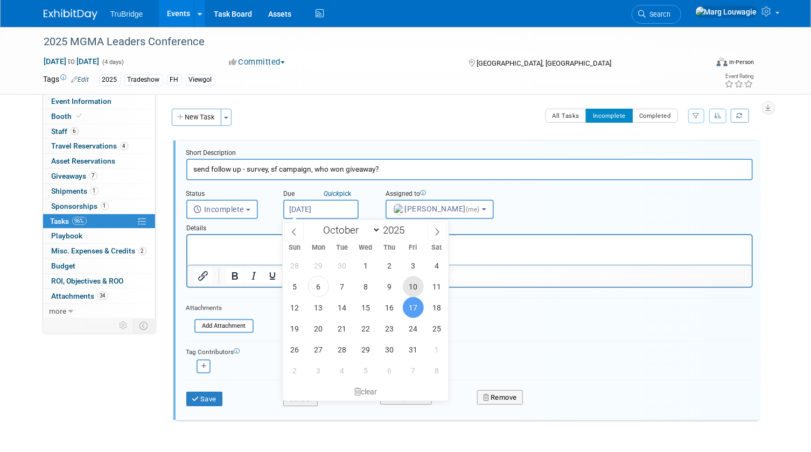
click at [409, 284] on span "10" at bounding box center [413, 286] width 21 height 21
type input "Oct 10, 2025"
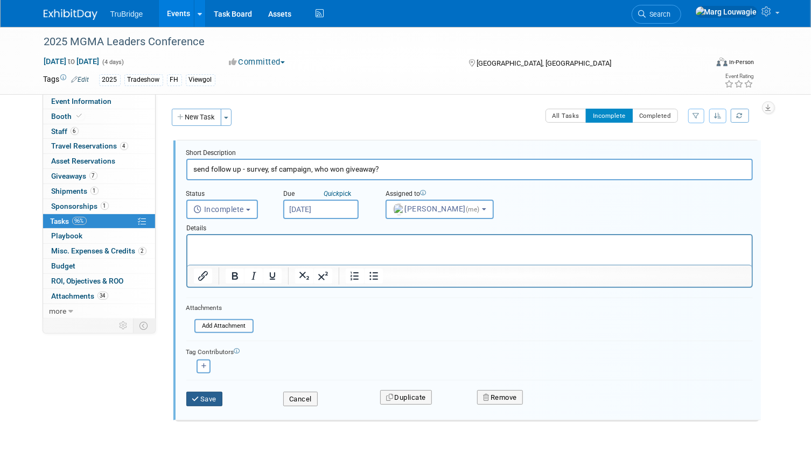
click at [201, 394] on button "Save" at bounding box center [204, 399] width 37 height 15
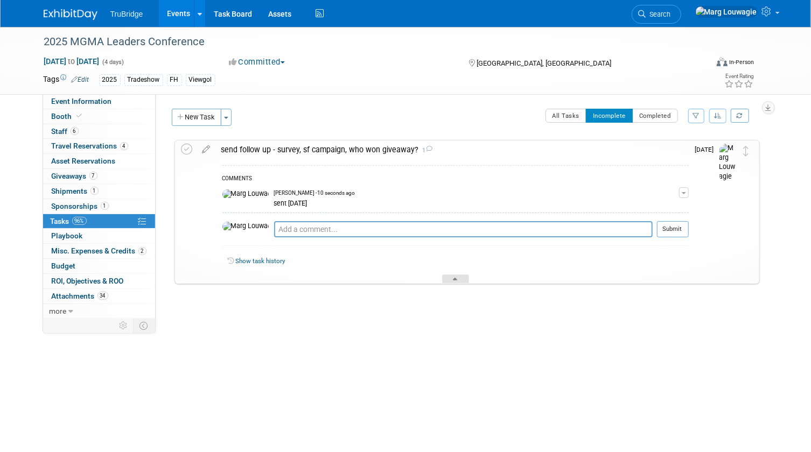
click at [458, 278] on div at bounding box center [455, 279] width 27 height 9
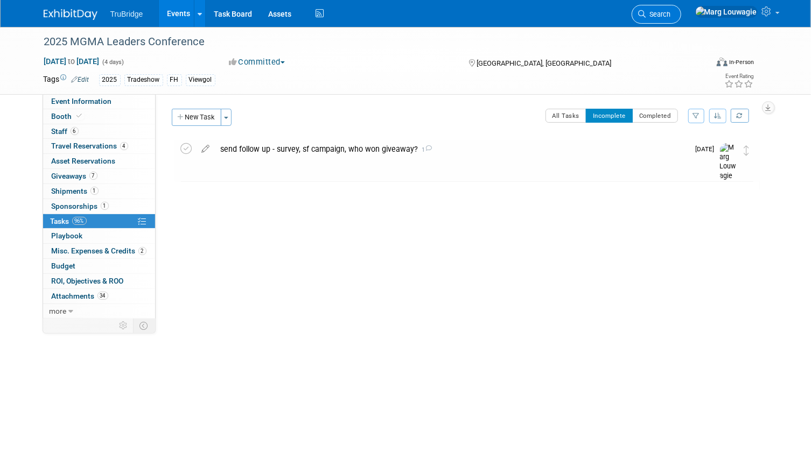
click at [681, 9] on link "Search" at bounding box center [657, 14] width 50 height 19
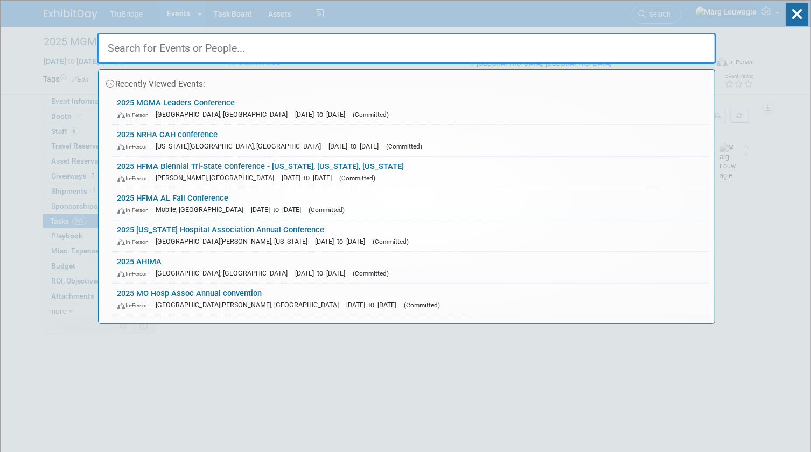
click at [652, 54] on input "text" at bounding box center [406, 48] width 619 height 31
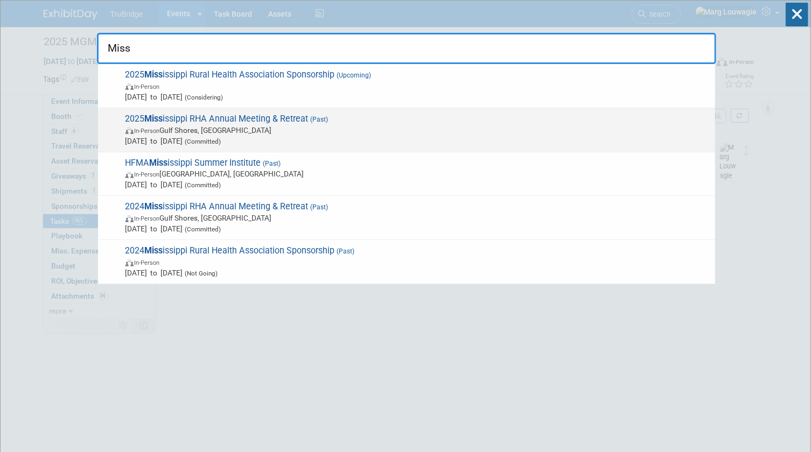
type input "Miss"
click at [374, 132] on span "In-Person Gulf Shores, AL" at bounding box center [418, 130] width 584 height 11
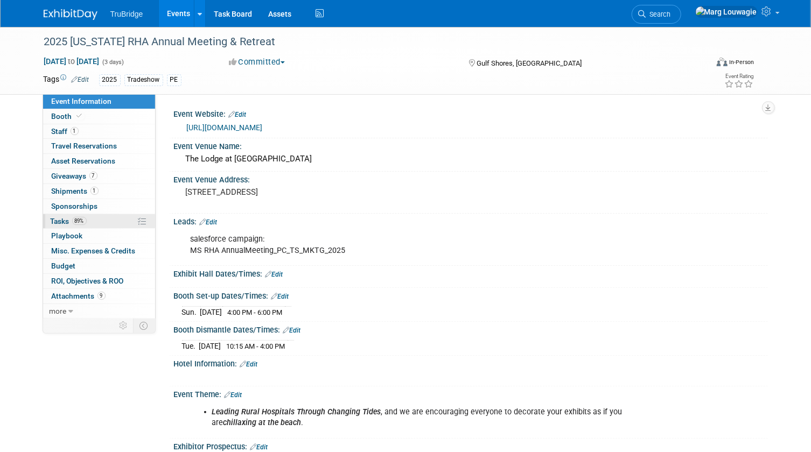
click at [60, 218] on span "Tasks 89%" at bounding box center [69, 221] width 36 height 9
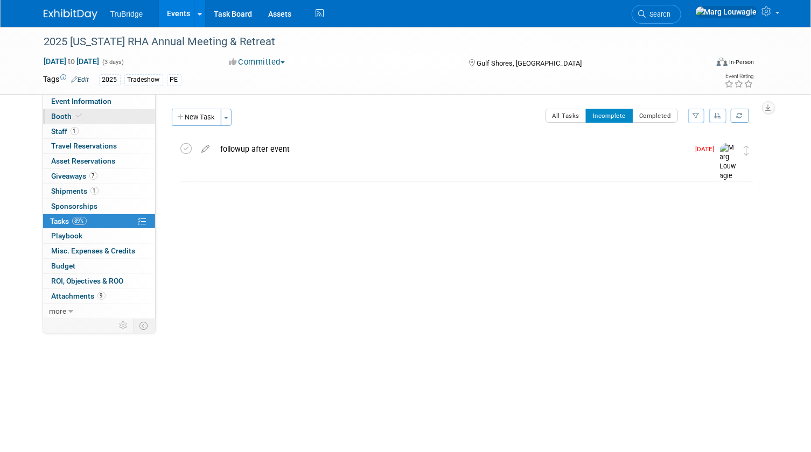
click at [110, 116] on link "Booth" at bounding box center [99, 116] width 112 height 15
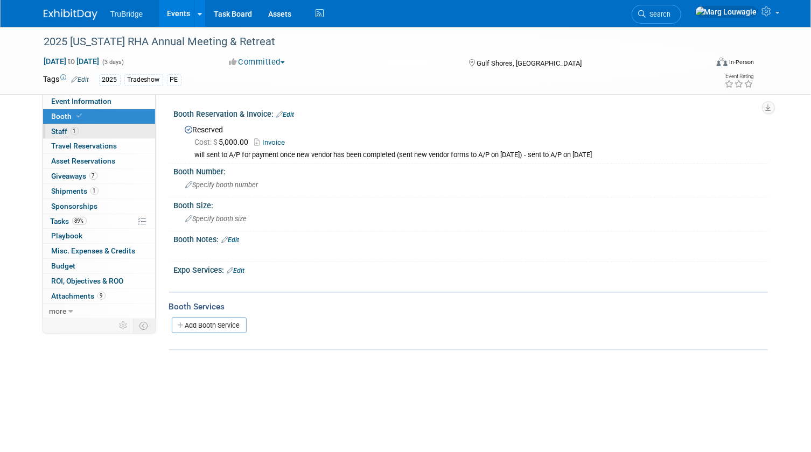
click at [92, 133] on link "1 Staff 1" at bounding box center [99, 131] width 112 height 15
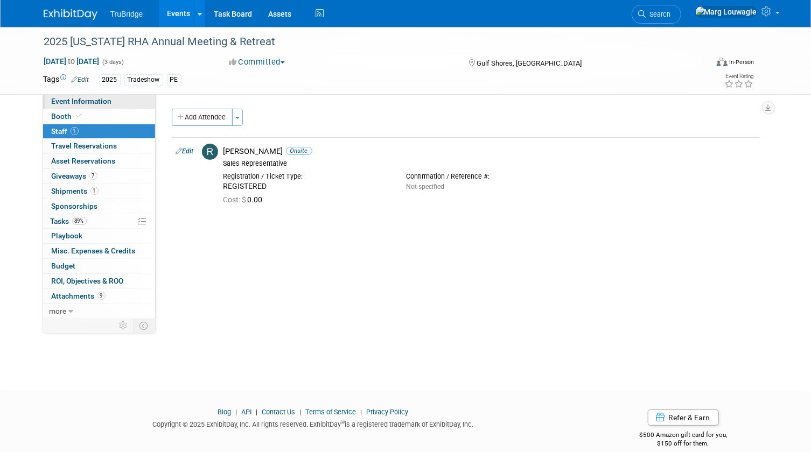
drag, startPoint x: 99, startPoint y: 100, endPoint x: 118, endPoint y: 106, distance: 20.4
click at [99, 100] on span "Event Information" at bounding box center [82, 101] width 60 height 9
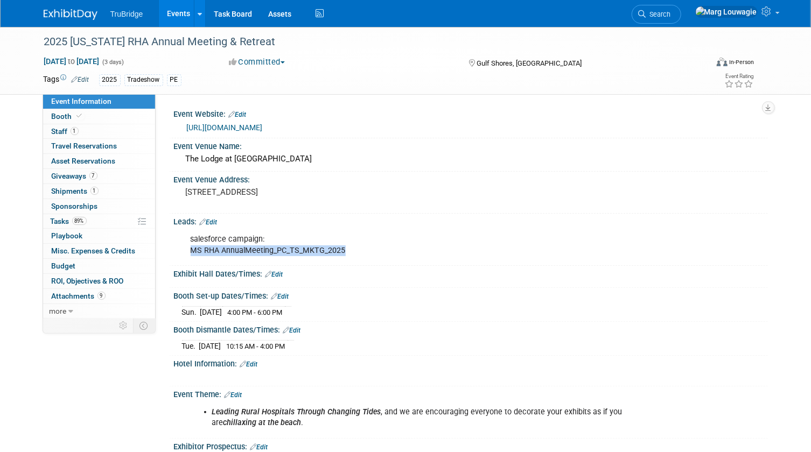
drag, startPoint x: 191, startPoint y: 247, endPoint x: 349, endPoint y: 252, distance: 158.4
click at [349, 252] on div "salesforce campaign: MS RHA AnnualMeeting_PC_TS_MKTG_2025" at bounding box center [418, 245] width 470 height 32
drag, startPoint x: 349, startPoint y: 252, endPoint x: 336, endPoint y: 252, distance: 13.5
copy div "MS RHA AnnualMeeting_PC_TS_MKTG_2025"
click at [64, 175] on span "Giveaways 7" at bounding box center [75, 176] width 46 height 9
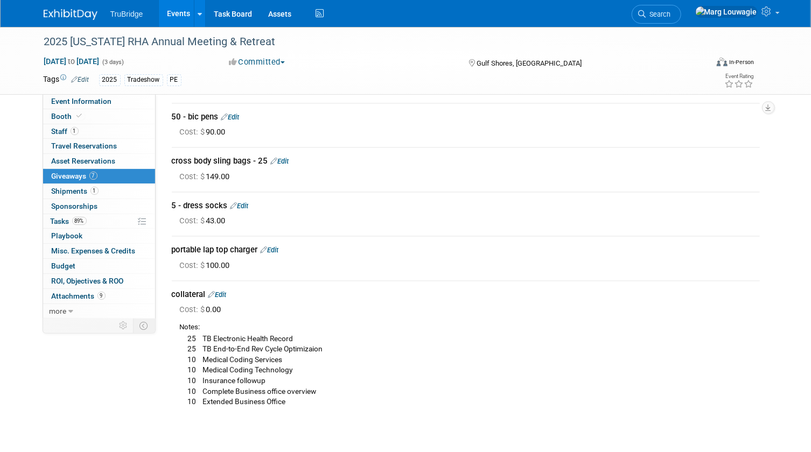
scroll to position [147, 0]
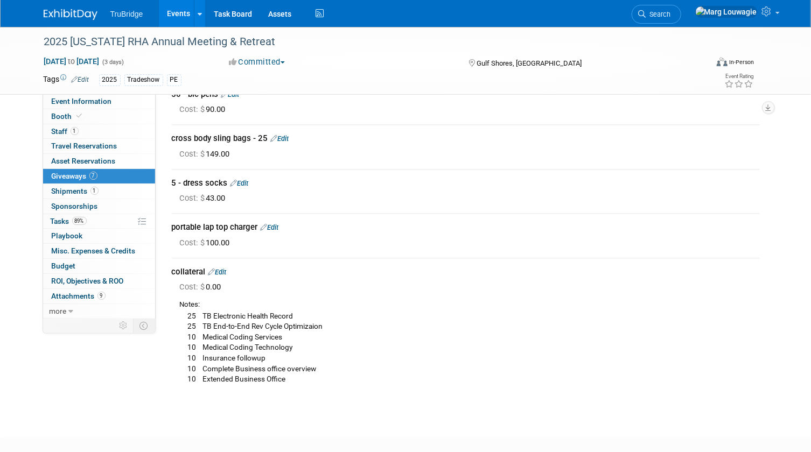
click at [279, 225] on link "Edit" at bounding box center [270, 228] width 18 height 8
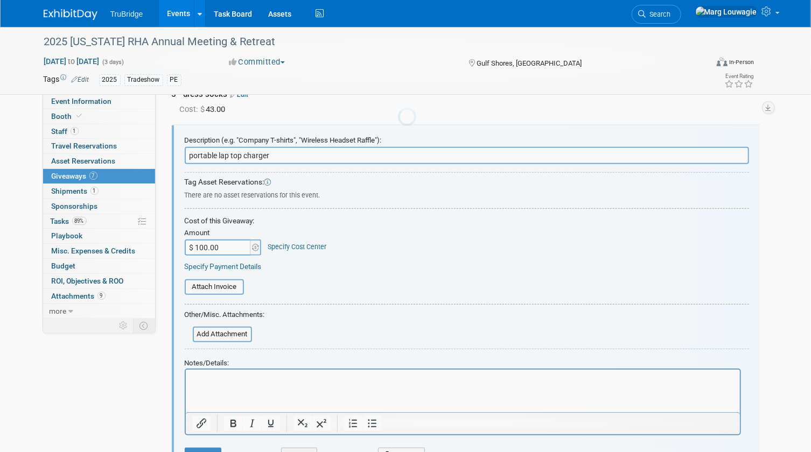
scroll to position [237, 0]
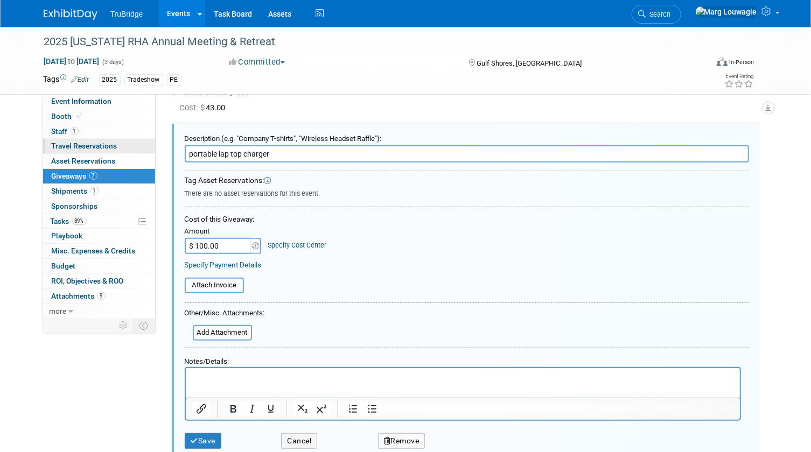
drag, startPoint x: 290, startPoint y: 156, endPoint x: 145, endPoint y: 146, distance: 145.3
click at [145, 146] on div "Event Information Event Info Booth Booth 1 Staff 1 Staff 0 Travel Reservations …" at bounding box center [406, 195] width 741 height 810
type input "100 dollar gift card provided by [PERSON_NAME]"
type input "$ 0.00"
click at [207, 436] on button "Save" at bounding box center [203, 442] width 37 height 16
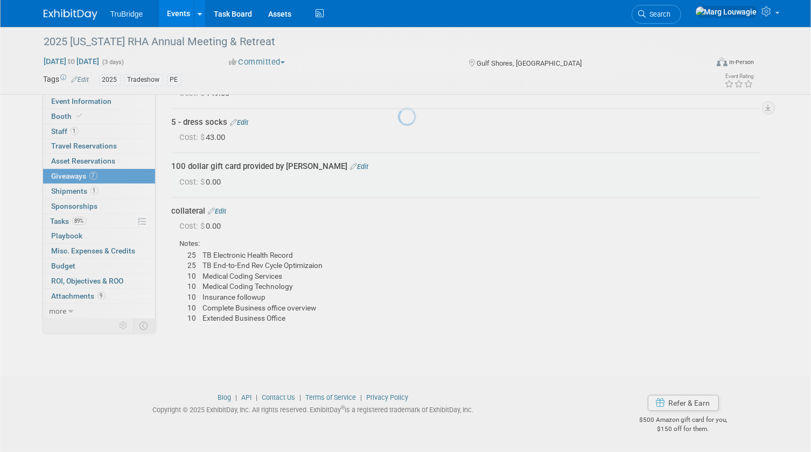
scroll to position [206, 0]
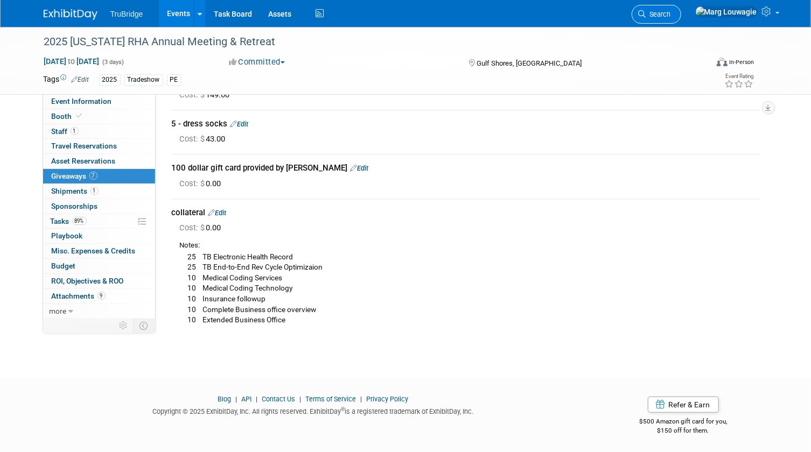
click at [646, 16] on icon at bounding box center [643, 14] width 8 height 8
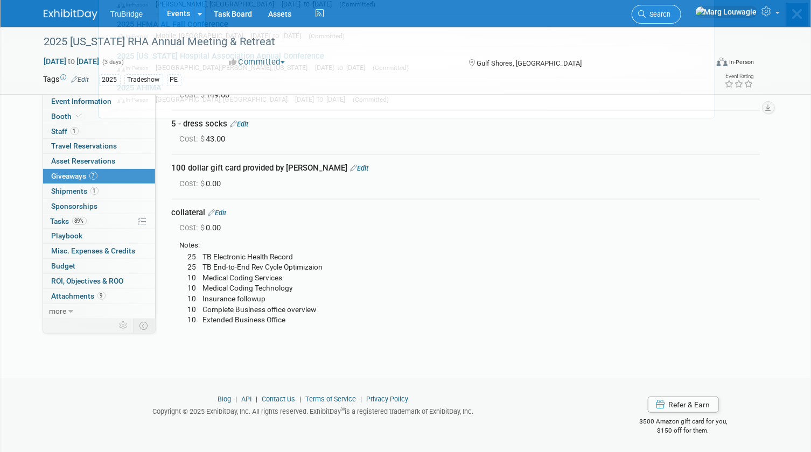
scroll to position [0, 0]
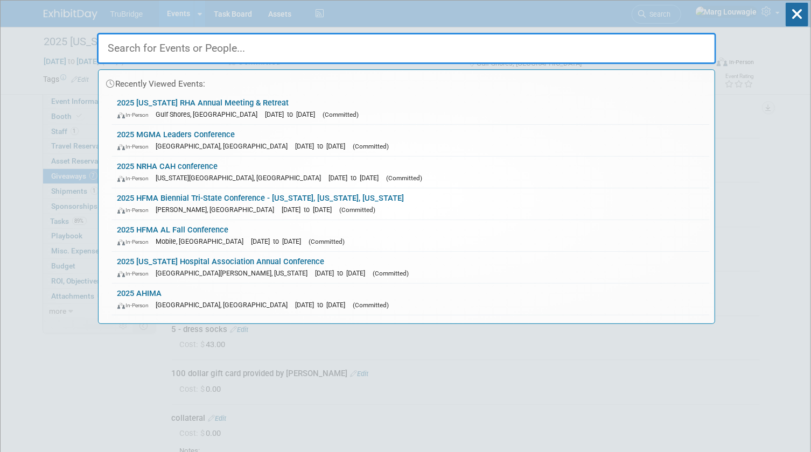
click at [622, 53] on input "text" at bounding box center [406, 48] width 619 height 31
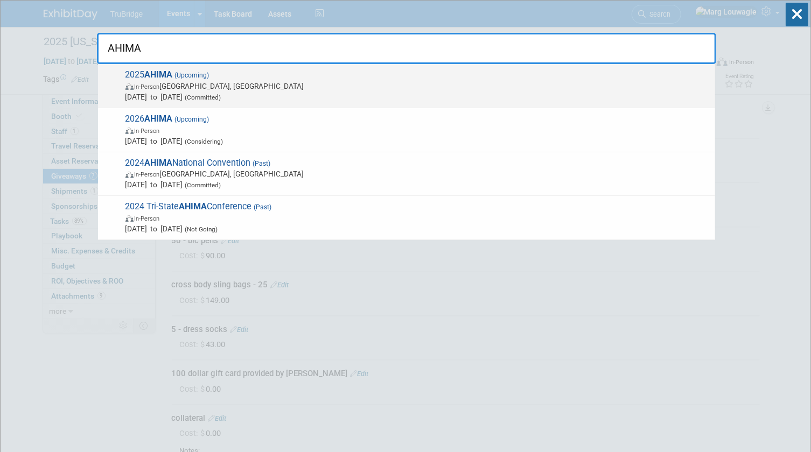
type input "AHIMA"
click at [170, 80] on strong "AHIMA" at bounding box center [159, 74] width 28 height 10
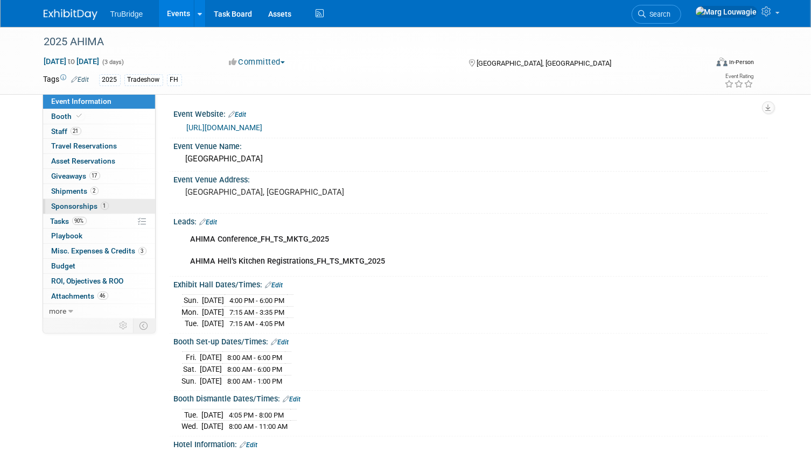
click at [70, 204] on span "Sponsorships 1" at bounding box center [80, 206] width 57 height 9
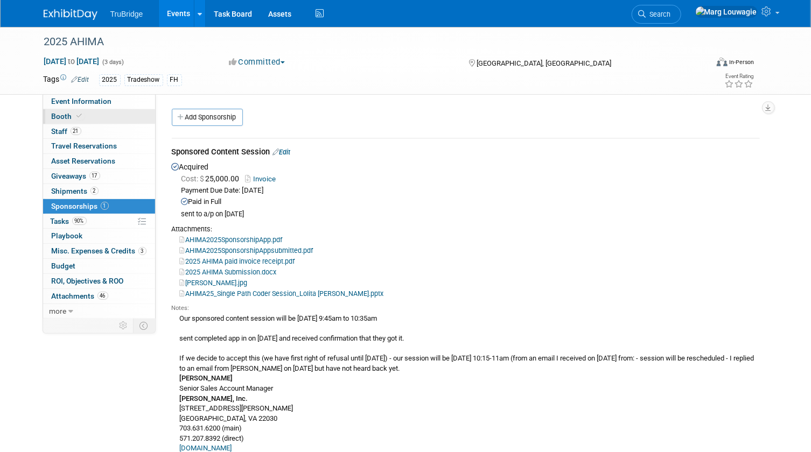
click at [77, 116] on icon at bounding box center [79, 116] width 5 height 6
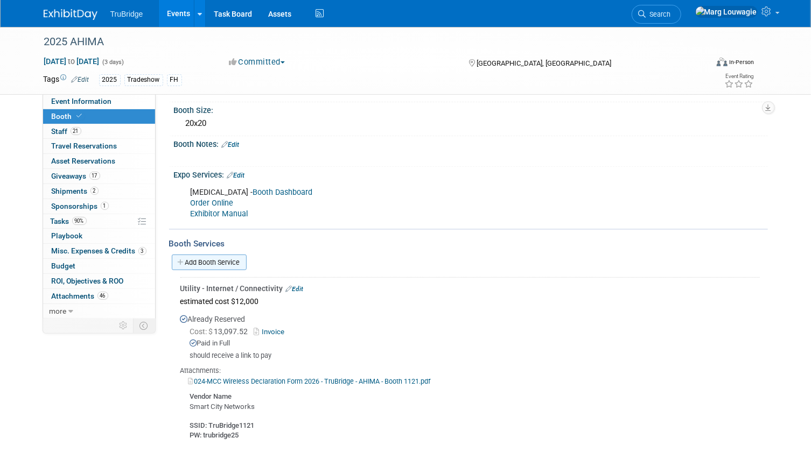
scroll to position [102, 0]
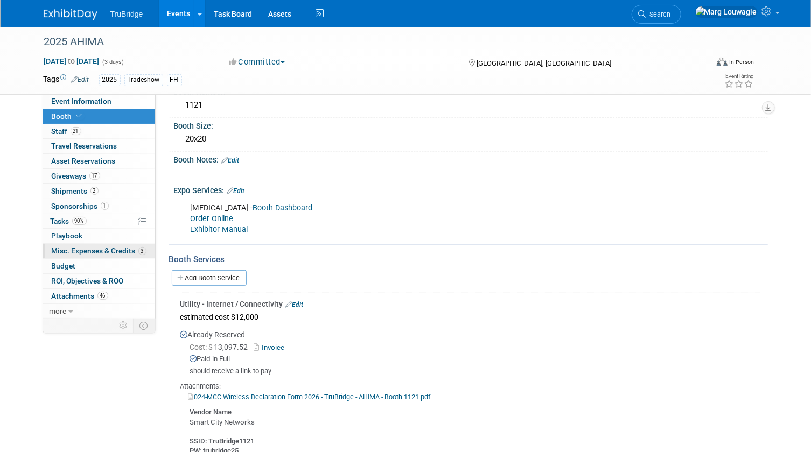
click at [107, 250] on span "Misc. Expenses & Credits 3" at bounding box center [99, 251] width 95 height 9
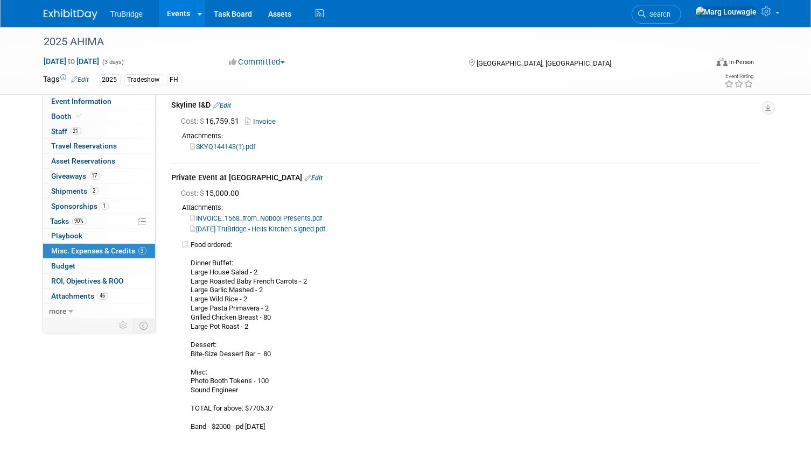
scroll to position [147, 0]
